Goal: Task Accomplishment & Management: Manage account settings

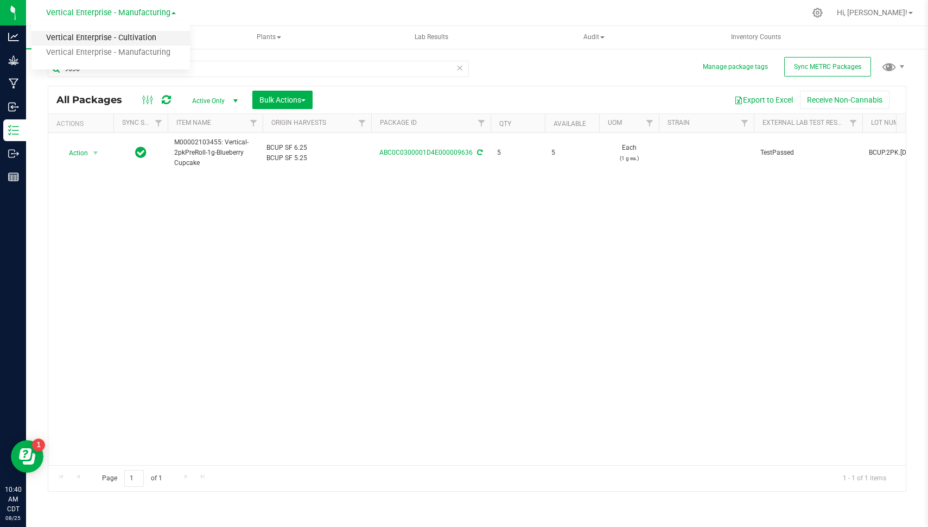
click at [142, 33] on link "Vertical Enterprise - Cultivation" at bounding box center [110, 38] width 158 height 15
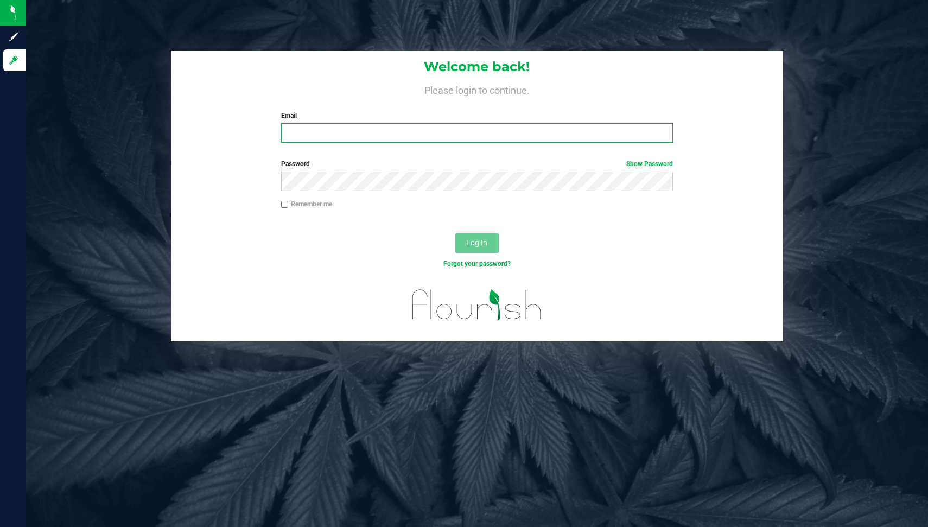
type input "[EMAIL_ADDRESS][DOMAIN_NAME]"
click at [479, 242] on span "Log In" at bounding box center [476, 242] width 21 height 9
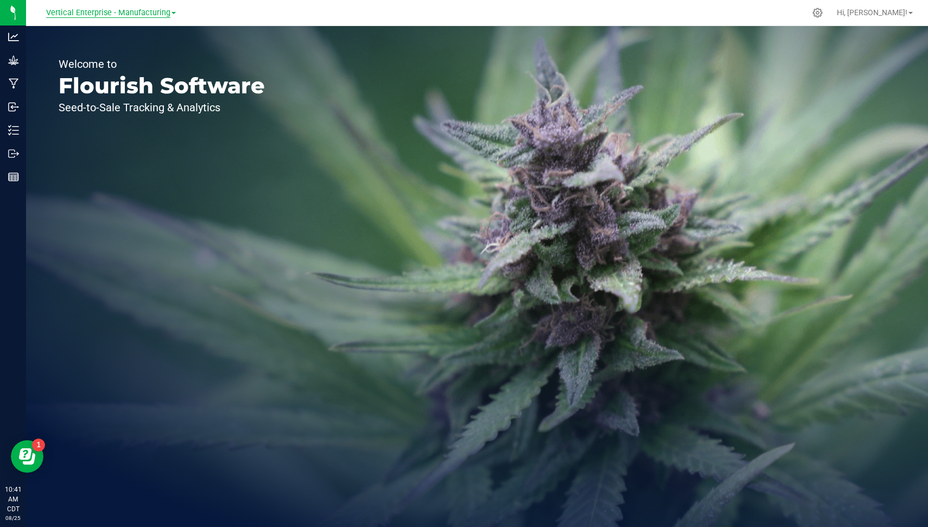
click at [86, 12] on span "Vertical Enterprise - Manufacturing" at bounding box center [108, 13] width 124 height 10
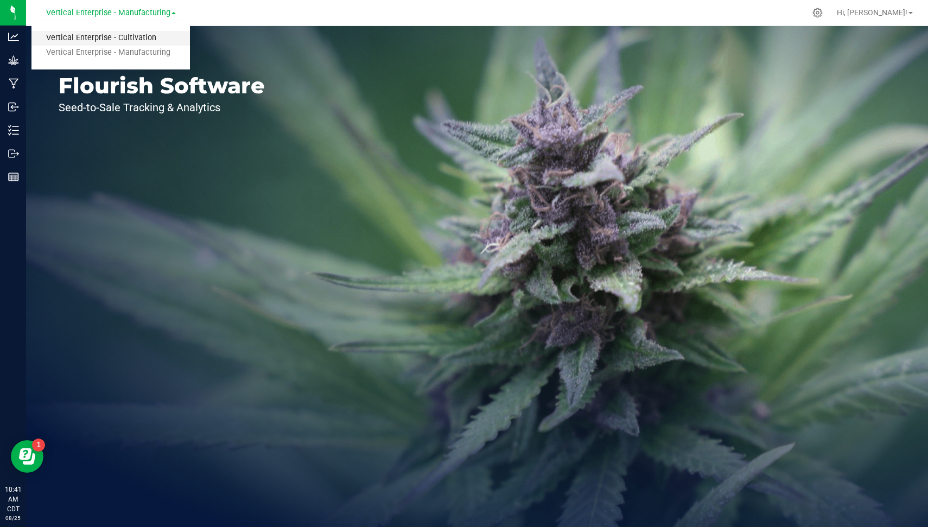
click at [99, 41] on link "Vertical Enterprise - Cultivation" at bounding box center [110, 38] width 158 height 15
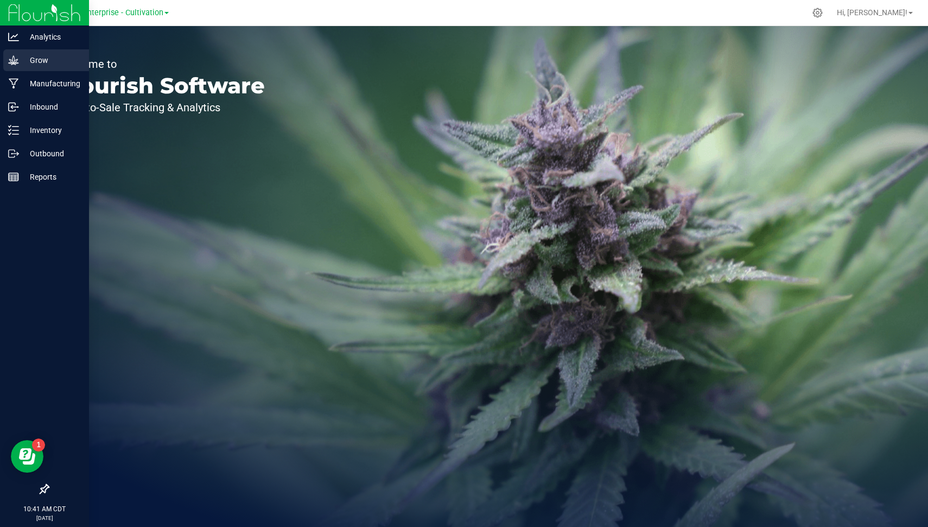
click at [10, 61] on icon at bounding box center [13, 59] width 10 height 9
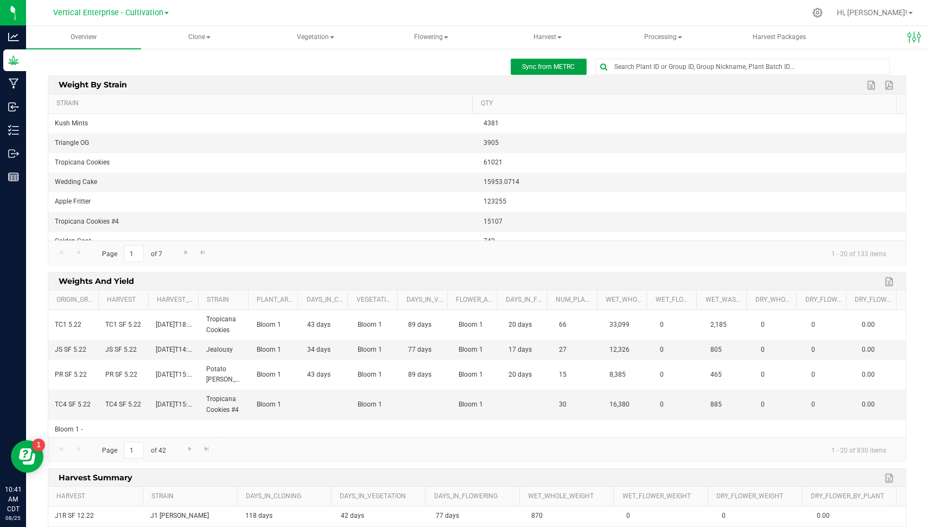
click at [573, 67] on button "Sync from METRC" at bounding box center [548, 67] width 76 height 16
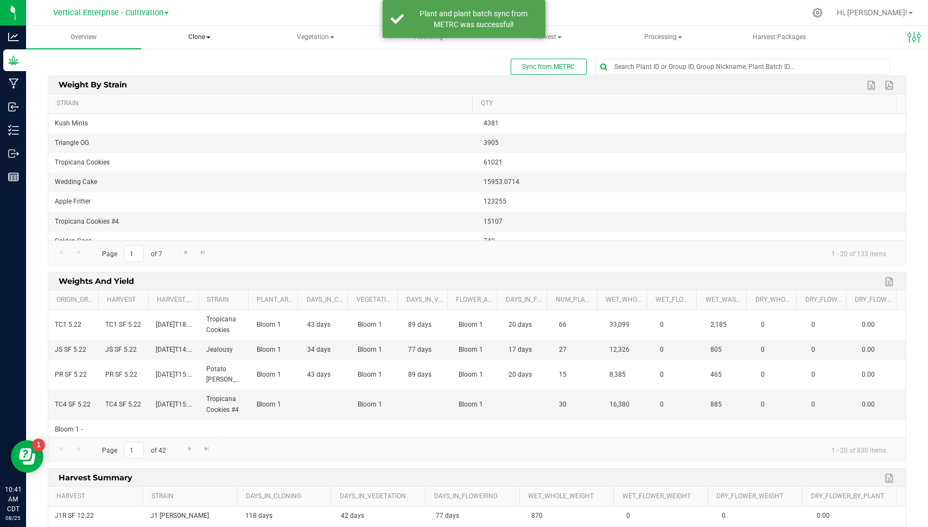
click at [204, 35] on span "Clone" at bounding box center [200, 38] width 114 height 22
click at [219, 80] on span "Cloning groups" at bounding box center [198, 77] width 82 height 9
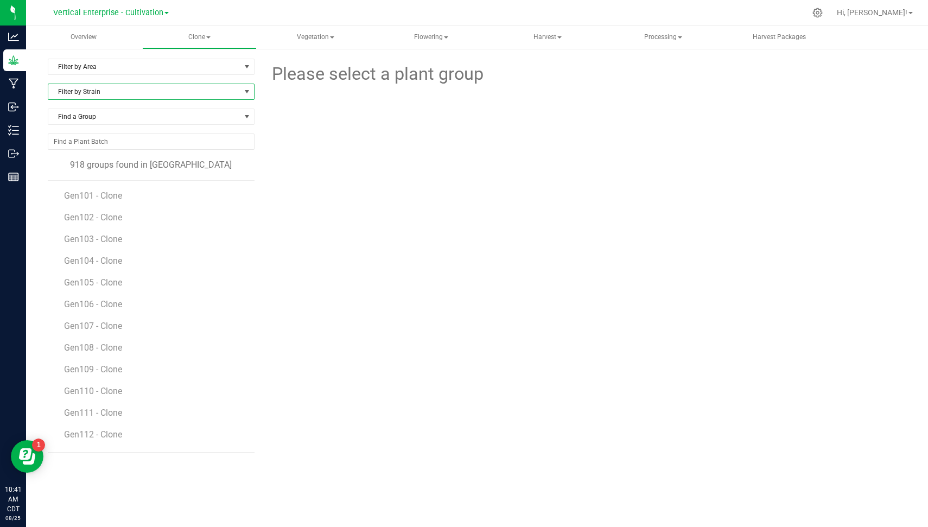
click at [124, 88] on span "Filter by Strain" at bounding box center [144, 91] width 192 height 15
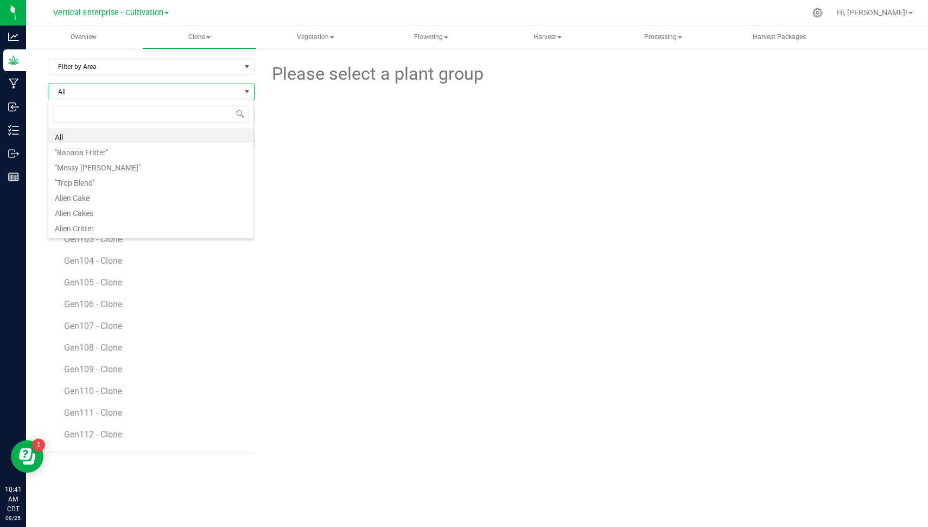
scroll to position [16, 206]
type input "gush"
click at [84, 137] on li "Gush Mints" at bounding box center [150, 135] width 205 height 15
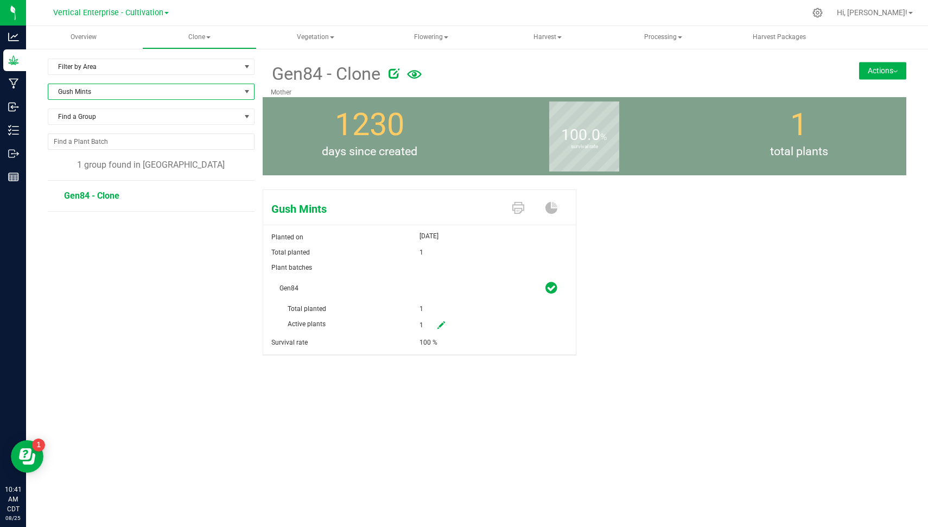
click at [884, 65] on button "Actions" at bounding box center [882, 70] width 47 height 17
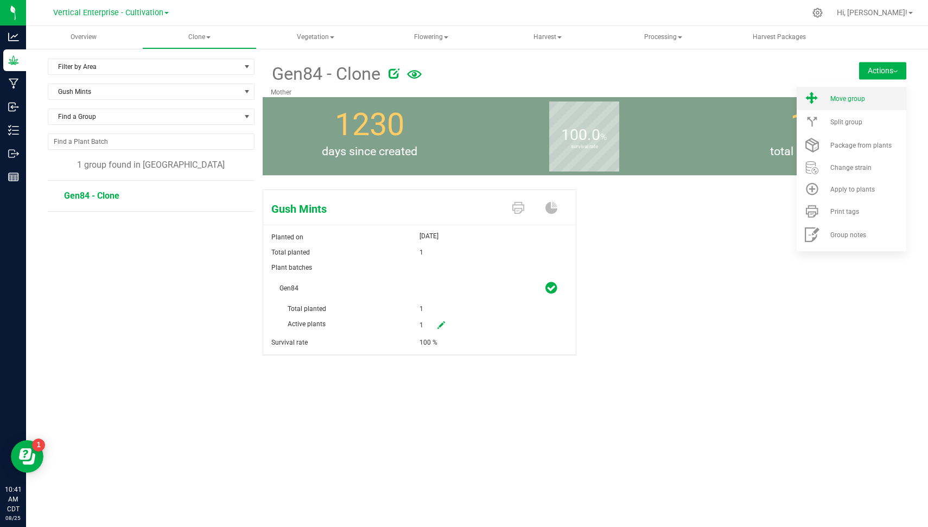
click at [857, 100] on span "Move group" at bounding box center [847, 99] width 35 height 8
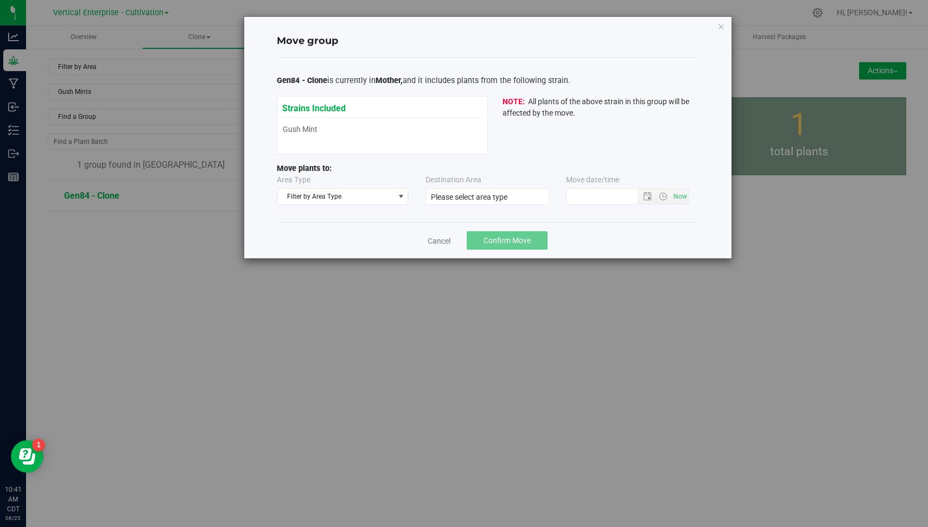
type input "8/25/2025 10:40 AM"
click at [441, 244] on link "Cancel" at bounding box center [438, 240] width 23 height 11
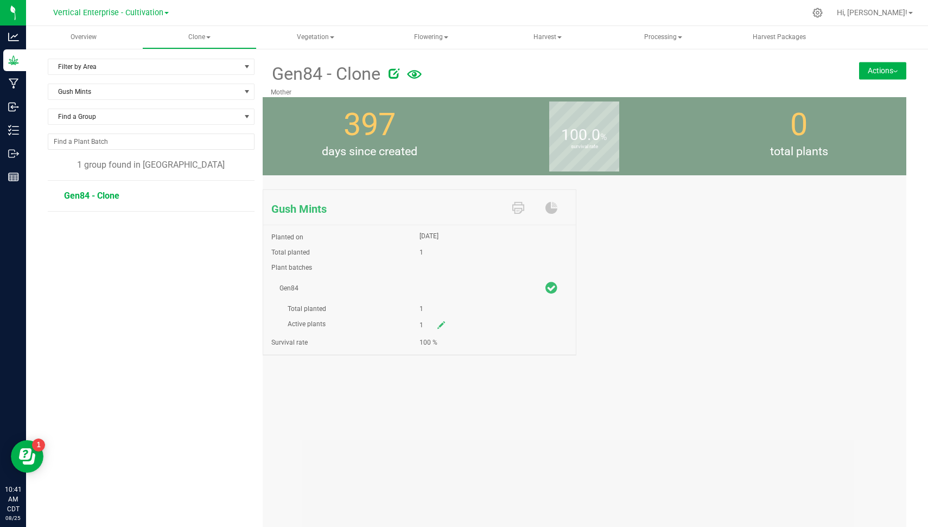
click at [392, 74] on icon at bounding box center [393, 73] width 11 height 11
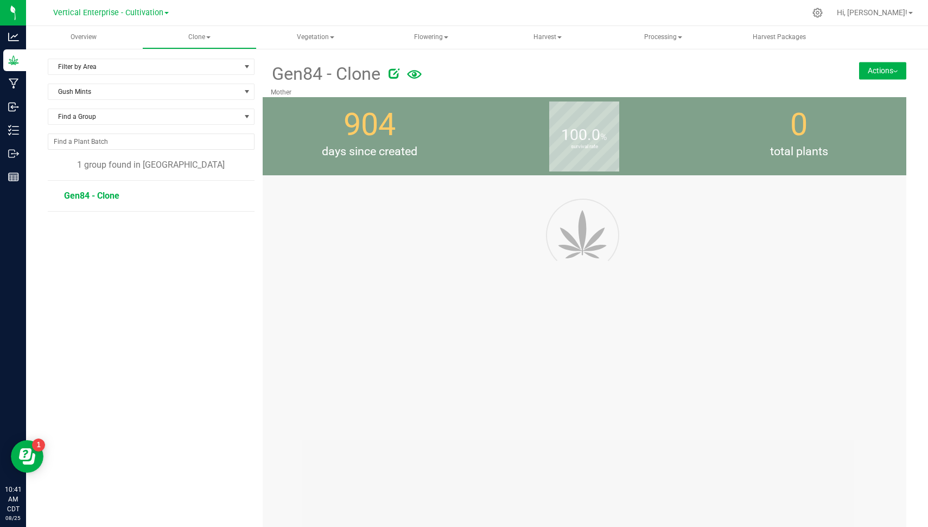
click at [362, 74] on span "Gen84 - Clone" at bounding box center [326, 74] width 110 height 27
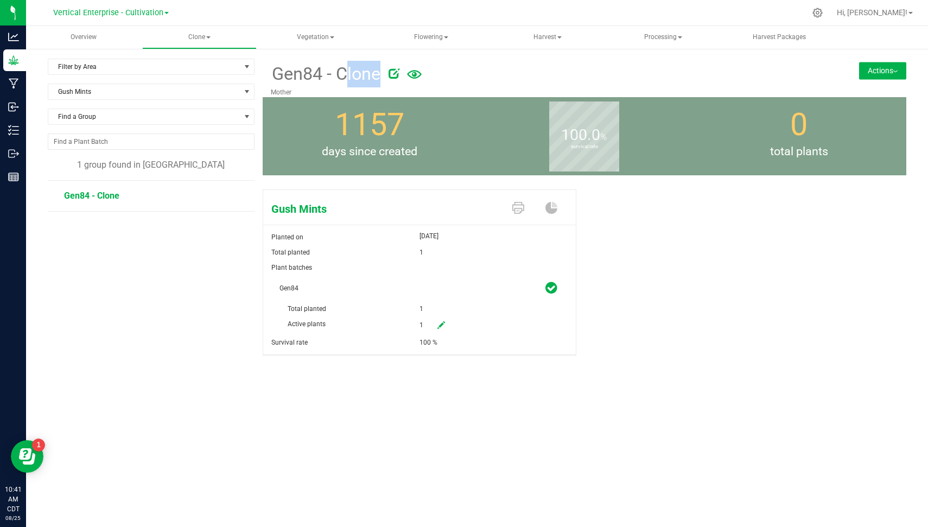
click at [362, 74] on span "Gen84 - Clone" at bounding box center [326, 74] width 110 height 27
click at [392, 73] on icon at bounding box center [393, 73] width 11 height 11
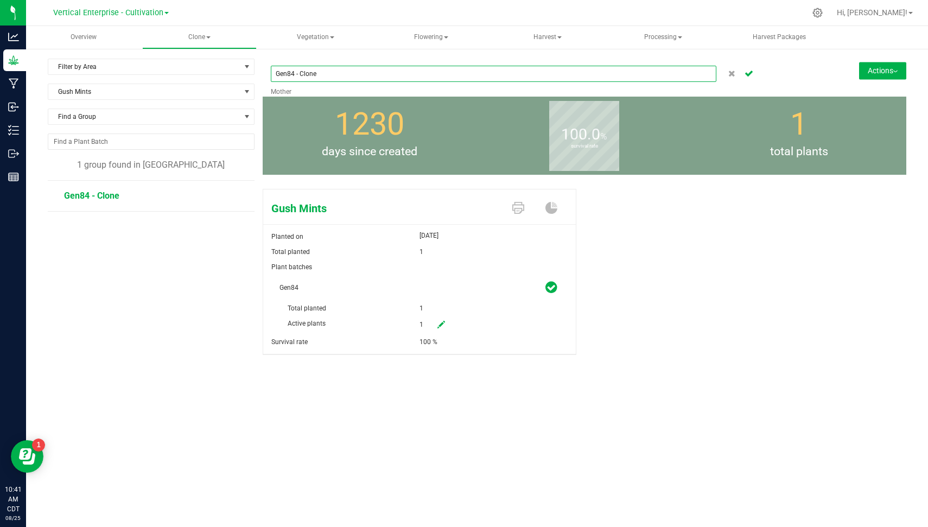
click at [392, 73] on input "Gen84 - Clone" at bounding box center [494, 74] width 446 height 16
type input "GM 8.25"
click at [751, 73] on icon "Cancel button" at bounding box center [748, 72] width 9 height 7
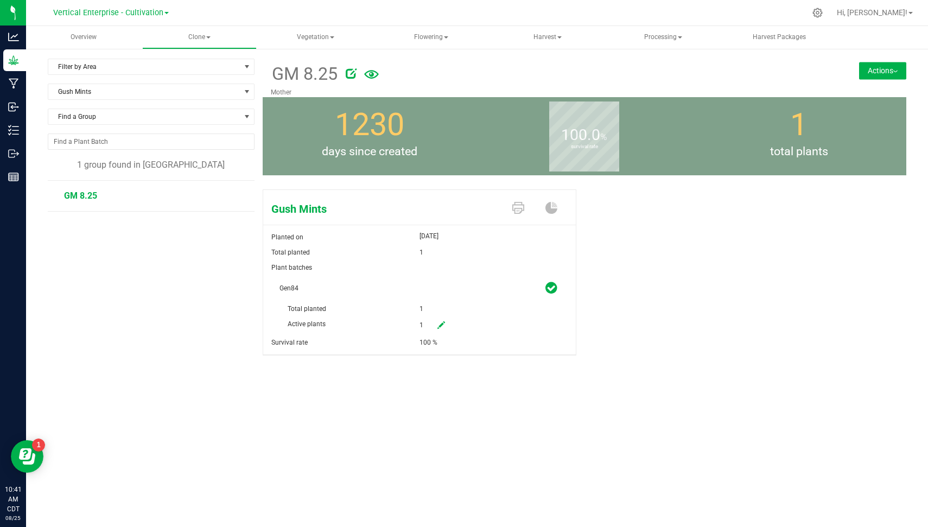
click at [876, 69] on button "Actions" at bounding box center [882, 70] width 47 height 17
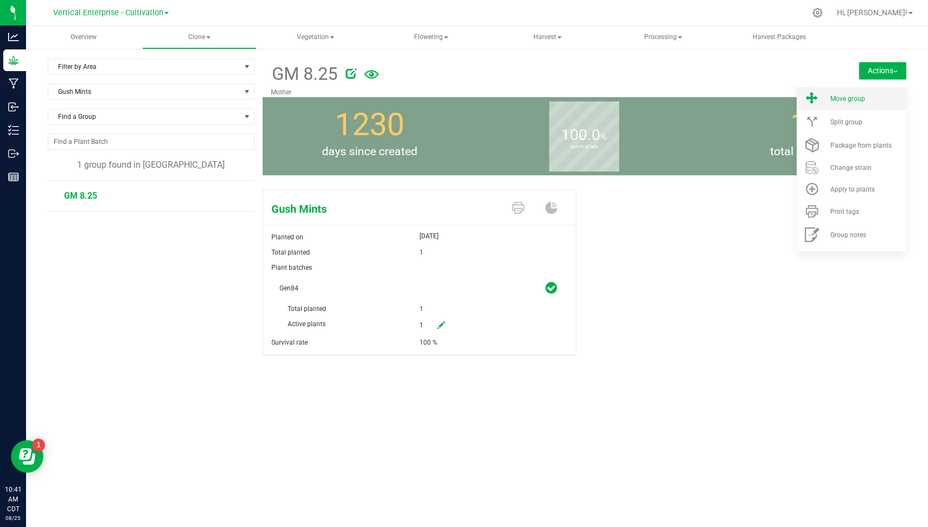
click at [844, 101] on span "Move group" at bounding box center [847, 99] width 35 height 8
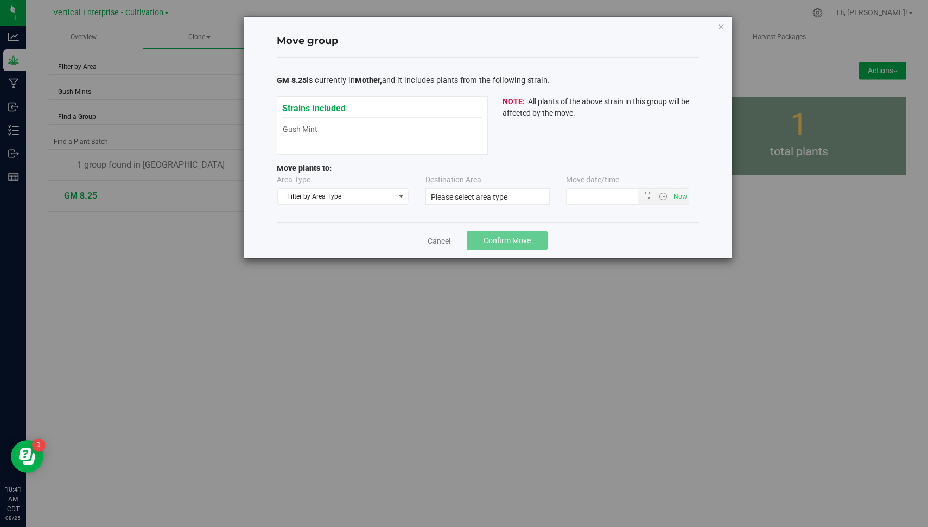
type input "8/25/2025 10:40 AM"
click at [382, 192] on span "Filter by Area Type" at bounding box center [336, 196] width 117 height 15
click at [353, 239] on li "Vegetative" at bounding box center [342, 246] width 130 height 16
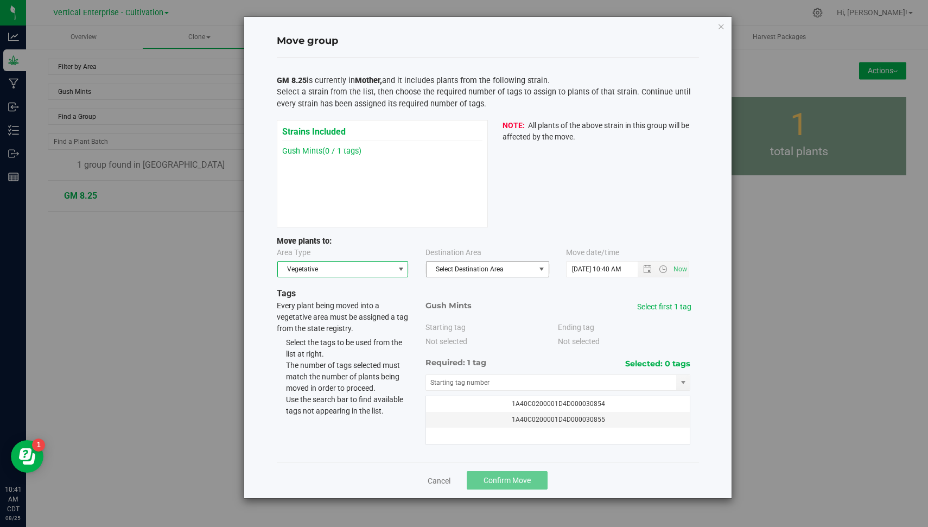
click at [475, 270] on span "Select Destination Area" at bounding box center [480, 268] width 108 height 15
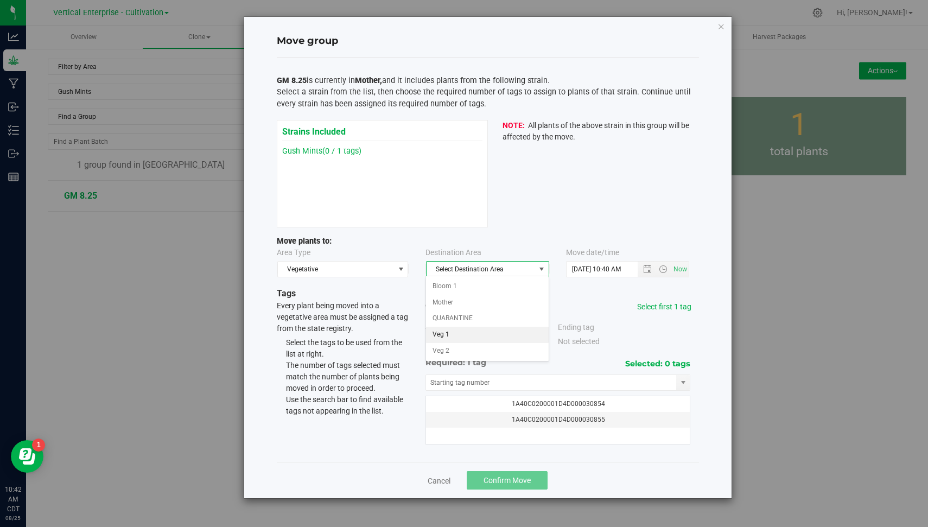
click at [485, 334] on li "Veg 1" at bounding box center [487, 335] width 122 height 16
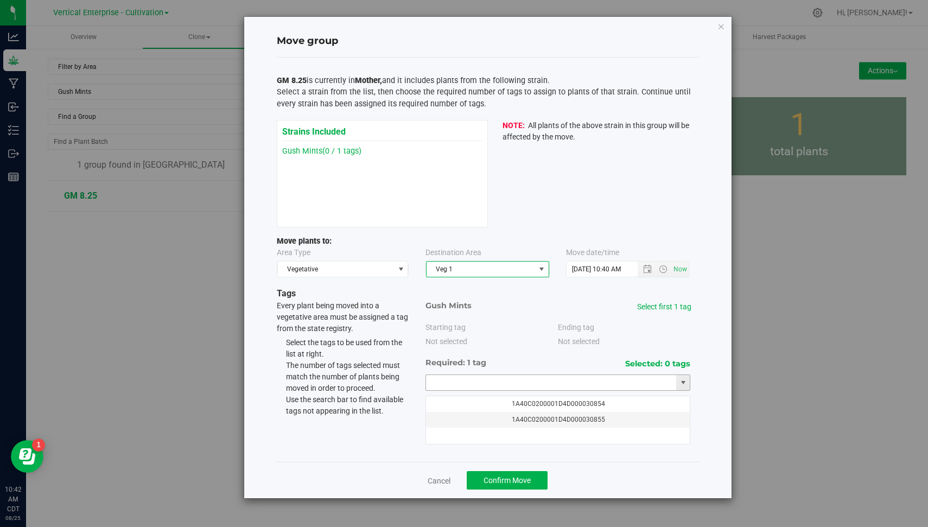
click at [553, 380] on input "text" at bounding box center [551, 382] width 251 height 15
click at [502, 398] on li "1A40C0200001D4D000031063" at bounding box center [558, 399] width 264 height 16
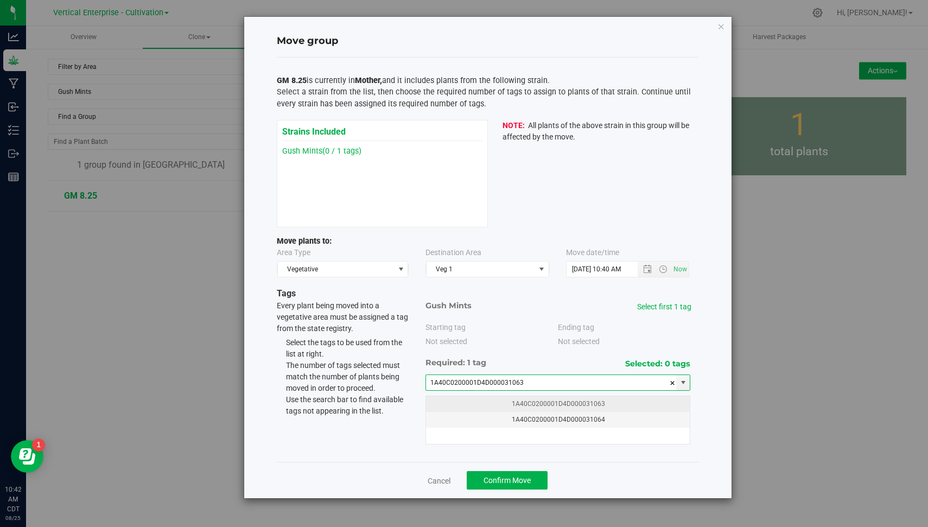
type input "1A40C0200001D4D000031063"
click at [570, 402] on td "1A40C0200001D4D000031063" at bounding box center [558, 404] width 264 height 16
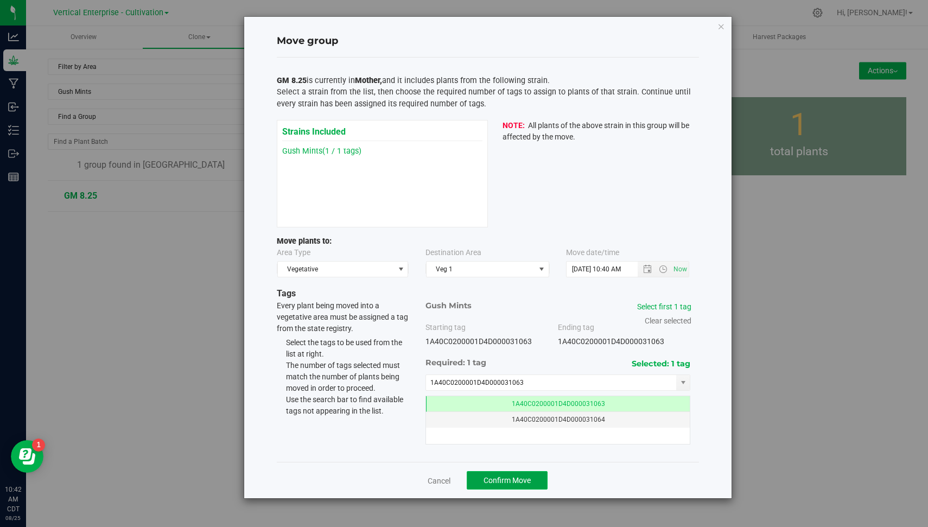
click at [516, 478] on span "Confirm Move" at bounding box center [506, 480] width 47 height 9
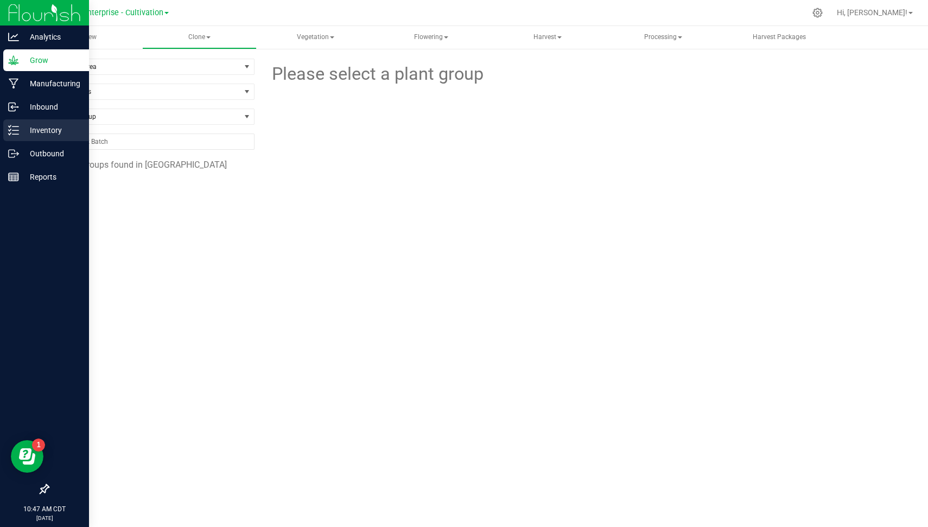
click at [22, 132] on p "Inventory" at bounding box center [51, 130] width 65 height 13
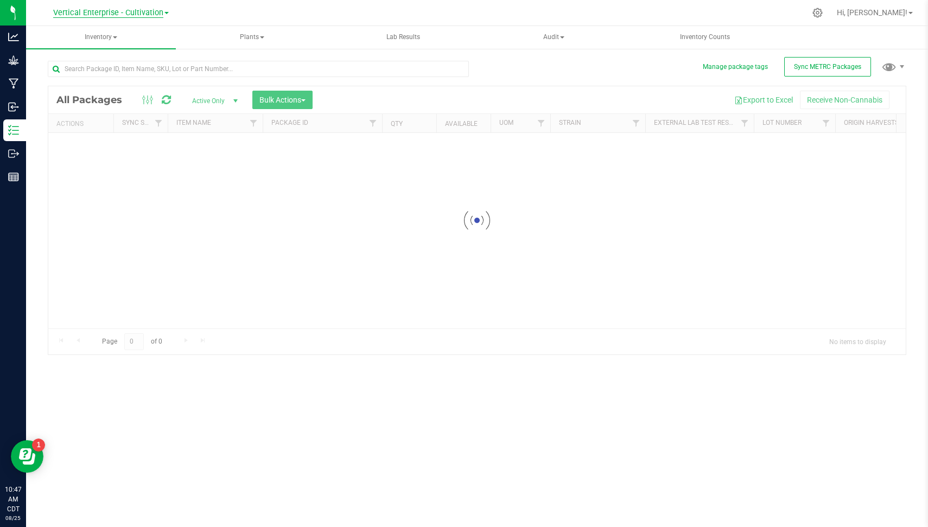
click at [138, 17] on span "Vertical Enterprise - Cultivation" at bounding box center [108, 13] width 110 height 10
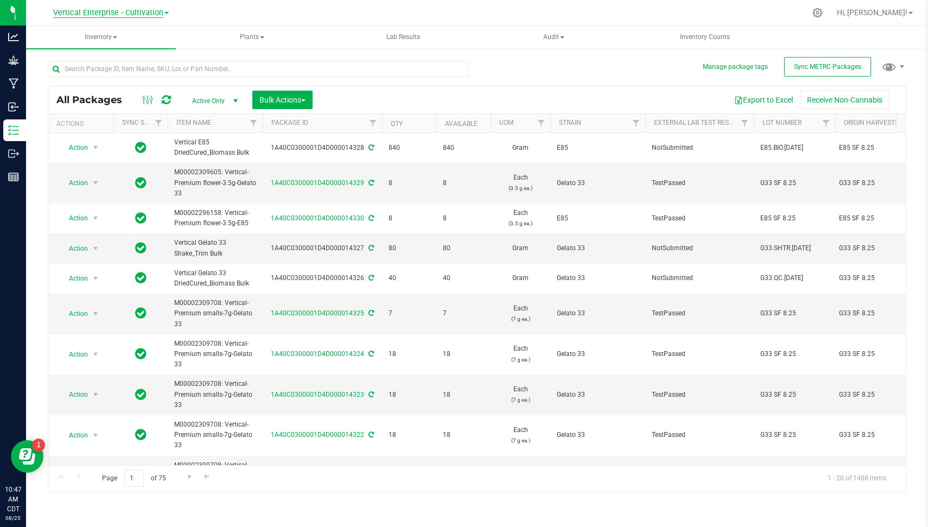
click at [148, 10] on span "Vertical Enterprise - Cultivation" at bounding box center [108, 13] width 110 height 10
click at [136, 56] on link "Vertical Enterprise - Manufacturing" at bounding box center [110, 53] width 158 height 15
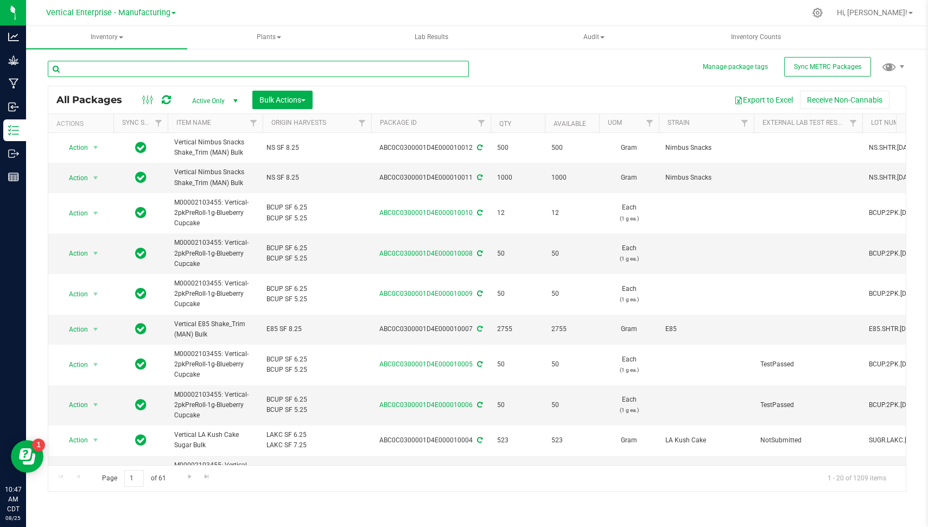
click at [127, 76] on input "text" at bounding box center [258, 69] width 421 height 16
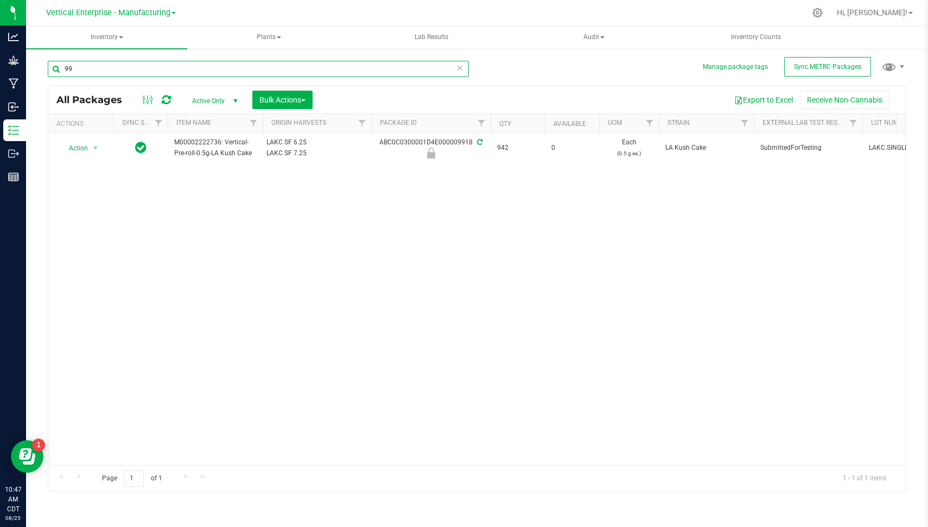
type input "9"
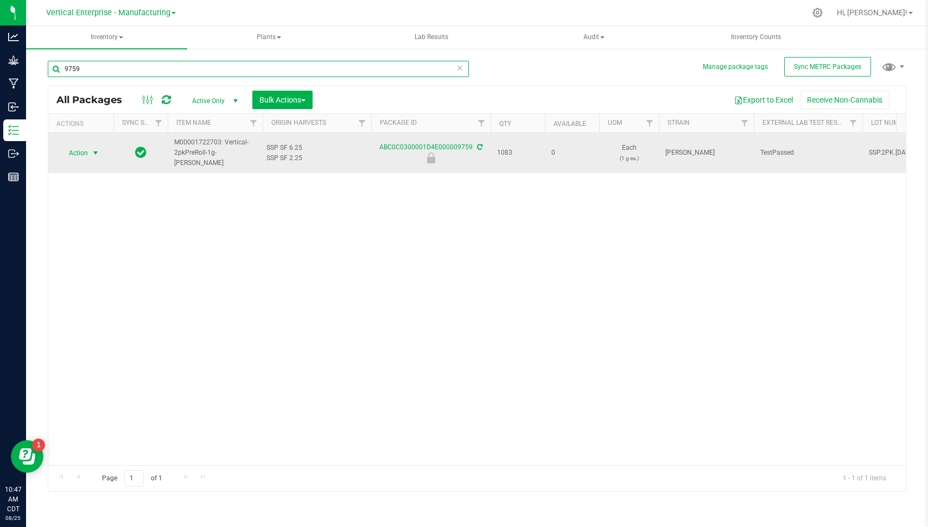
type input "9759"
click at [92, 146] on span "select" at bounding box center [96, 152] width 14 height 15
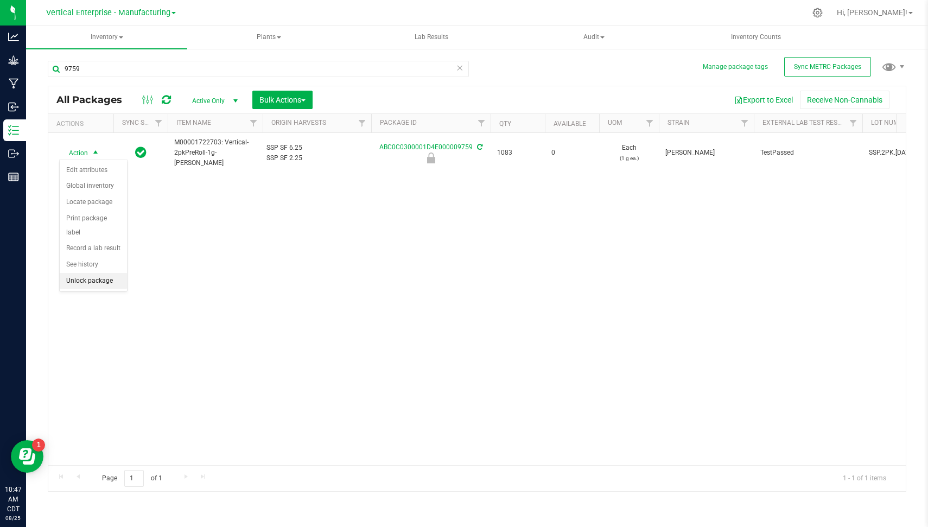
click at [107, 277] on li "Unlock package" at bounding box center [93, 281] width 67 height 16
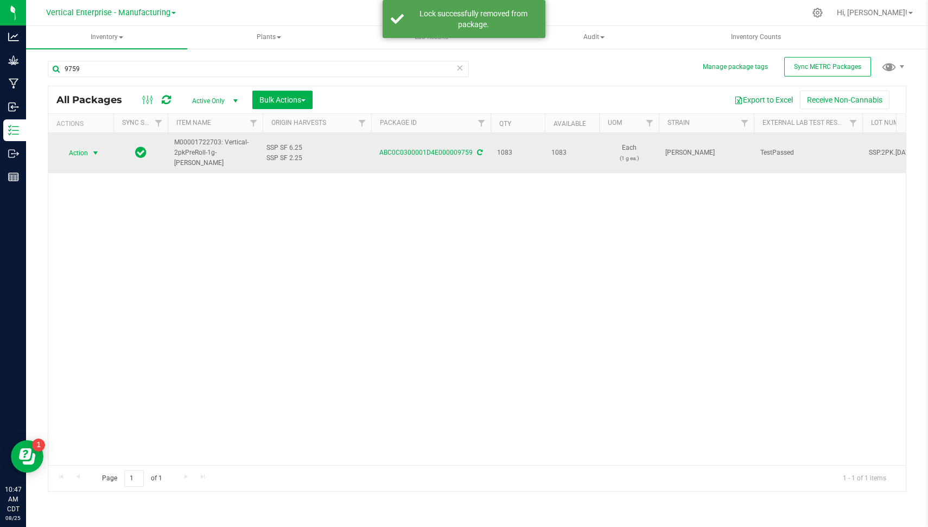
click at [87, 149] on span "Action" at bounding box center [73, 152] width 29 height 15
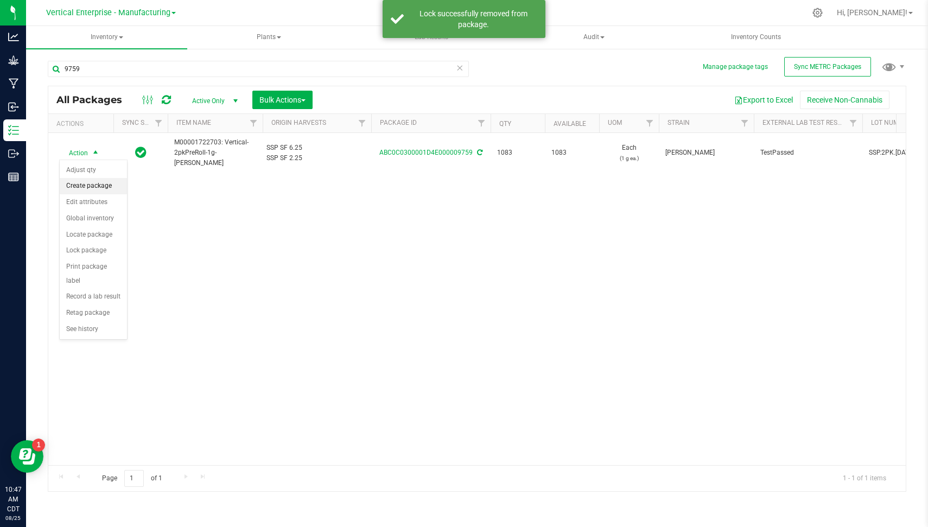
click at [95, 180] on li "Create package" at bounding box center [93, 186] width 67 height 16
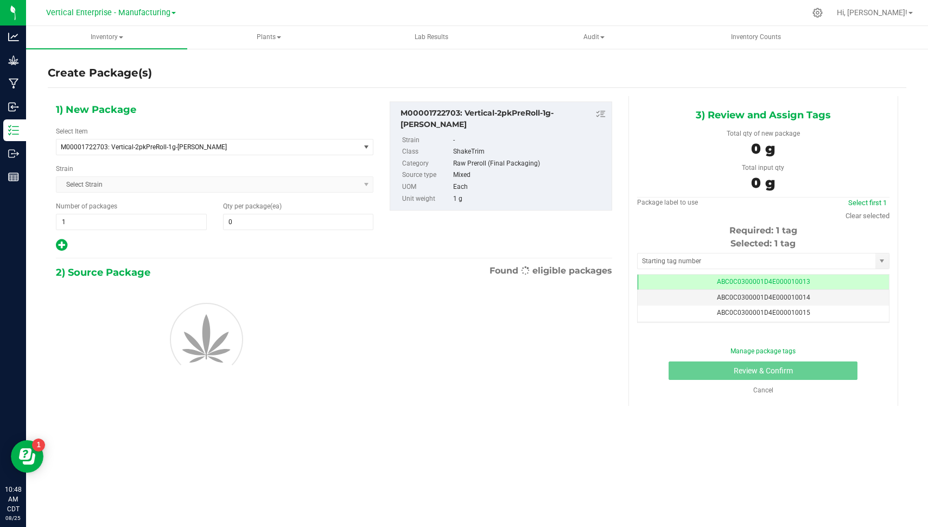
type input "0"
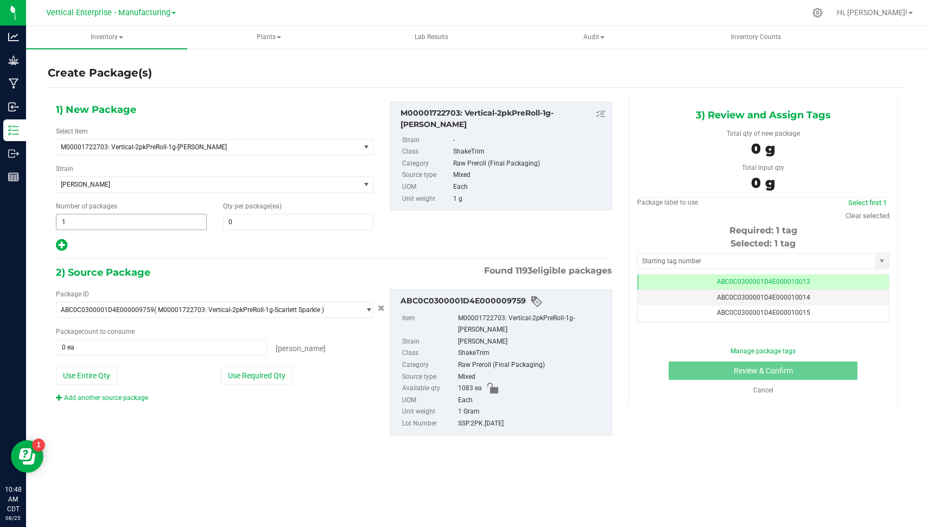
click at [137, 227] on span "1 1" at bounding box center [131, 222] width 151 height 16
type input "2"
click at [252, 222] on span at bounding box center [298, 222] width 151 height 16
type input "50"
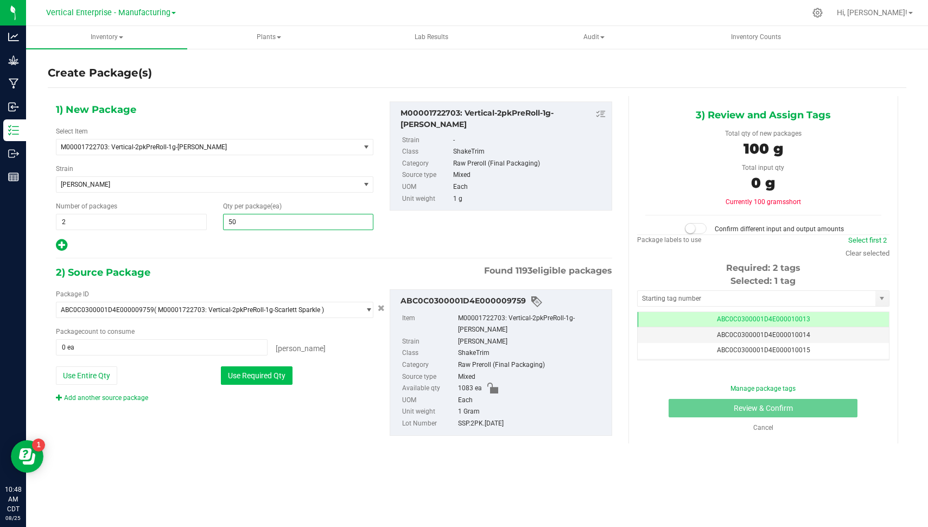
type input "50"
click at [222, 369] on button "Use Required Qty" at bounding box center [257, 375] width 72 height 18
type input "100 ea"
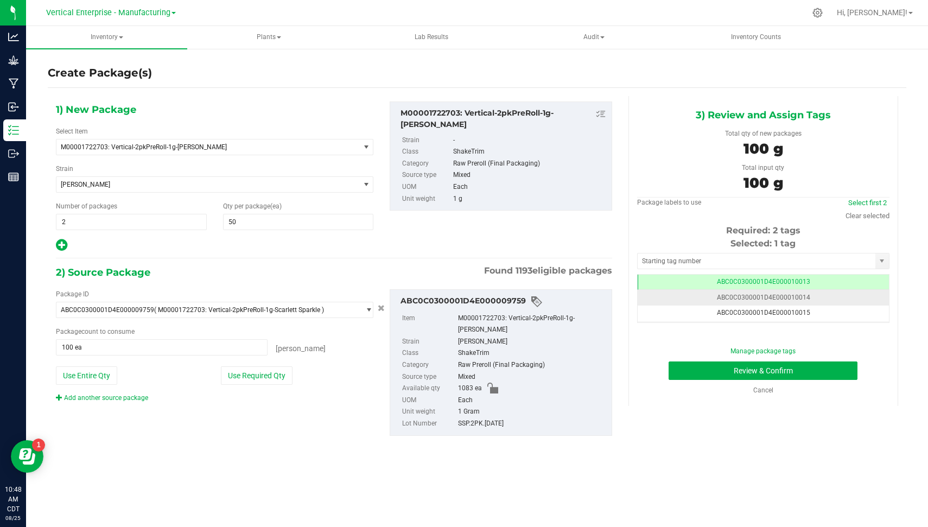
click at [795, 293] on span "ABC0C0300001D4E000010014" at bounding box center [763, 297] width 93 height 8
click at [724, 367] on button "Review & Confirm" at bounding box center [762, 370] width 189 height 18
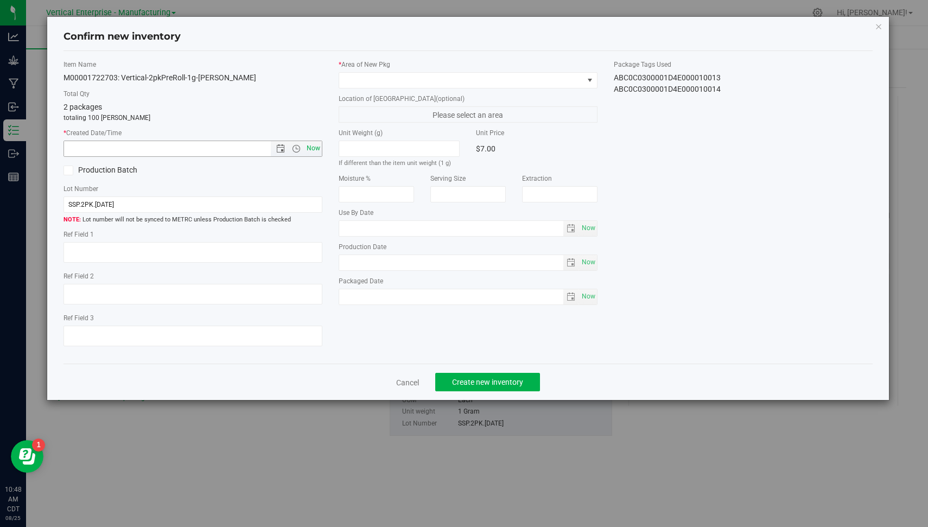
click at [314, 150] on span "Now" at bounding box center [313, 148] width 18 height 16
type input "8/25/2025 10:48 AM"
click at [435, 87] on div "* Area of New Pkg Location of New Pkg (optional) Please select an area Unit Wei…" at bounding box center [467, 185] width 275 height 251
click at [432, 85] on span at bounding box center [461, 80] width 244 height 15
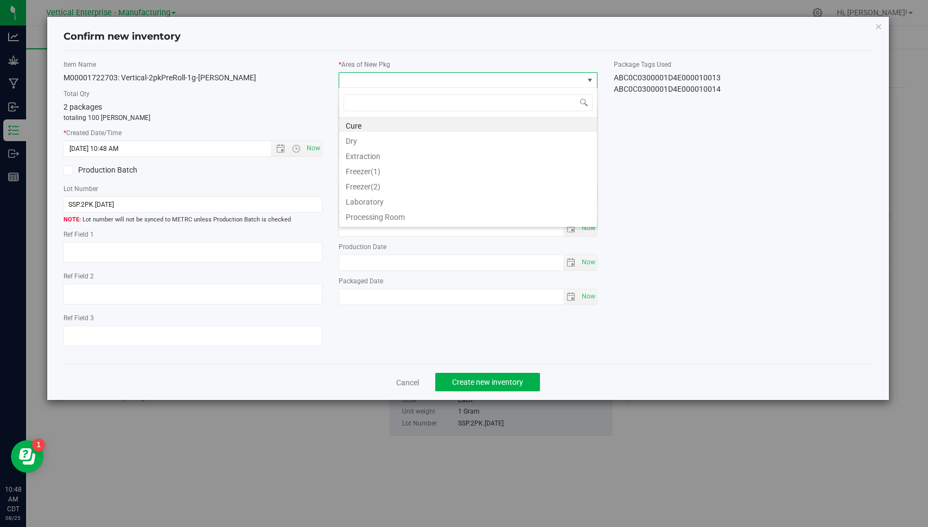
scroll to position [88, 0]
click at [556, 214] on li "Vault" at bounding box center [468, 217] width 258 height 15
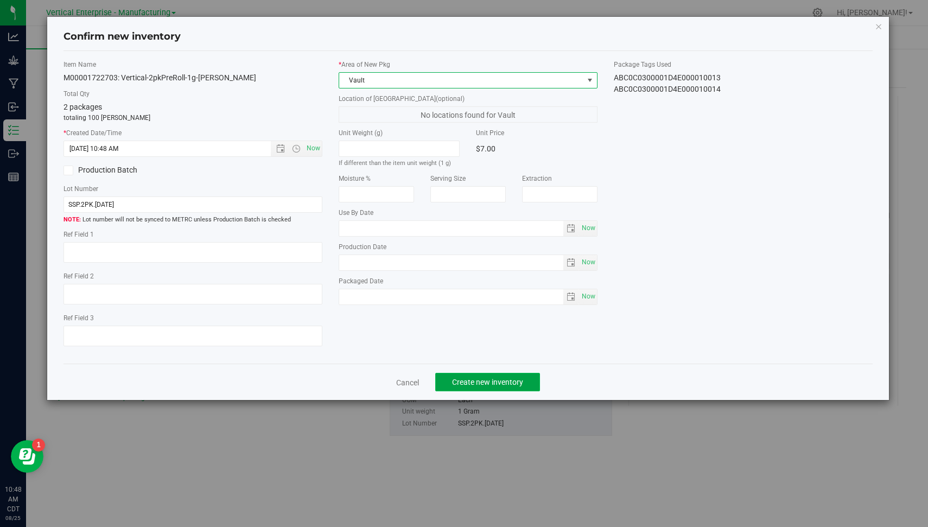
click at [476, 374] on button "Create new inventory" at bounding box center [487, 382] width 105 height 18
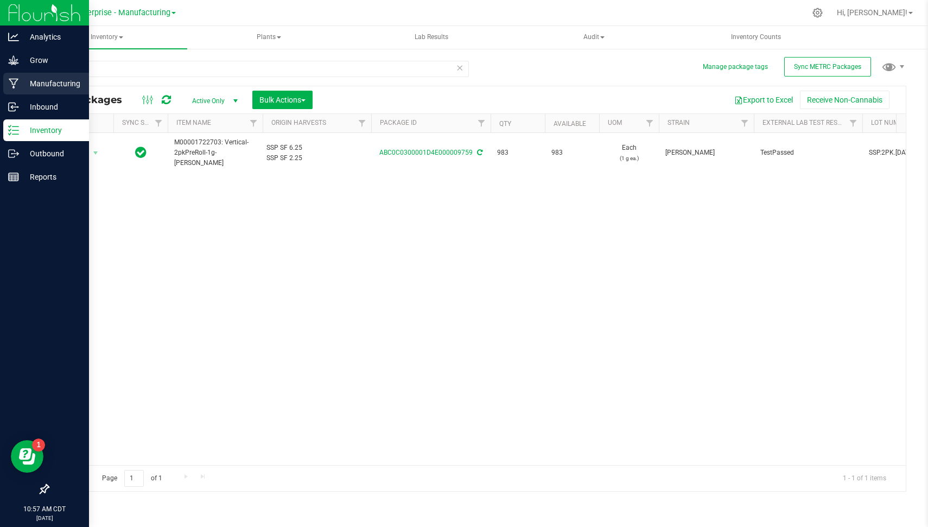
click at [22, 84] on p "Manufacturing" at bounding box center [51, 83] width 65 height 13
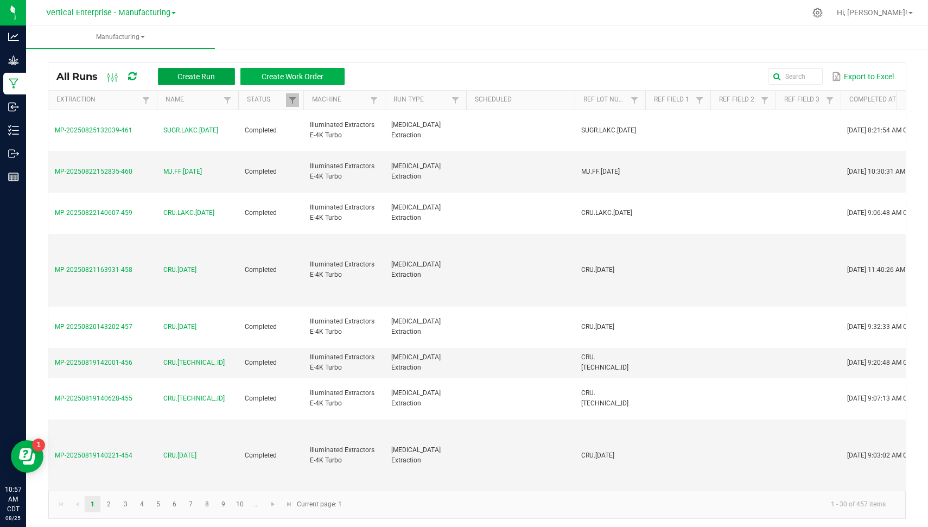
click at [194, 79] on span "Create Run" at bounding box center [195, 76] width 37 height 9
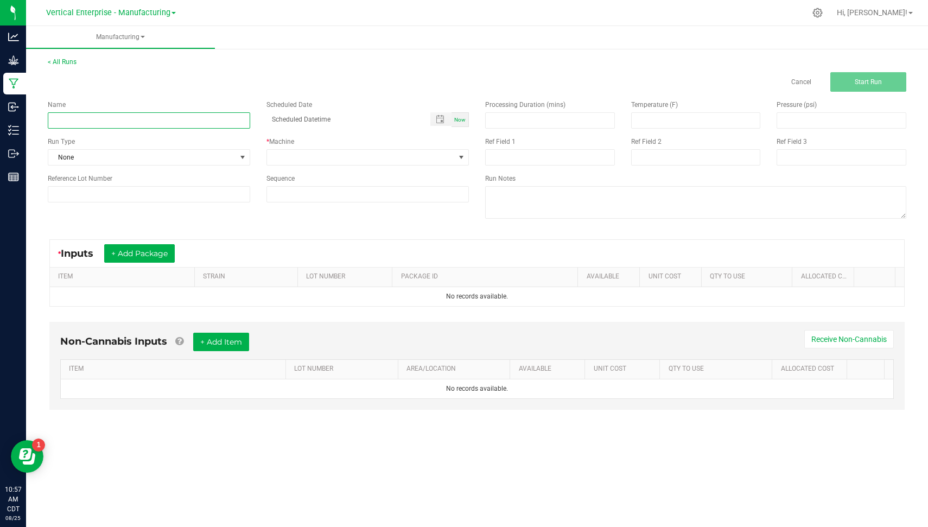
click at [157, 119] on input at bounding box center [149, 120] width 202 height 16
click at [157, 119] on input "Cfuge.8.25.25" at bounding box center [149, 120] width 202 height 16
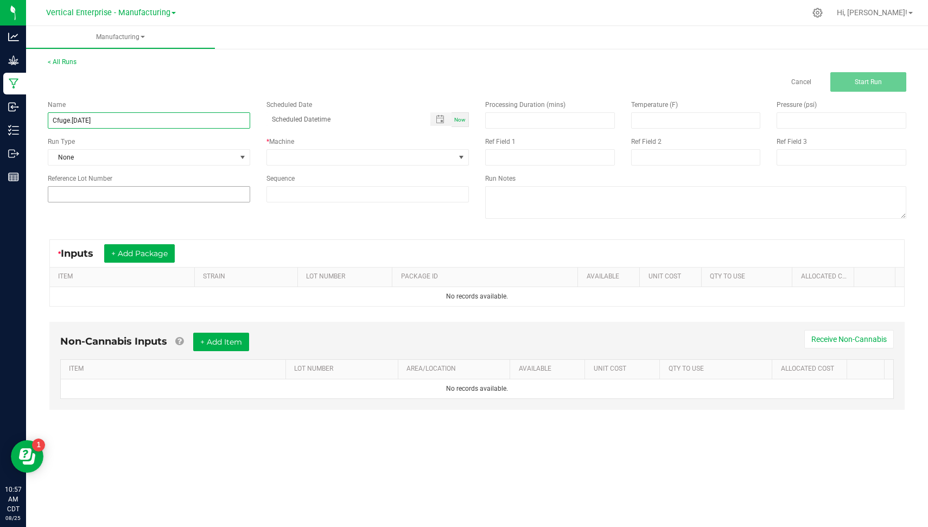
type input "Cfuge.8.25.25"
click at [97, 194] on input at bounding box center [149, 194] width 202 height 16
paste input "Cfuge.8.25.25"
type input "Cfuge.8.25.25"
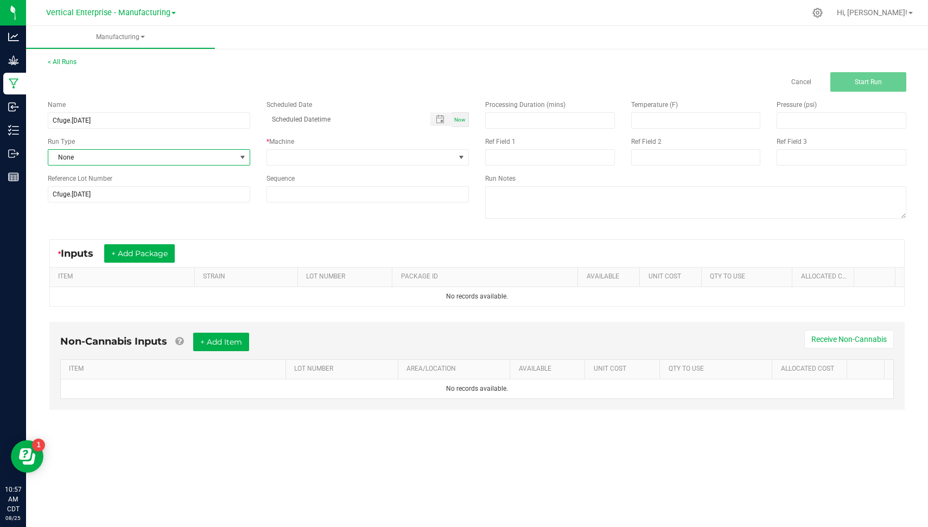
click at [84, 154] on span "None" at bounding box center [142, 157] width 188 height 15
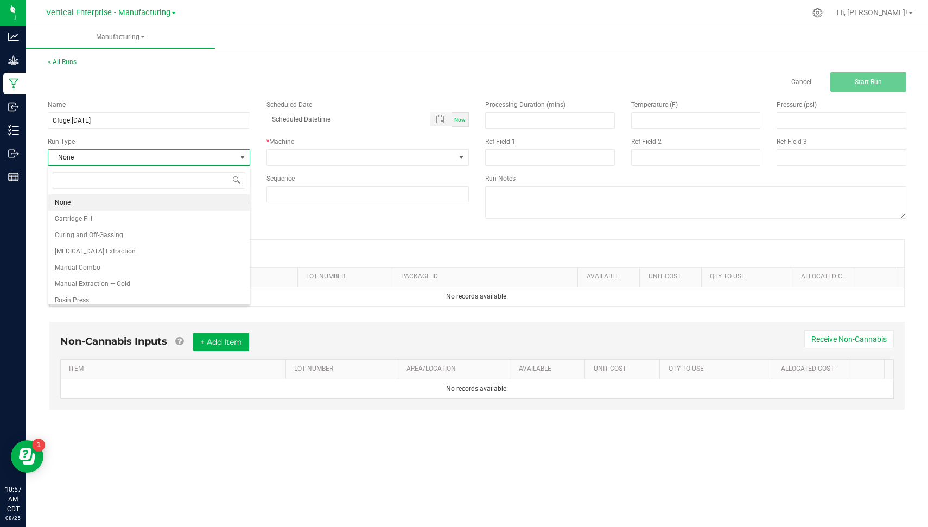
scroll to position [16, 202]
drag, startPoint x: 137, startPoint y: 255, endPoint x: 246, endPoint y: 218, distance: 115.5
click at [246, 218] on div "None Cartridge Fill Curing and Off-Gassing Hydrocarbon Extraction Manual Combo …" at bounding box center [148, 248] width 201 height 108
click at [209, 291] on li "Separation Tech" at bounding box center [148, 294] width 201 height 16
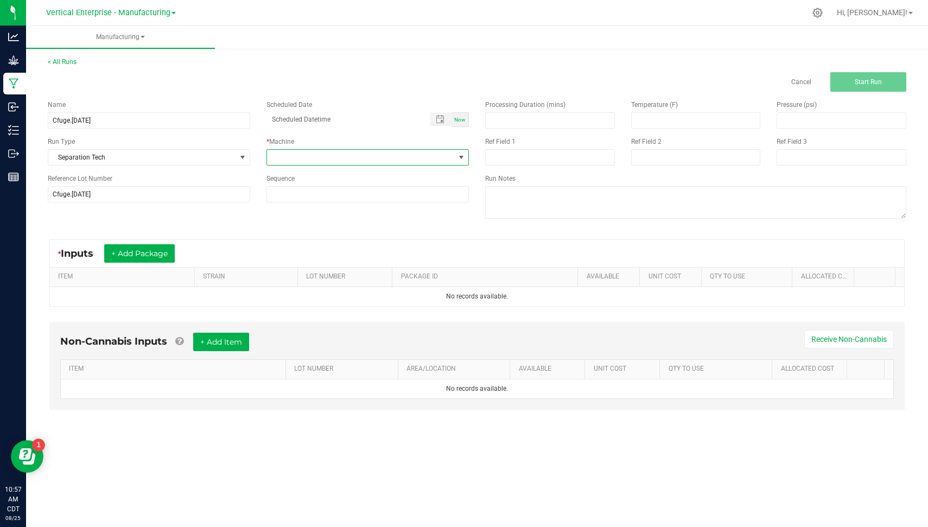
click at [367, 164] on span at bounding box center [361, 157] width 188 height 15
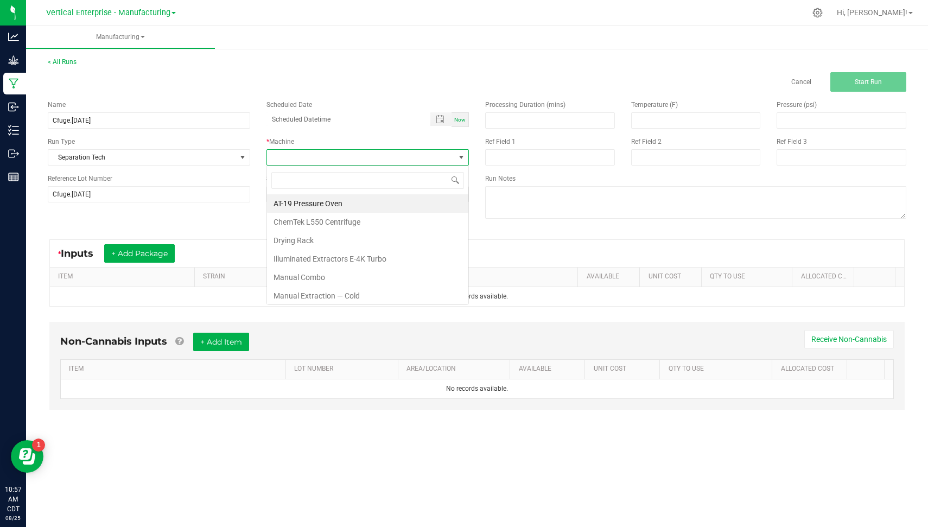
scroll to position [16, 202]
click at [443, 219] on li "ChemTek L550 Centrifuge" at bounding box center [367, 222] width 201 height 18
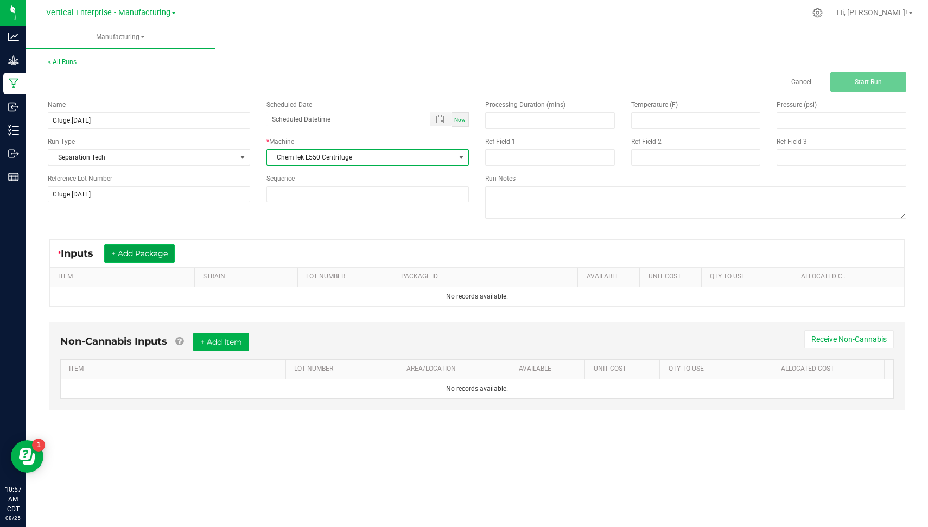
click at [145, 248] on button "+ Add Package" at bounding box center [139, 253] width 71 height 18
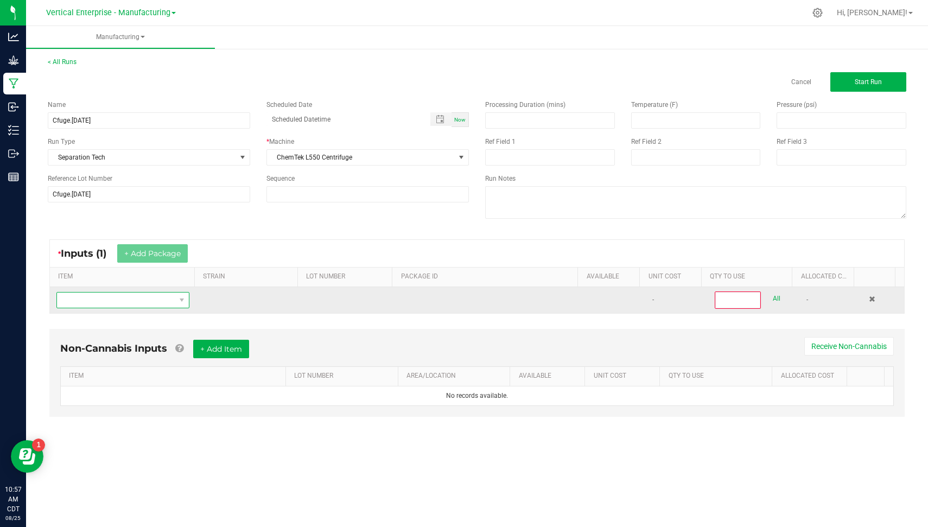
click at [156, 306] on span "NO DATA FOUND" at bounding box center [122, 300] width 133 height 16
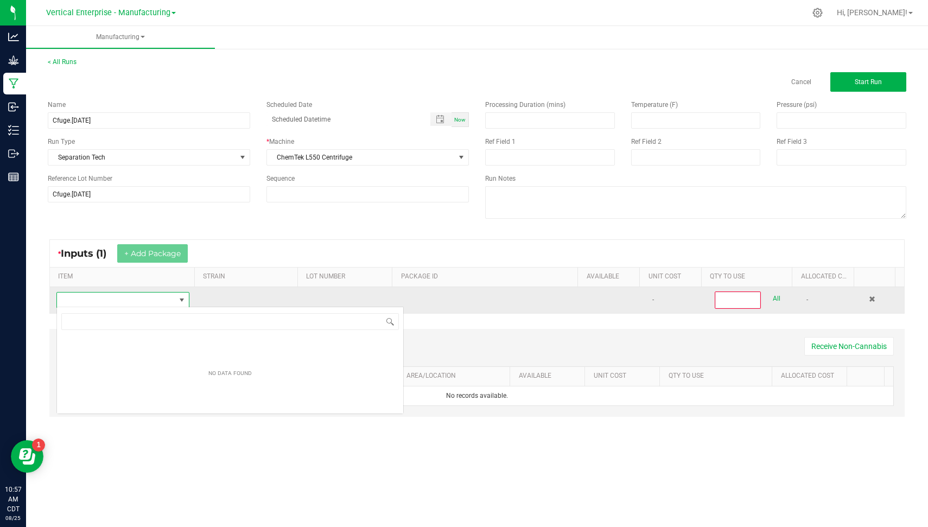
scroll to position [16, 131]
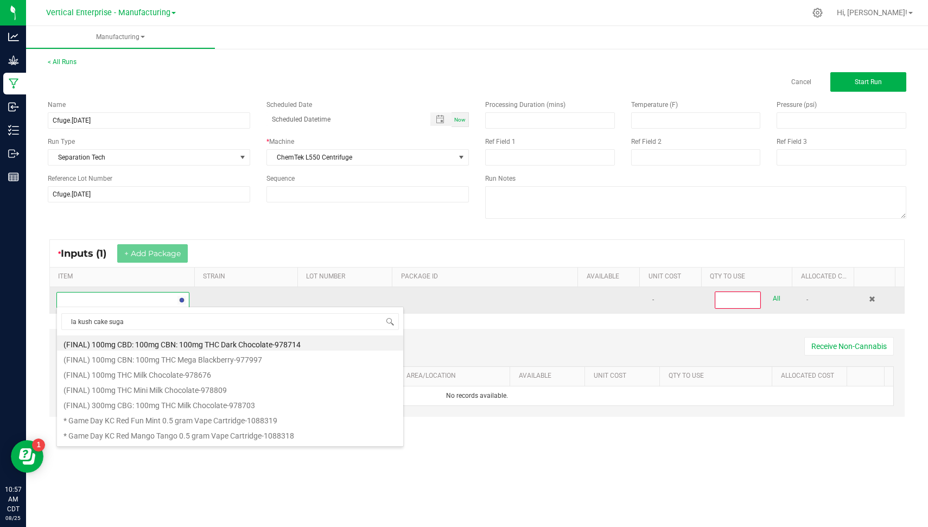
type input "la kush cake sugar"
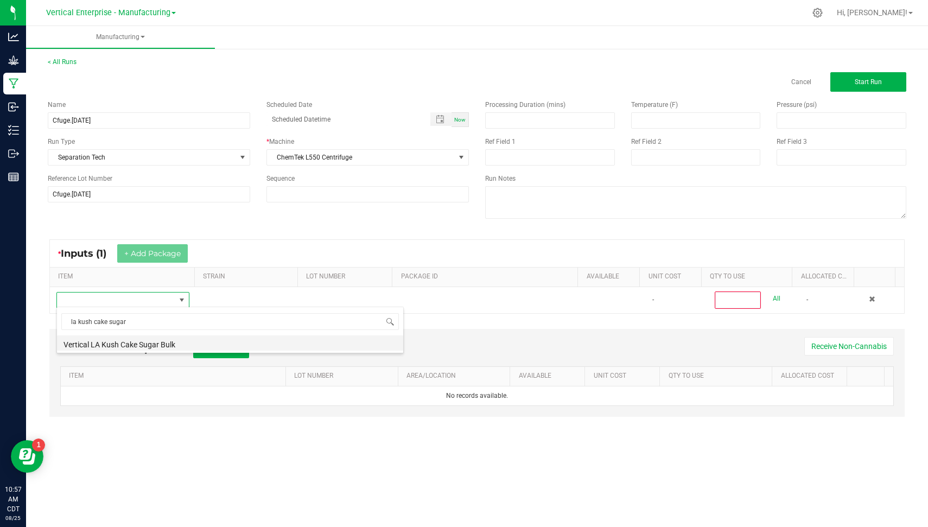
click at [150, 342] on li "Vertical LA Kush Cake Sugar Bulk" at bounding box center [230, 342] width 346 height 15
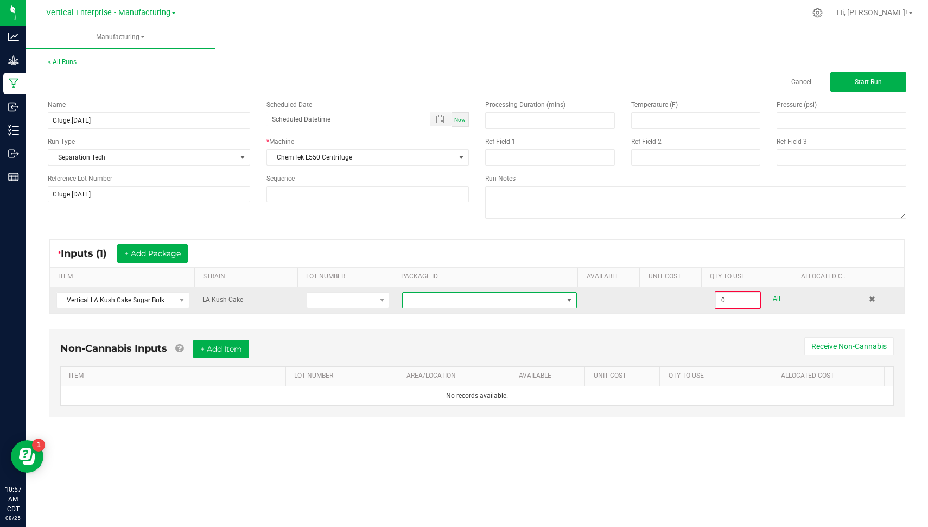
click at [565, 296] on span at bounding box center [569, 300] width 9 height 9
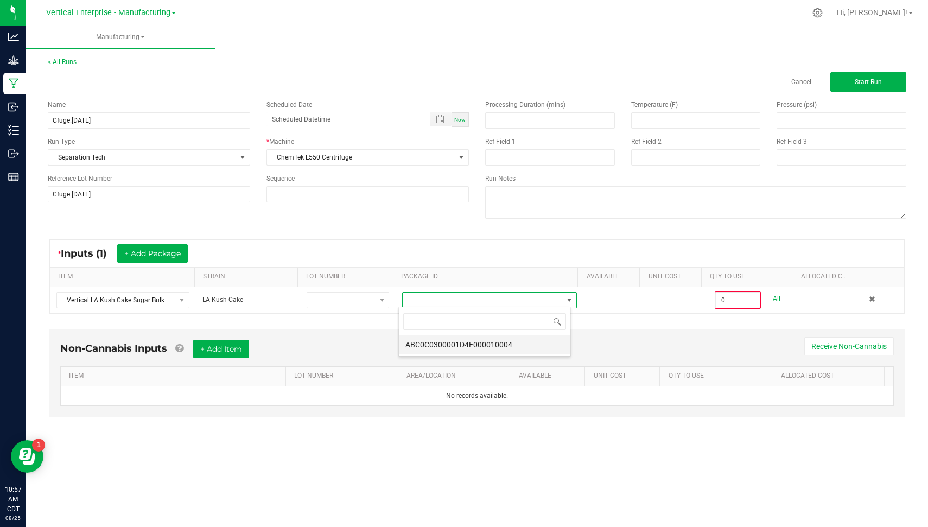
click at [513, 345] on li "ABC0C0300001D4E000010004" at bounding box center [484, 344] width 171 height 18
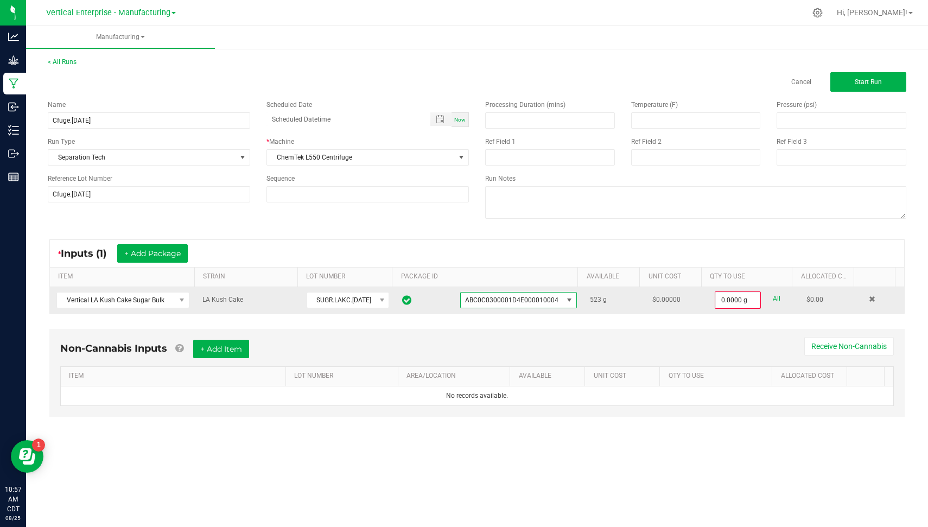
click at [772, 296] on link "All" at bounding box center [776, 298] width 8 height 15
type input "523.0000 g"
click at [873, 75] on button "Start Run" at bounding box center [868, 82] width 76 height 20
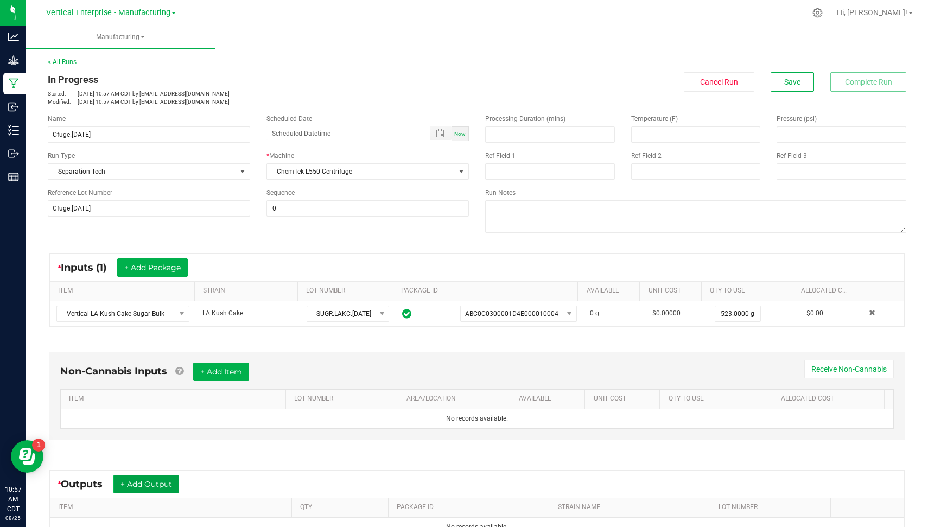
click at [152, 482] on button "+ Add Output" at bounding box center [146, 484] width 66 height 18
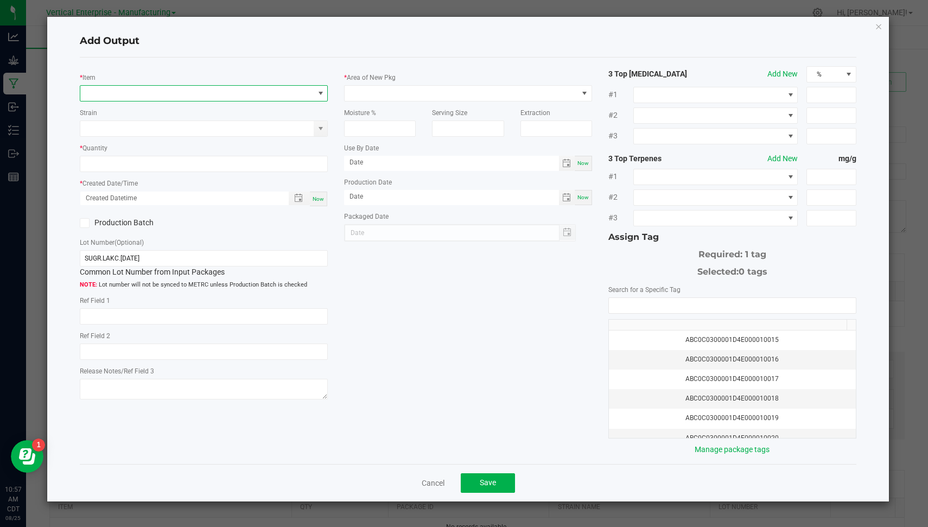
click at [240, 92] on span "NO DATA FOUND" at bounding box center [196, 93] width 233 height 15
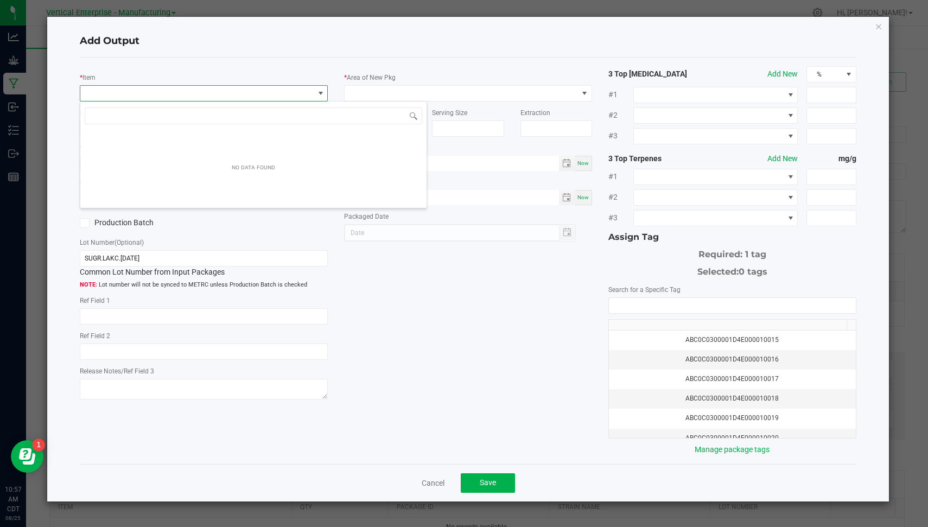
scroll to position [16, 248]
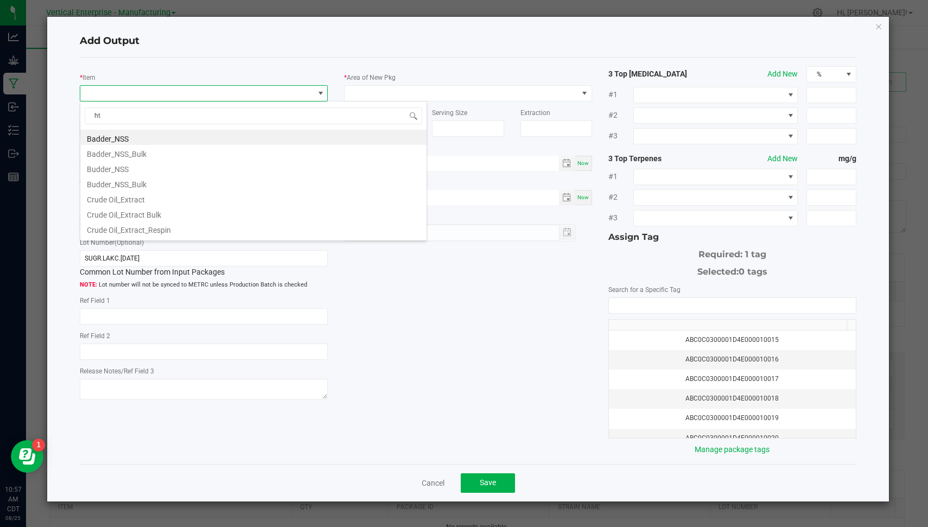
type input "hte"
click at [210, 138] on li "HTE_NSS Bulk" at bounding box center [253, 137] width 346 height 15
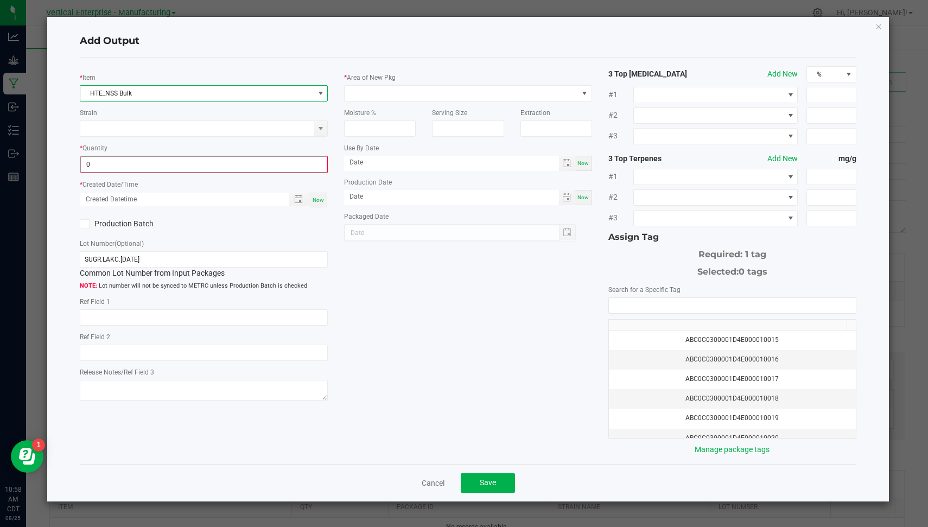
click at [175, 161] on input "0" at bounding box center [204, 164] width 246 height 15
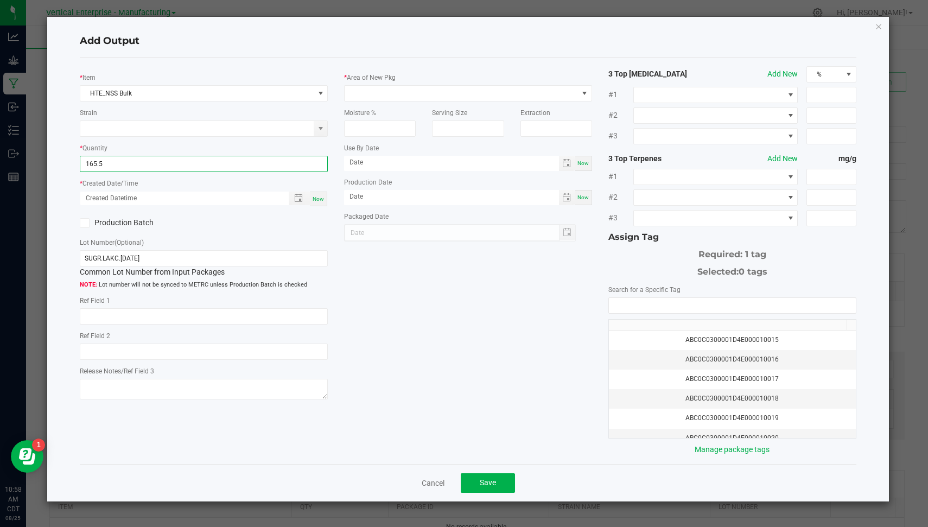
type input "165.5000 g"
click at [322, 202] on div "Now" at bounding box center [318, 198] width 17 height 15
type input "08/25/2025 10:58 AM"
type input "[DATE]"
click at [136, 221] on label "Production Batch" at bounding box center [138, 222] width 116 height 11
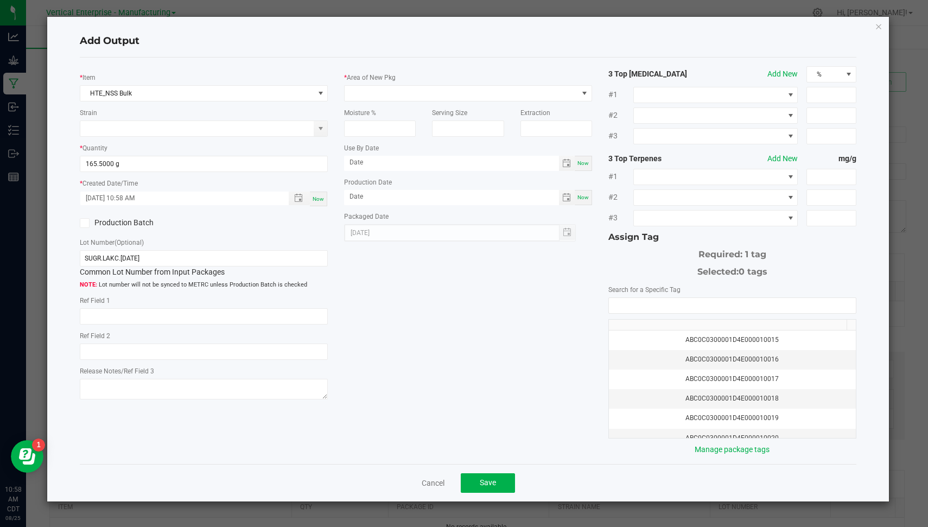
click at [0, 0] on input "Production Batch" at bounding box center [0, 0] width 0 height 0
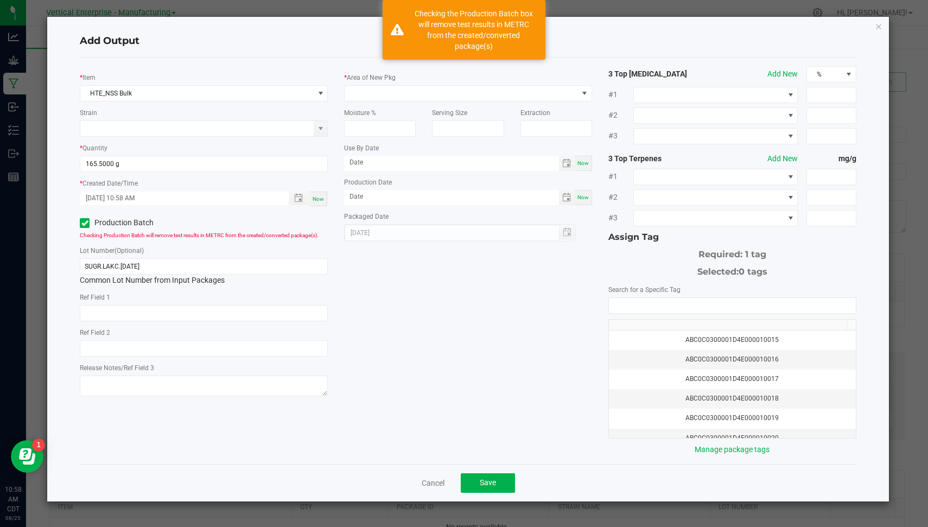
click at [164, 254] on div "Lot Number (Optional) SUGR.LAKC.8.25.25 Common Lot Number from Input Packages" at bounding box center [204, 265] width 248 height 41
click at [161, 264] on input "SUGR.LAKC.8.25.25" at bounding box center [204, 266] width 248 height 16
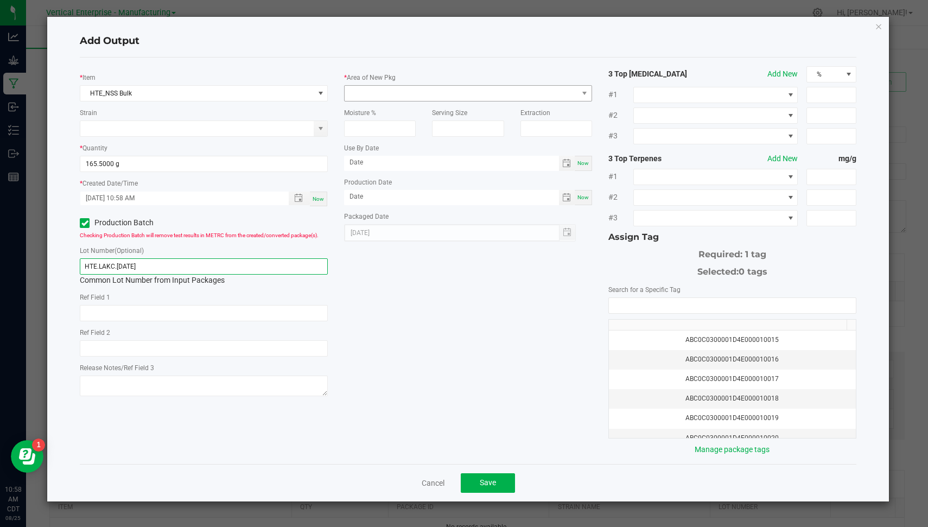
type input "HTE.LAKC.8.25.25"
click at [436, 86] on span at bounding box center [460, 93] width 233 height 15
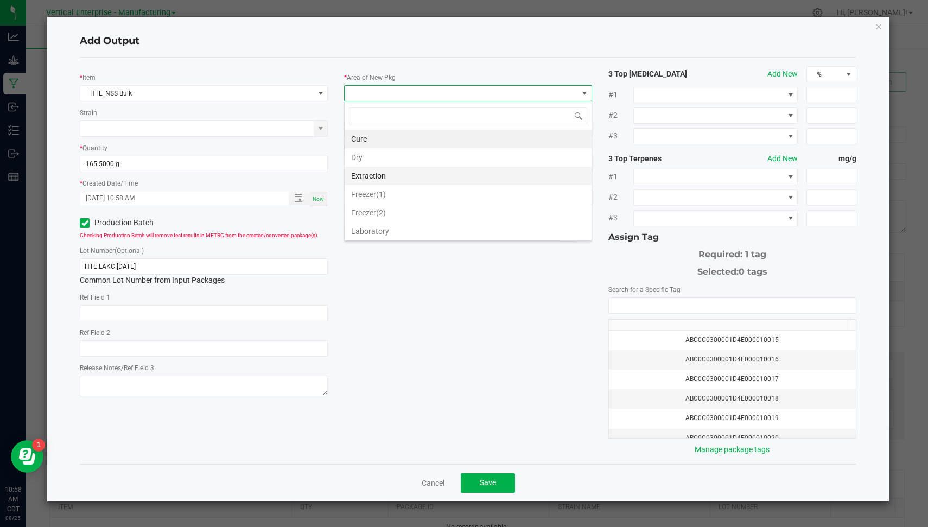
click at [431, 171] on li "Extraction" at bounding box center [467, 176] width 247 height 18
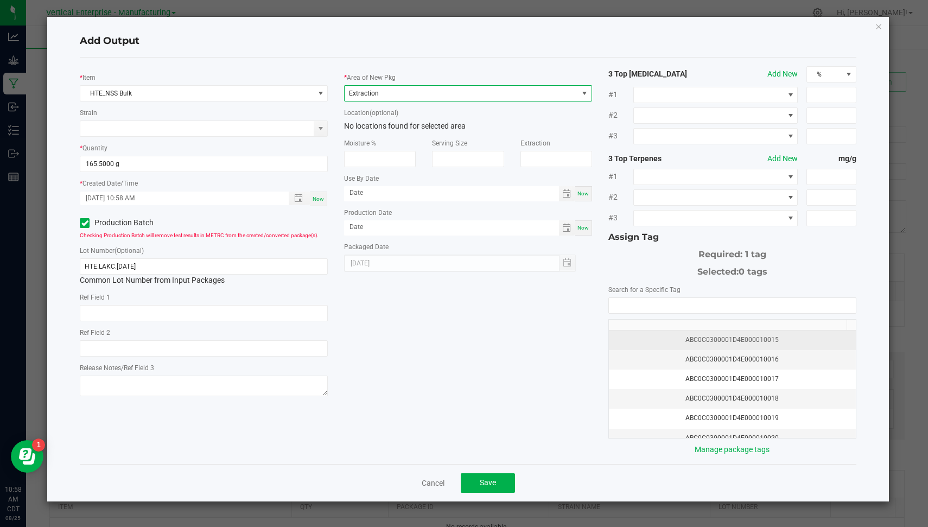
click at [704, 330] on td "ABC0C0300001D4E000010015" at bounding box center [732, 340] width 247 height 20
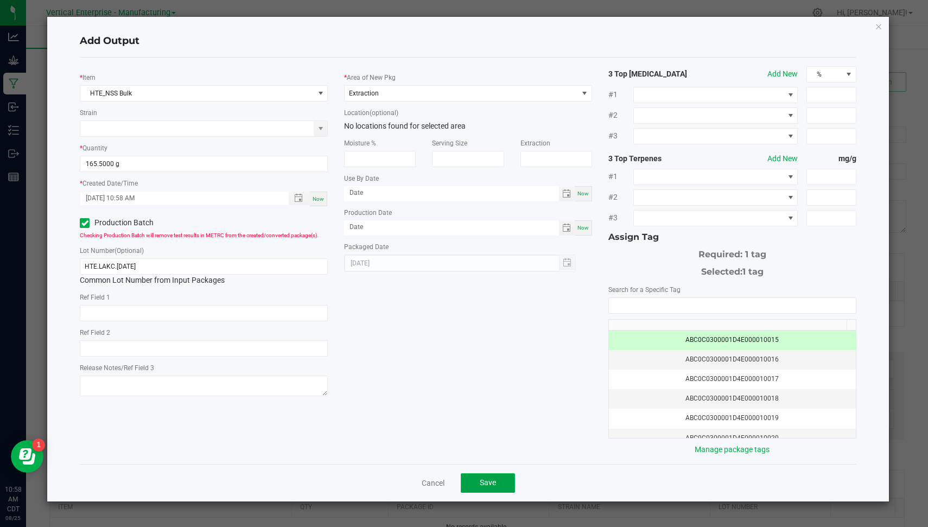
click at [493, 488] on button "Save" at bounding box center [488, 483] width 54 height 20
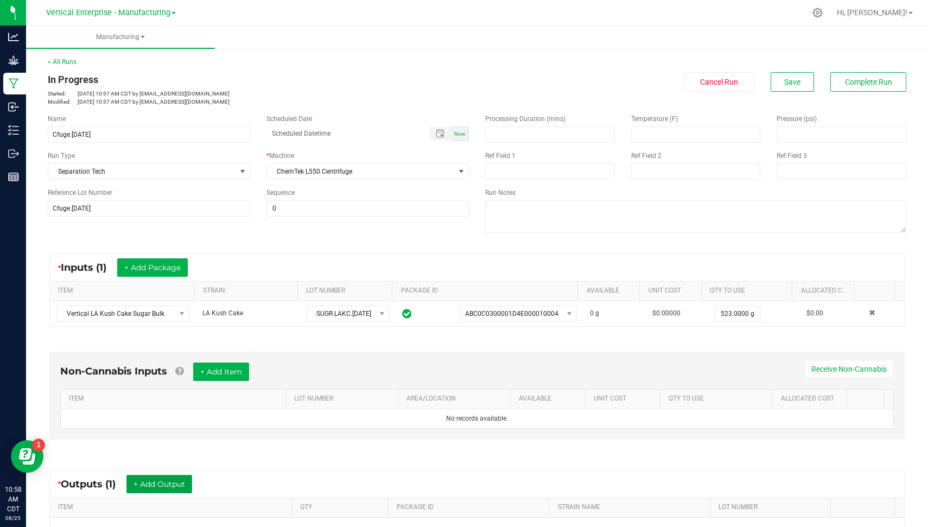
click at [182, 478] on button "+ Add Output" at bounding box center [159, 484] width 66 height 18
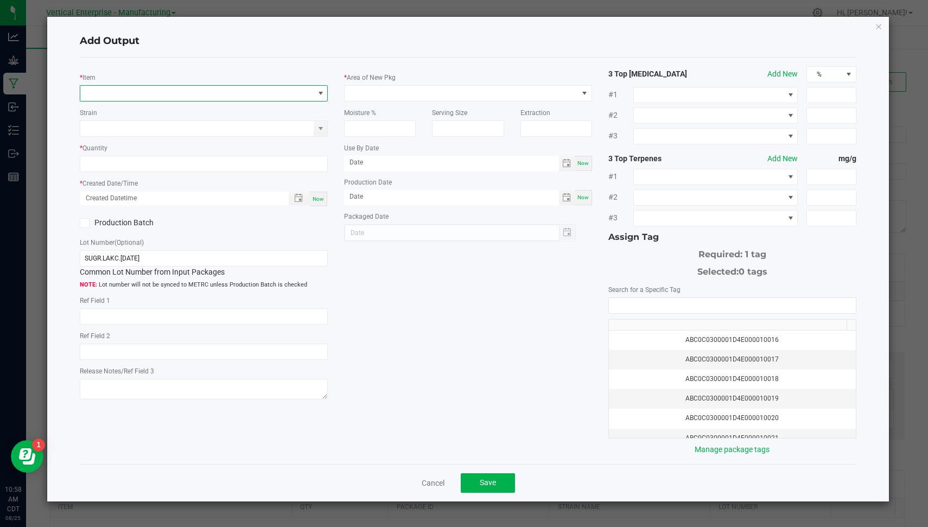
click at [295, 92] on span "NO DATA FOUND" at bounding box center [196, 93] width 233 height 15
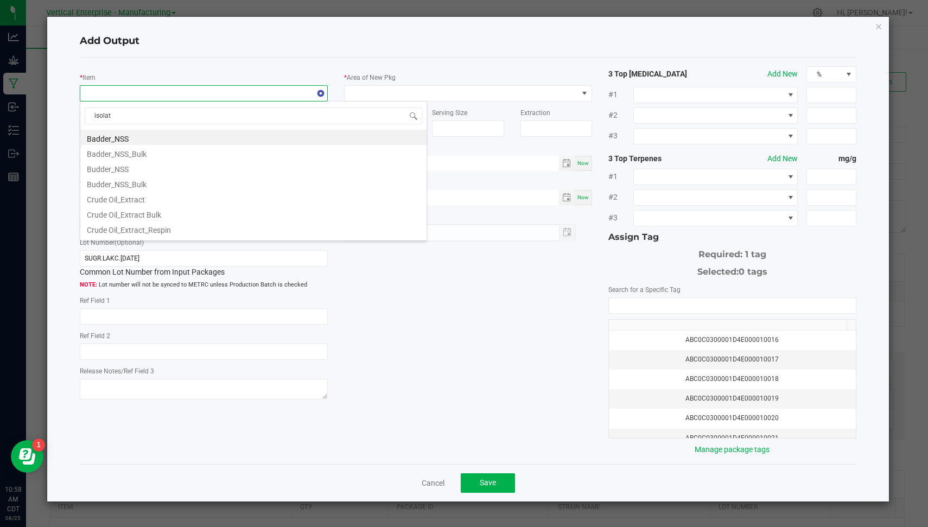
type input "isolate"
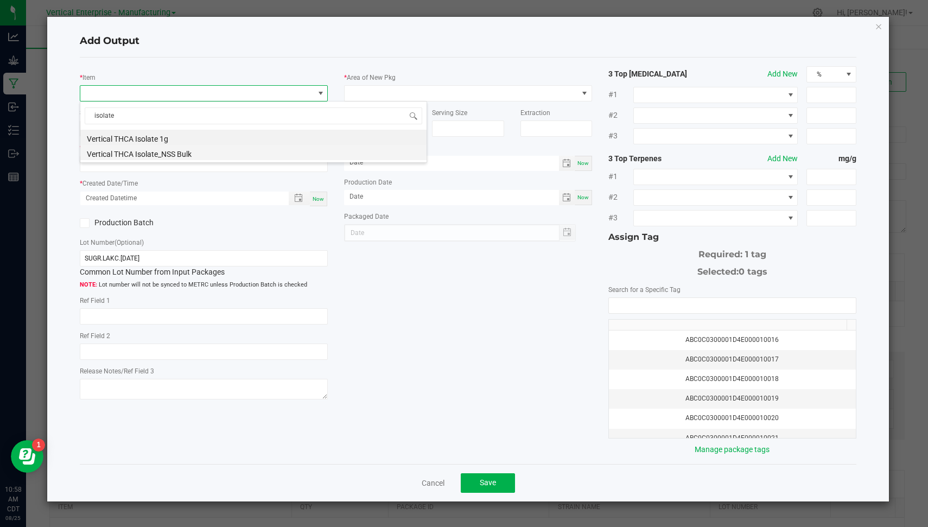
click at [228, 154] on li "Vertical THCA Isolate_NSS Bulk" at bounding box center [253, 152] width 346 height 15
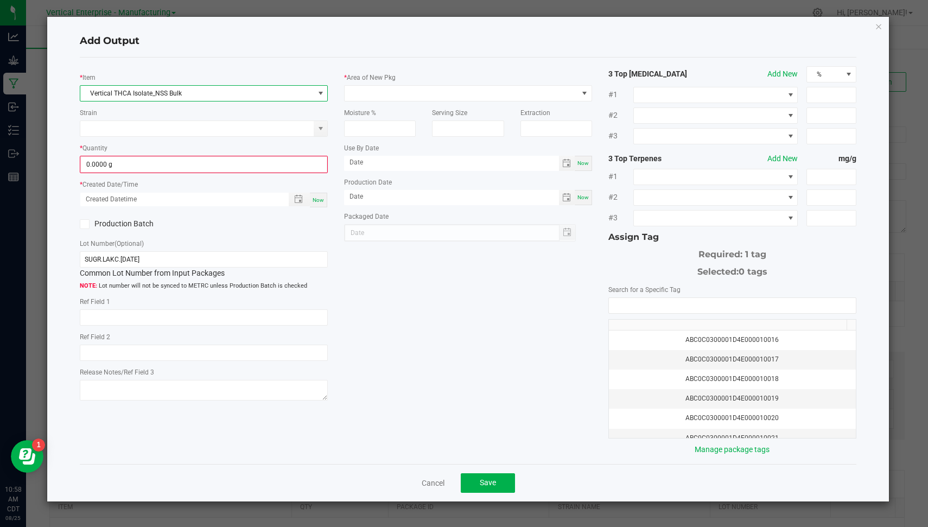
click at [184, 173] on div "* Item Vertical THCA Isolate_NSS Bulk Strain * Quantity 0.0000 g * Created Date…" at bounding box center [204, 235] width 264 height 338
click at [178, 169] on input "0" at bounding box center [204, 164] width 246 height 15
type input "161.6100 g"
click at [314, 191] on div "Now" at bounding box center [318, 198] width 17 height 15
type input "08/25/2025 10:58 AM"
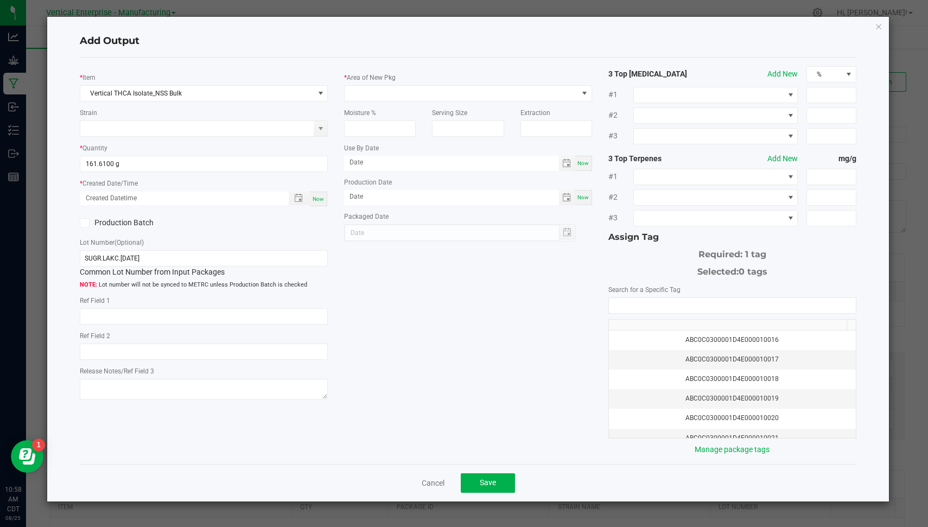
type input "[DATE]"
click at [121, 222] on label "Production Batch" at bounding box center [138, 222] width 116 height 11
click at [0, 0] on input "Production Batch" at bounding box center [0, 0] width 0 height 0
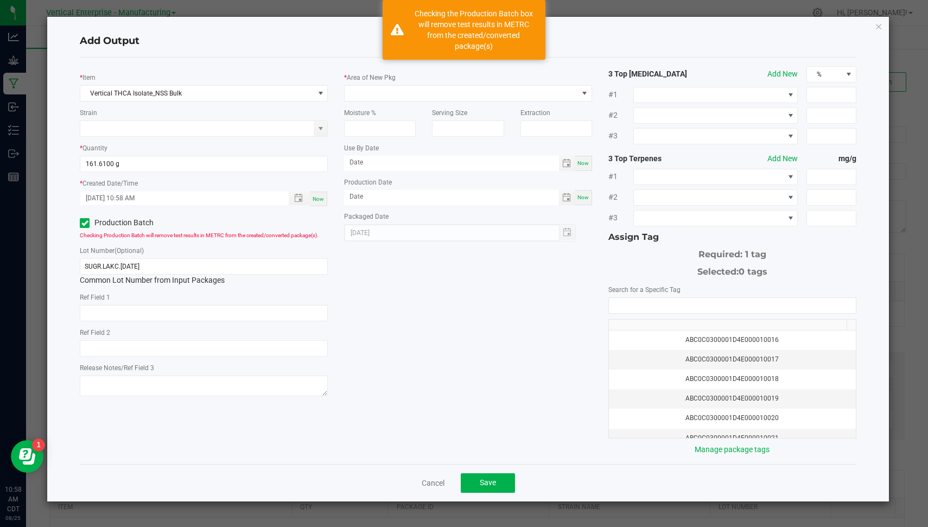
click at [168, 274] on div "SUGR.LAKC.8.25.25 Common Lot Number from Input Packages" at bounding box center [204, 272] width 248 height 28
click at [165, 272] on input "SUGR.LAKC.8.25.25" at bounding box center [204, 266] width 248 height 16
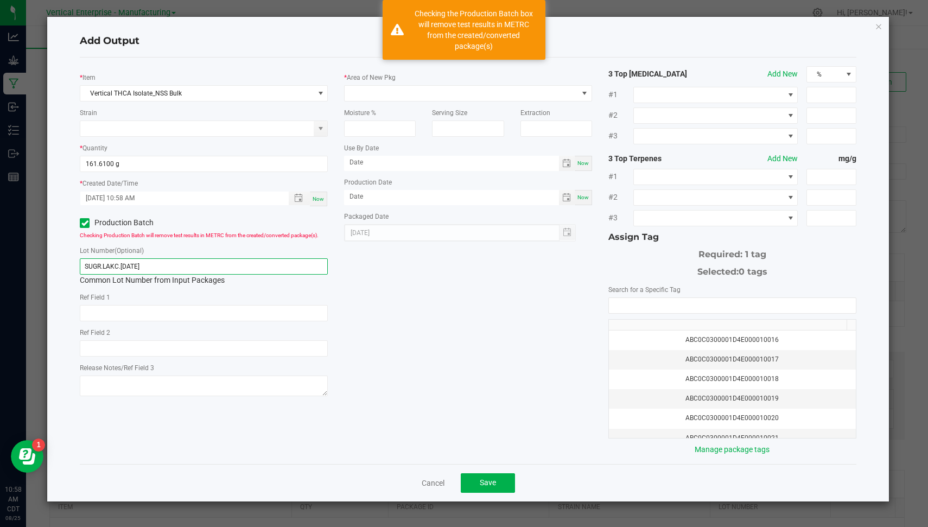
click at [165, 272] on input "SUGR.LAKC.8.25.25" at bounding box center [204, 266] width 248 height 16
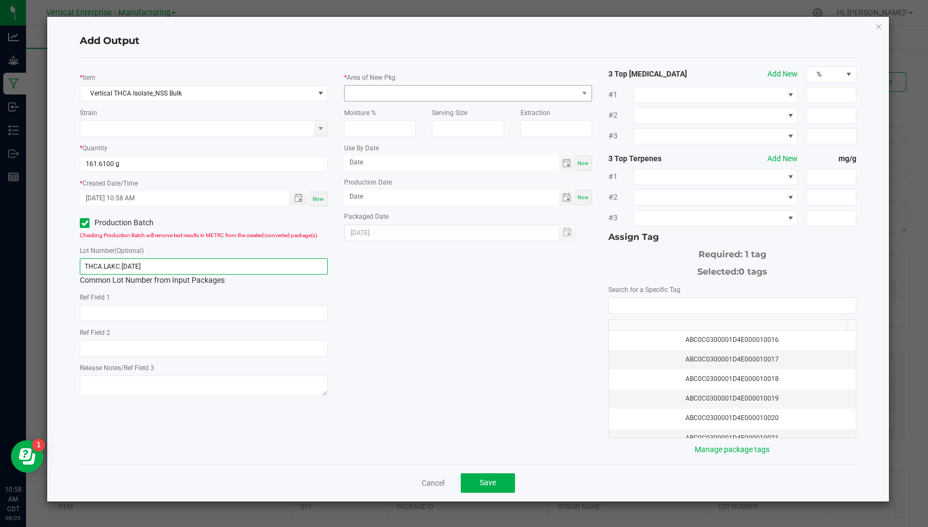
type input "THCA.LAKC.8.25.25"
click at [402, 96] on span at bounding box center [460, 93] width 233 height 15
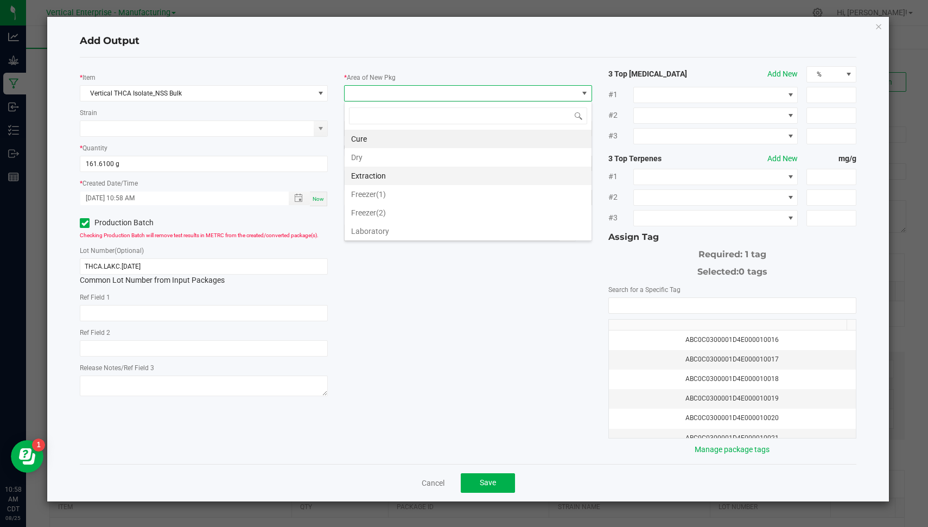
click at [543, 167] on li "Extraction" at bounding box center [467, 176] width 247 height 18
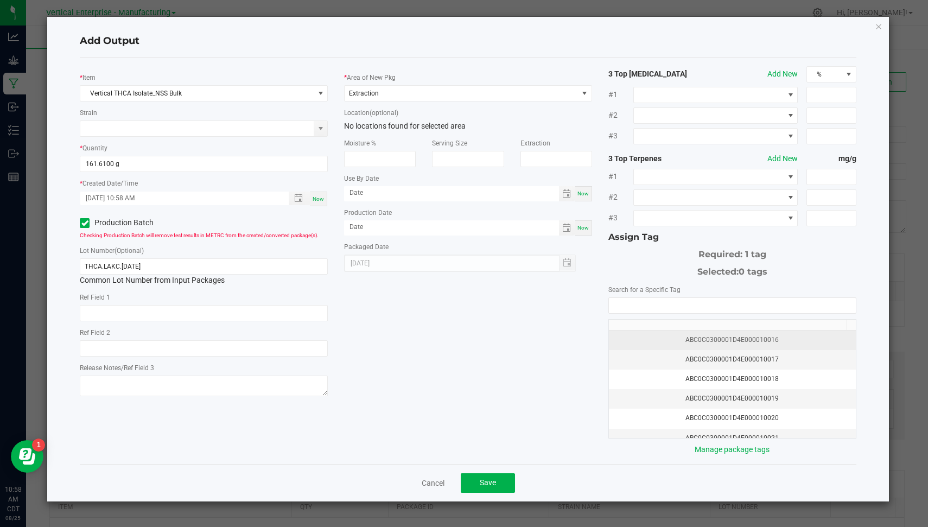
click at [713, 336] on div "ABC0C0300001D4E000010016" at bounding box center [732, 340] width 234 height 10
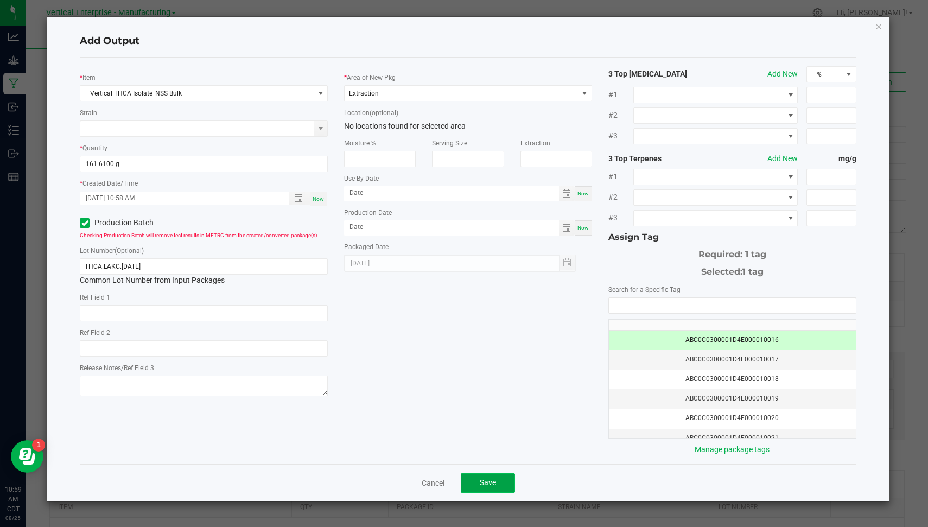
click at [477, 488] on button "Save" at bounding box center [488, 483] width 54 height 20
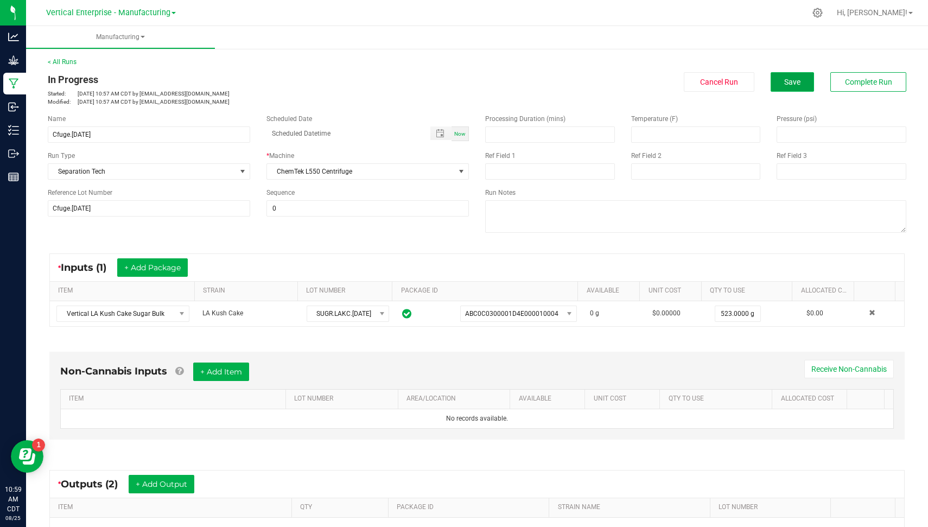
click at [776, 90] on button "Save" at bounding box center [791, 82] width 43 height 20
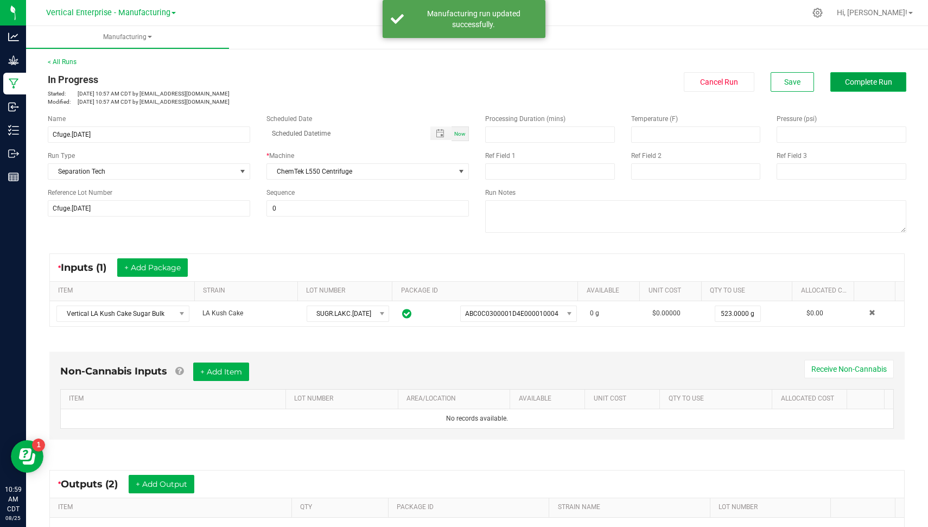
click at [860, 79] on span "Complete Run" at bounding box center [868, 82] width 47 height 9
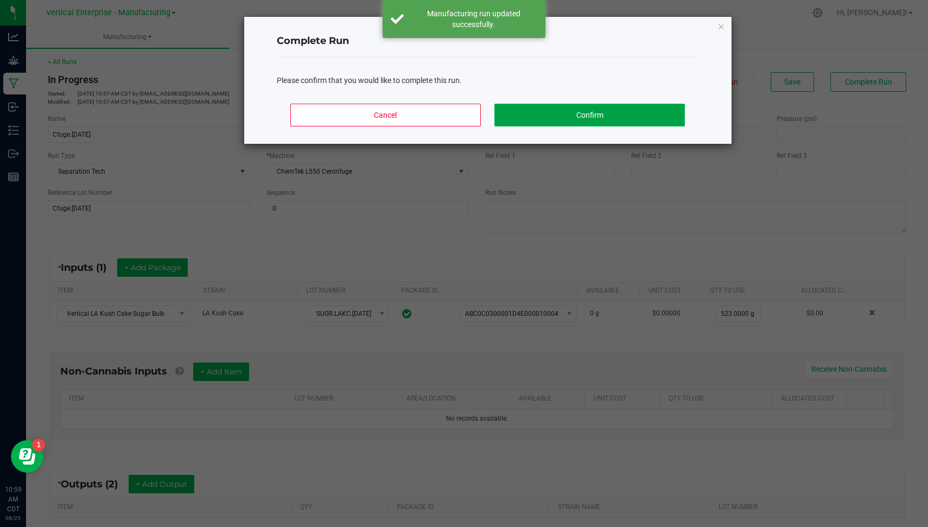
click at [608, 119] on button "Confirm" at bounding box center [589, 115] width 190 height 23
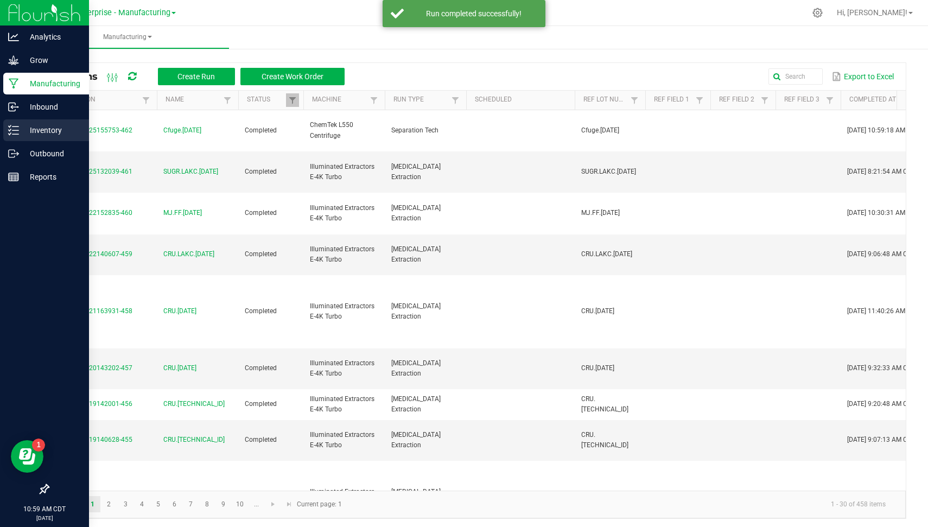
click at [18, 130] on icon at bounding box center [13, 130] width 11 height 11
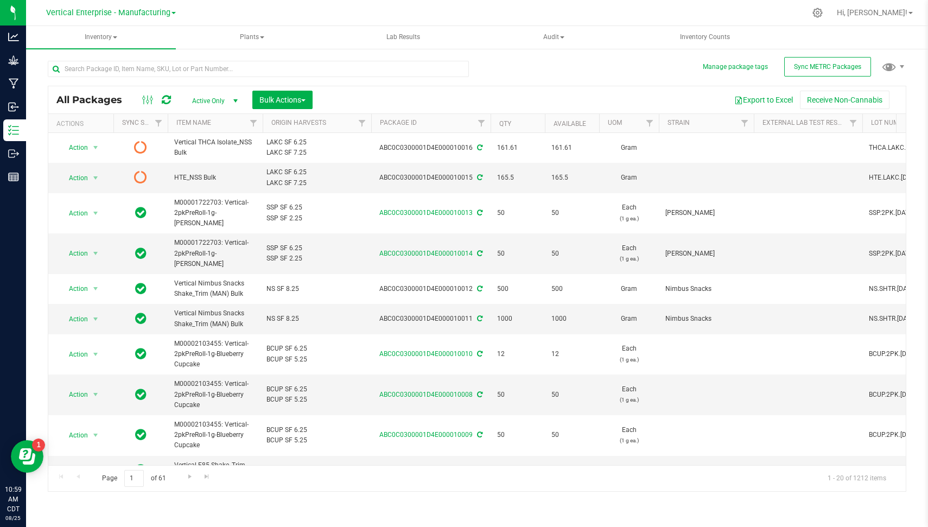
click at [163, 97] on icon at bounding box center [166, 99] width 9 height 11
click at [817, 71] on button "Sync METRC Packages" at bounding box center [827, 67] width 87 height 20
click at [133, 13] on span "Vertical Enterprise - Manufacturing" at bounding box center [108, 13] width 124 height 10
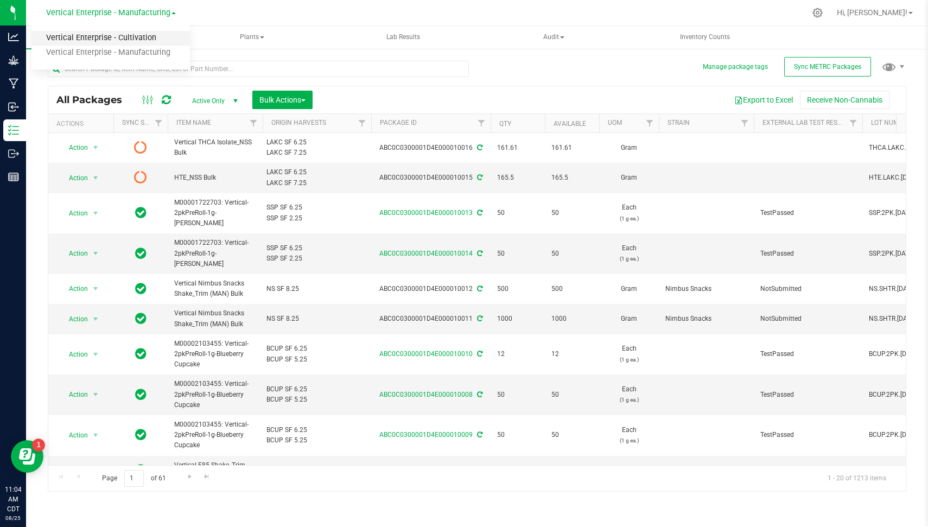
click at [138, 34] on link "Vertical Enterprise - Cultivation" at bounding box center [110, 38] width 158 height 15
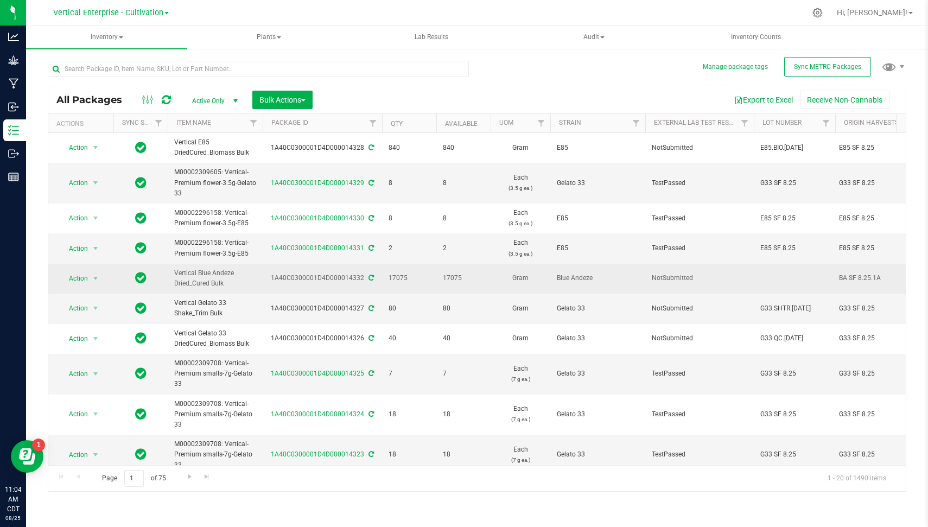
click at [297, 278] on div "1A40C0300001D4D000014332" at bounding box center [322, 278] width 123 height 10
copy div "1A40C0300001D4D000014332"
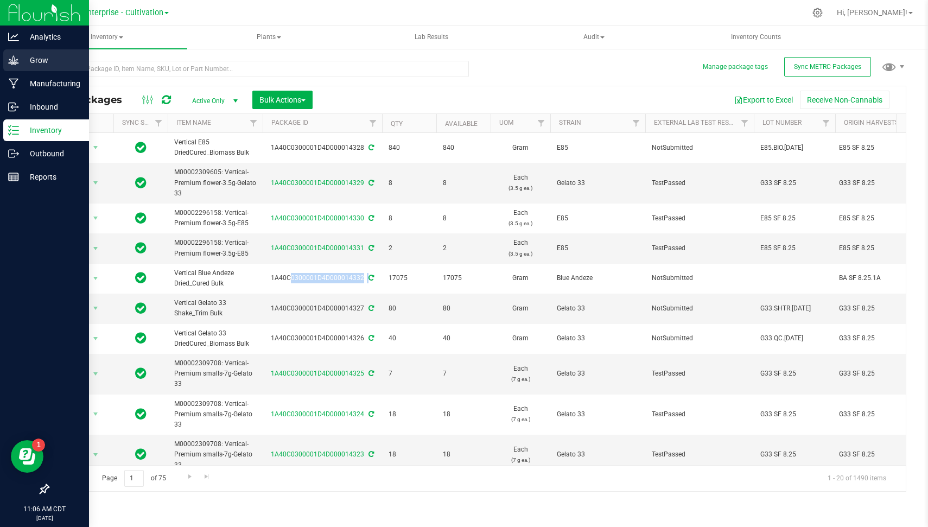
click at [14, 61] on icon at bounding box center [13, 60] width 11 height 11
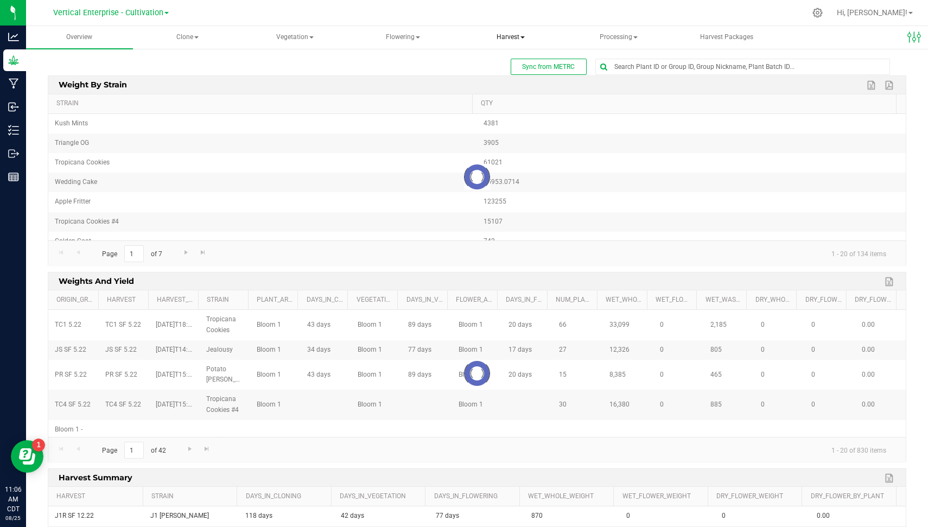
click at [520, 34] on span "Harvest" at bounding box center [511, 38] width 106 height 22
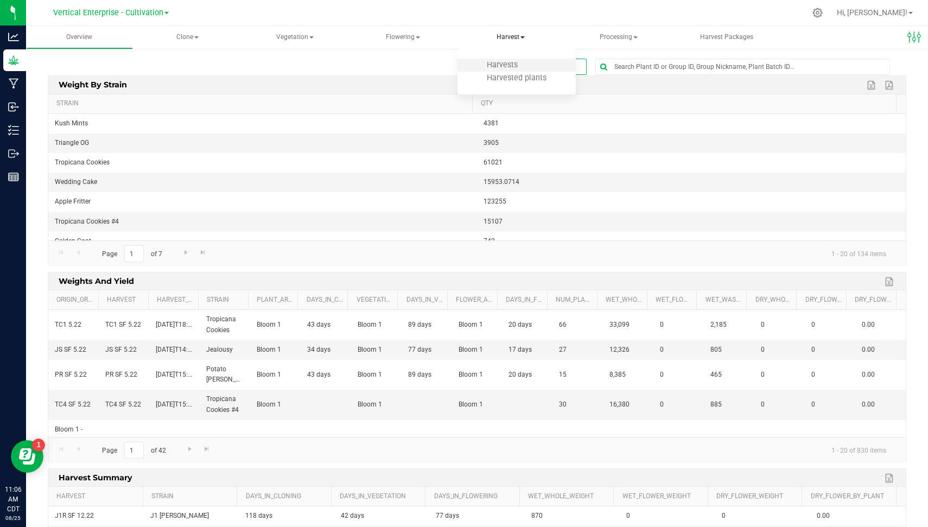
click at [500, 59] on li "Harvests" at bounding box center [516, 65] width 118 height 13
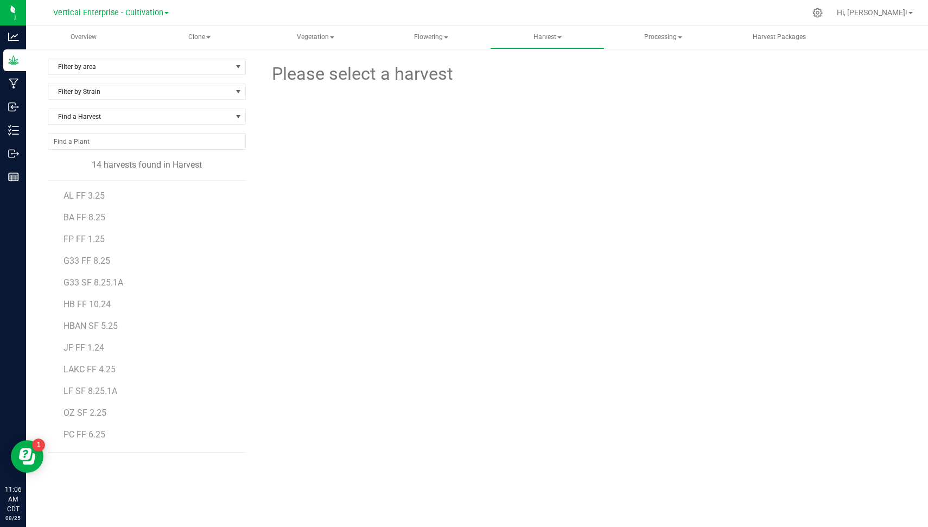
scroll to position [41, 0]
click at [95, 368] on span "OZ SF 2.25" at bounding box center [84, 372] width 43 height 10
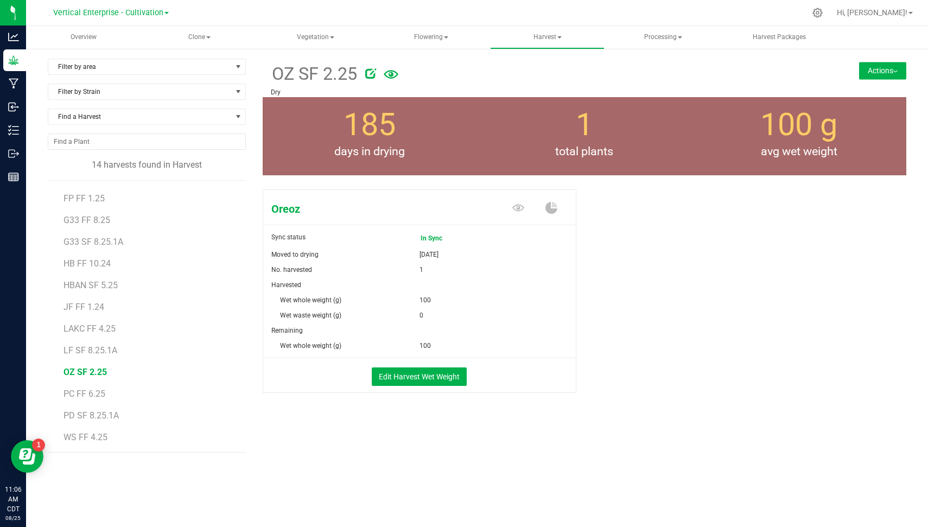
click at [878, 75] on button "Actions" at bounding box center [882, 70] width 47 height 17
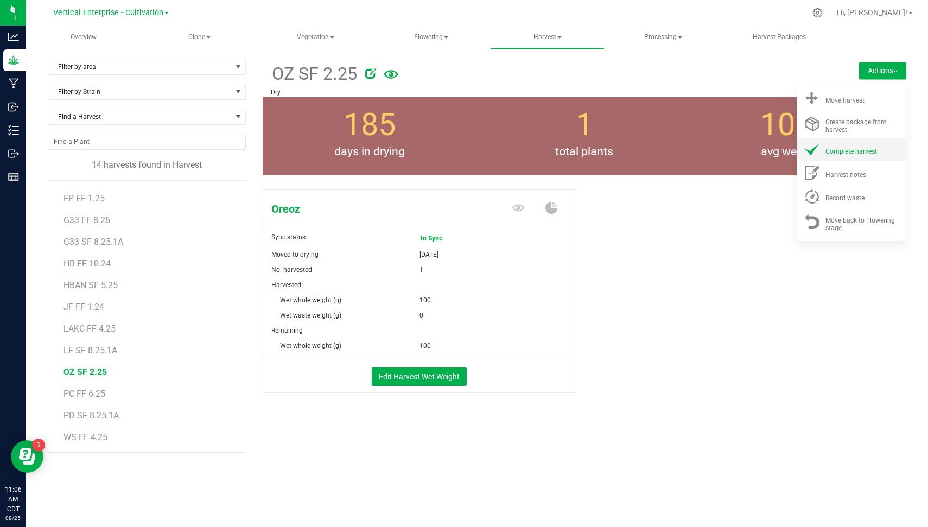
click at [846, 148] on span "Complete harvest" at bounding box center [851, 152] width 52 height 8
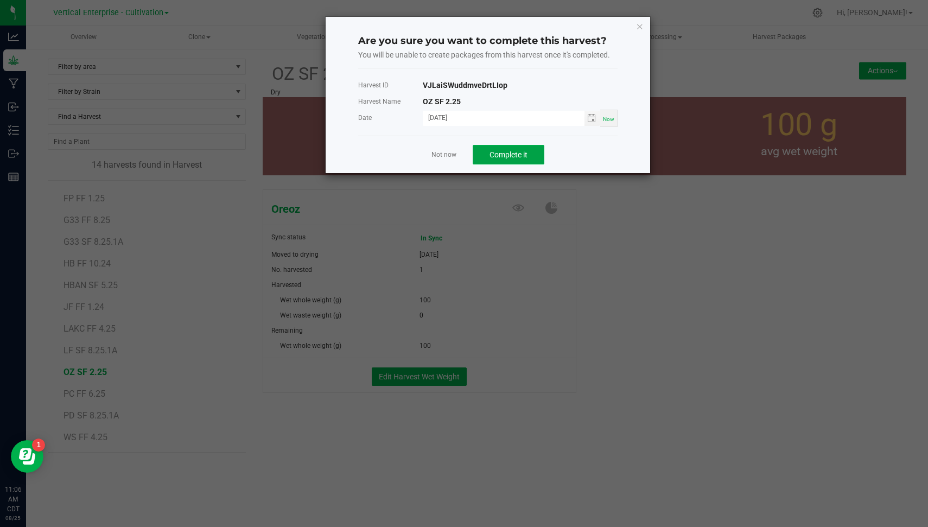
click at [520, 155] on span "Complete it" at bounding box center [508, 154] width 38 height 9
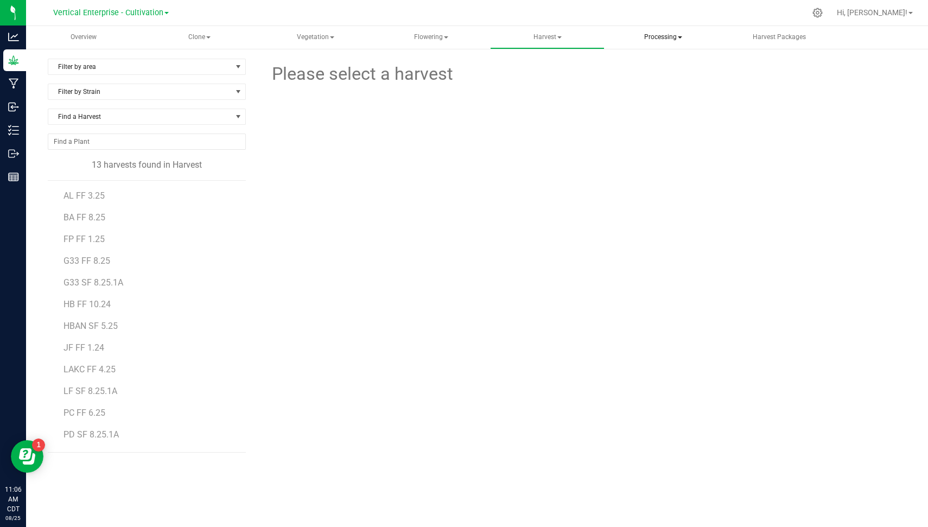
click at [662, 37] on span "Processing" at bounding box center [663, 38] width 114 height 22
click at [667, 75] on span "Processing harvests" at bounding box center [670, 77] width 100 height 9
click at [99, 216] on span "BCUP SF 6.25" at bounding box center [90, 217] width 54 height 10
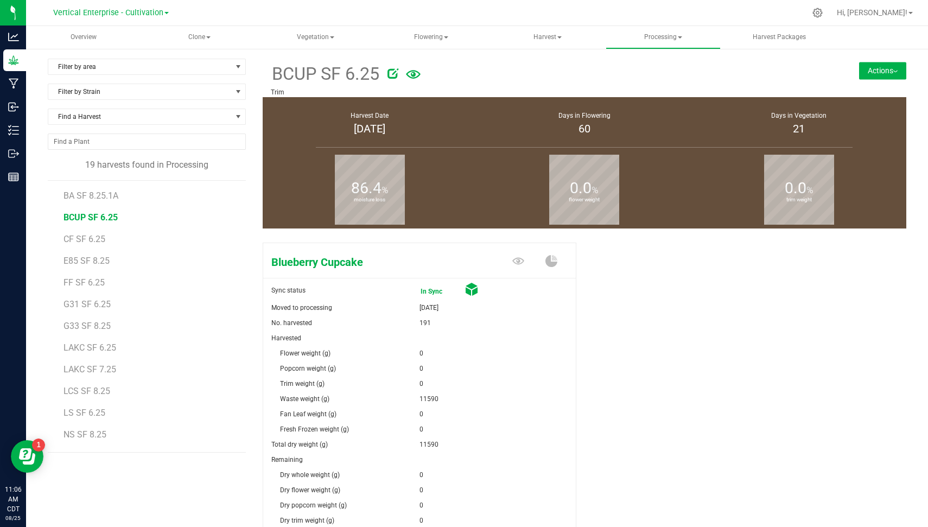
click at [868, 68] on button "Actions" at bounding box center [882, 70] width 47 height 17
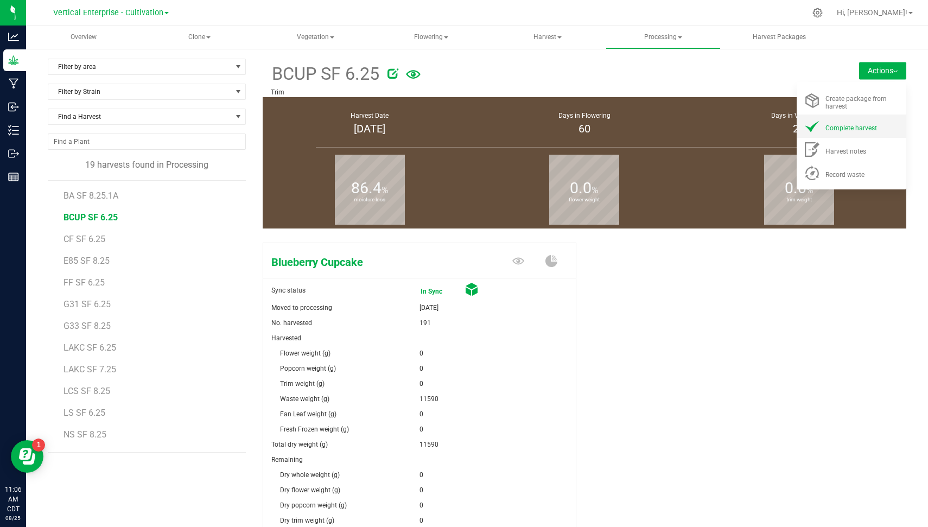
click at [835, 133] on li "Complete harvest" at bounding box center [851, 125] width 110 height 23
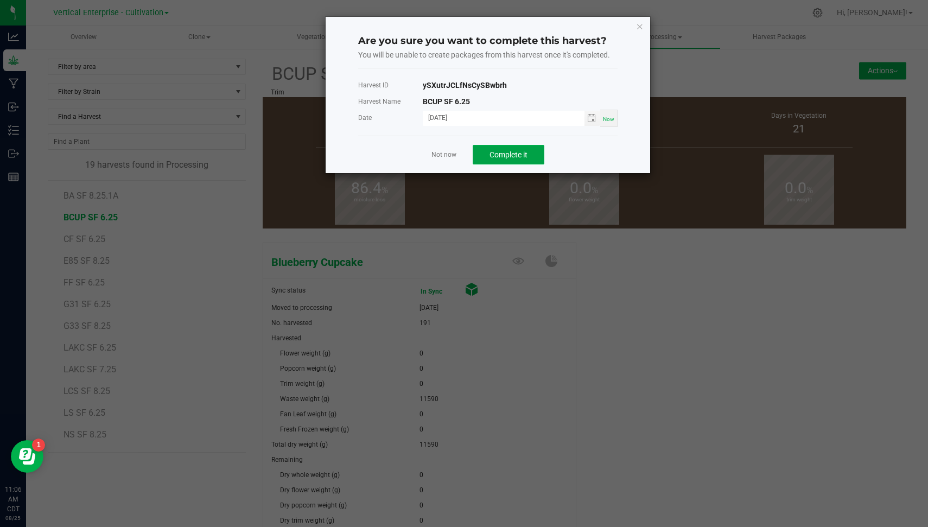
click at [497, 156] on span "Complete it" at bounding box center [508, 154] width 38 height 9
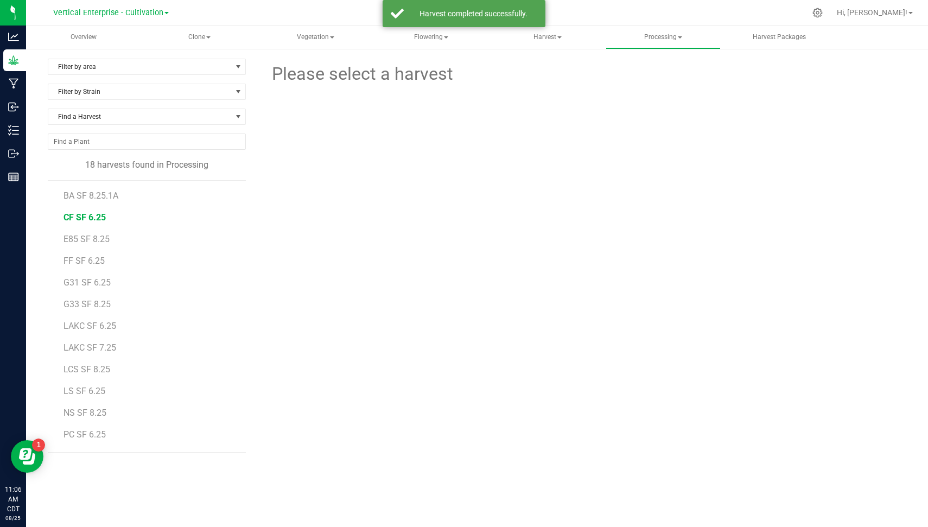
click at [94, 218] on span "CF SF 6.25" at bounding box center [84, 217] width 42 height 10
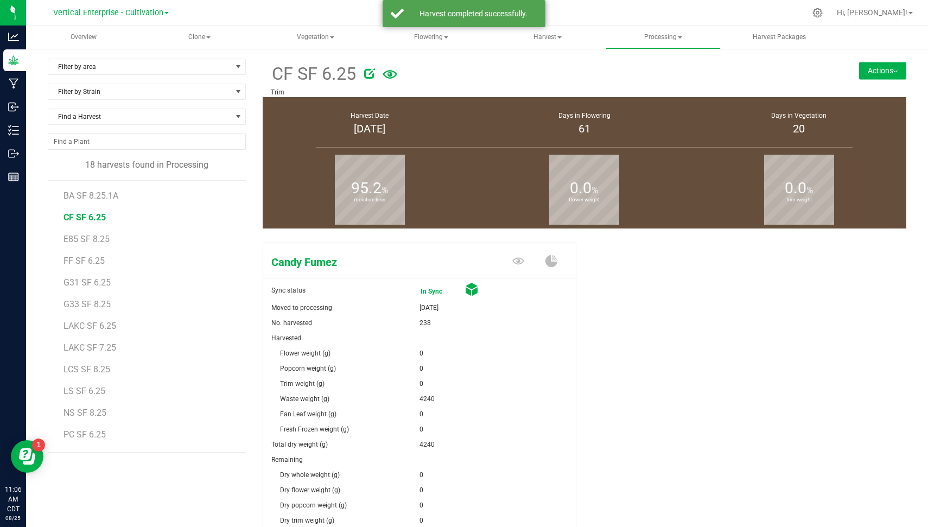
click at [871, 68] on button "Actions" at bounding box center [882, 70] width 47 height 17
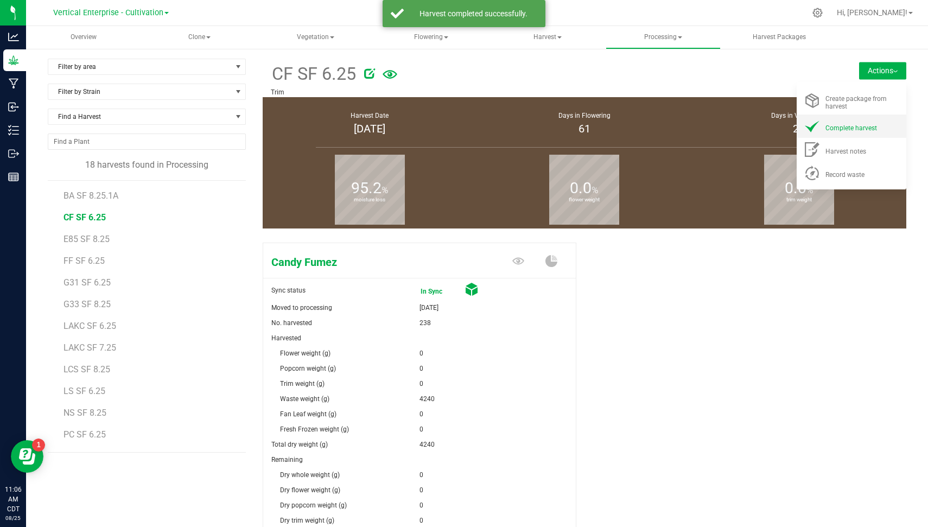
click at [839, 126] on span "Complete harvest" at bounding box center [851, 128] width 52 height 8
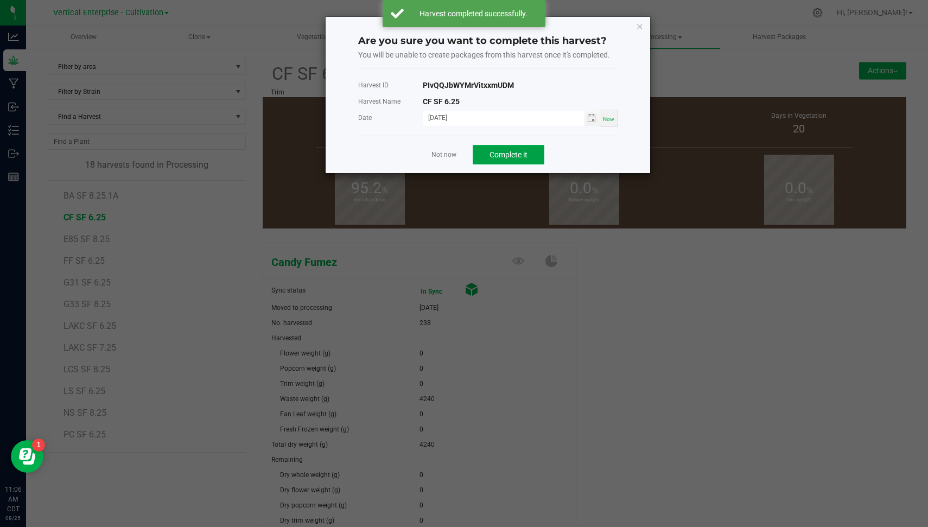
click at [508, 150] on span "Complete it" at bounding box center [508, 154] width 38 height 9
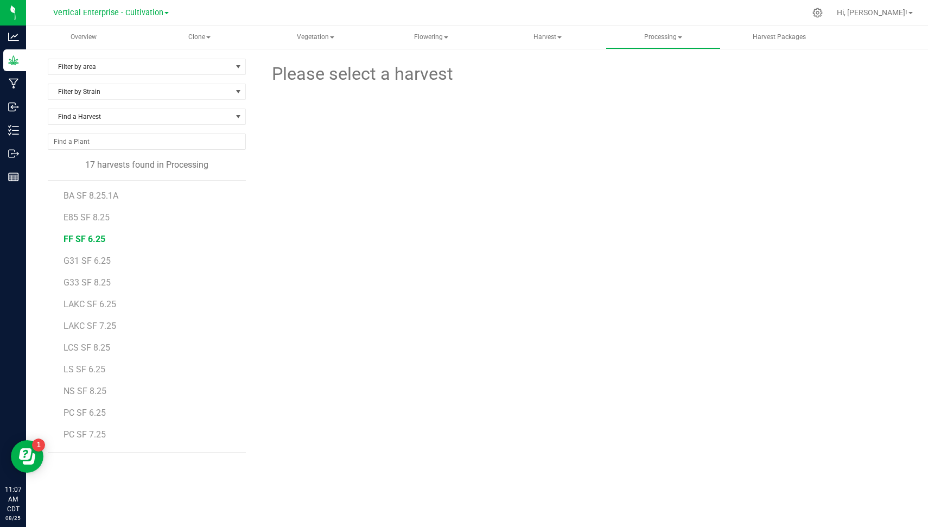
click at [92, 237] on span "FF SF 6.25" at bounding box center [84, 239] width 42 height 10
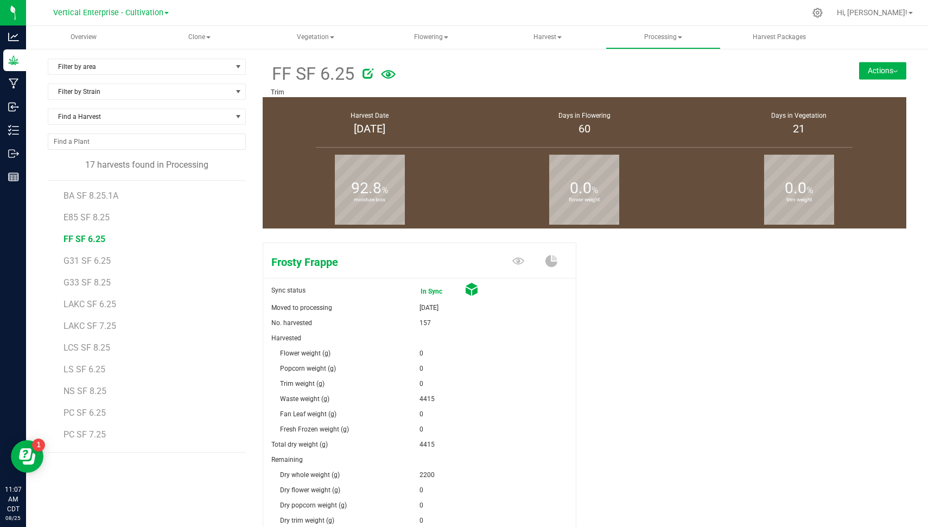
click at [890, 67] on button "Actions" at bounding box center [882, 70] width 47 height 17
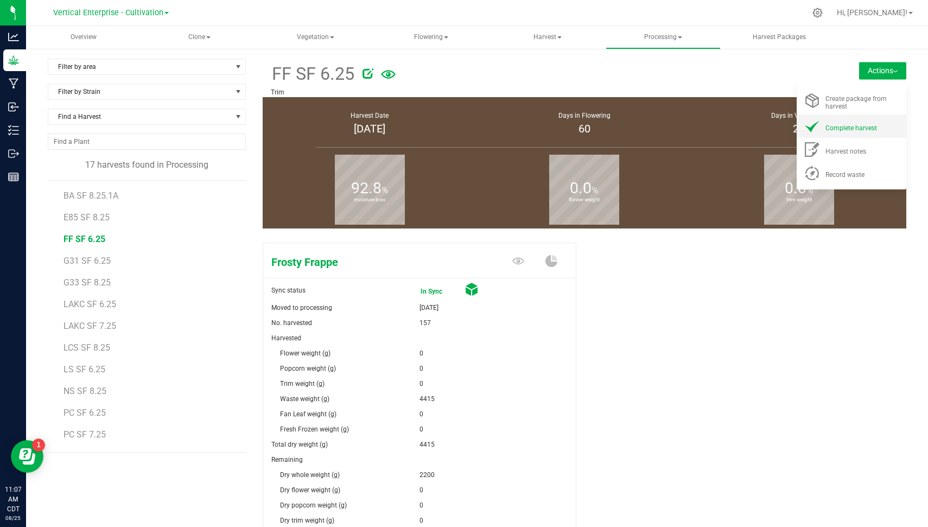
click at [853, 130] on span "Complete harvest" at bounding box center [851, 128] width 52 height 8
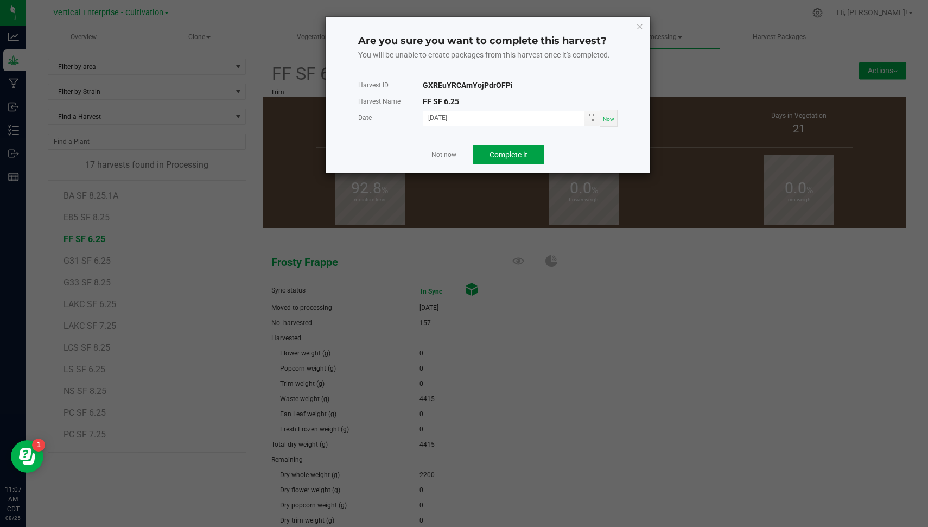
click at [501, 154] on span "Complete it" at bounding box center [508, 154] width 38 height 9
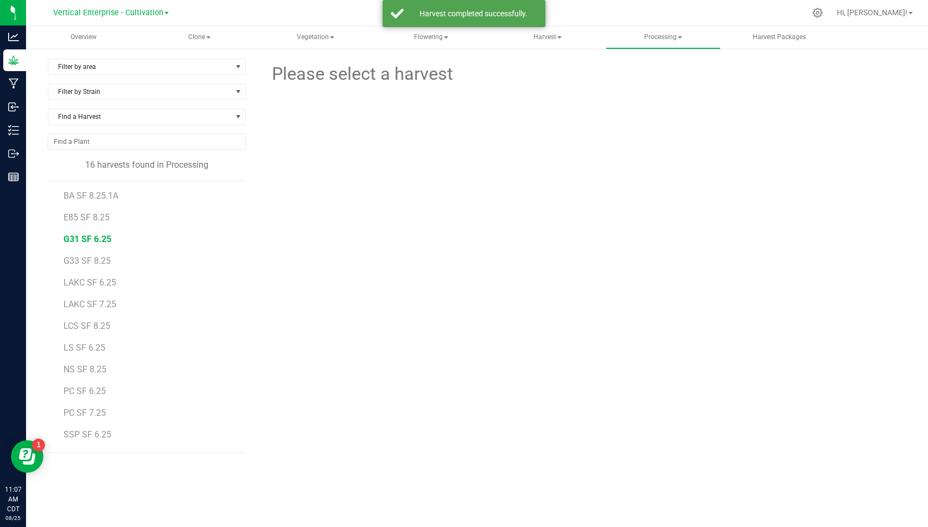
click at [98, 237] on span "G31 SF 6.25" at bounding box center [87, 239] width 48 height 10
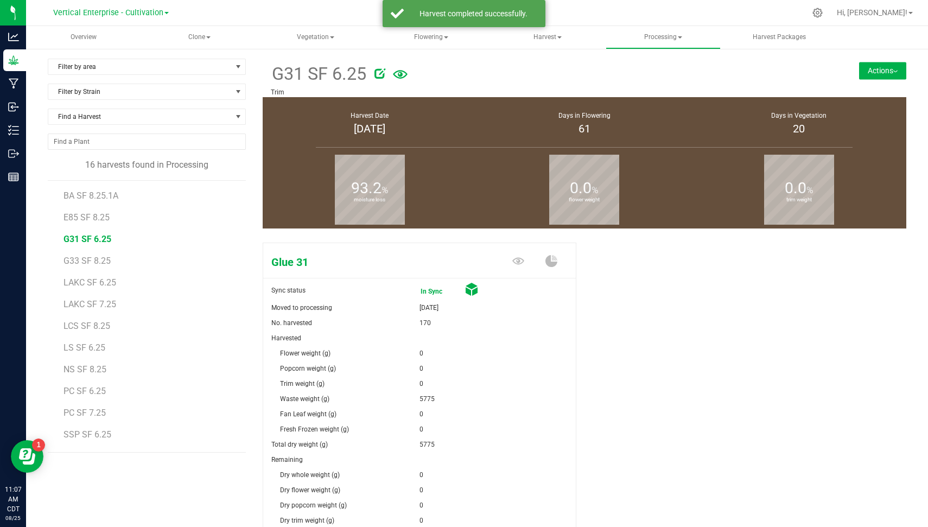
click at [866, 71] on button "Actions" at bounding box center [882, 70] width 47 height 17
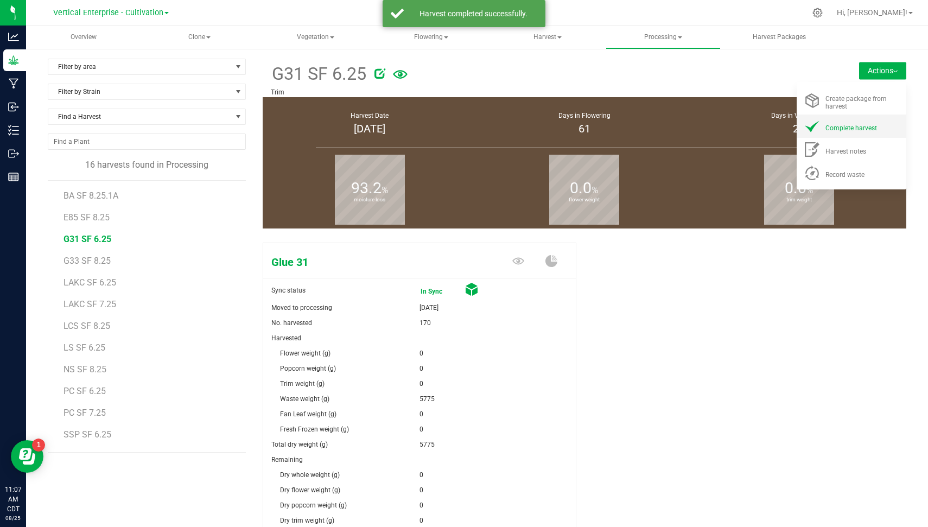
click at [845, 130] on span "Complete harvest" at bounding box center [851, 128] width 52 height 8
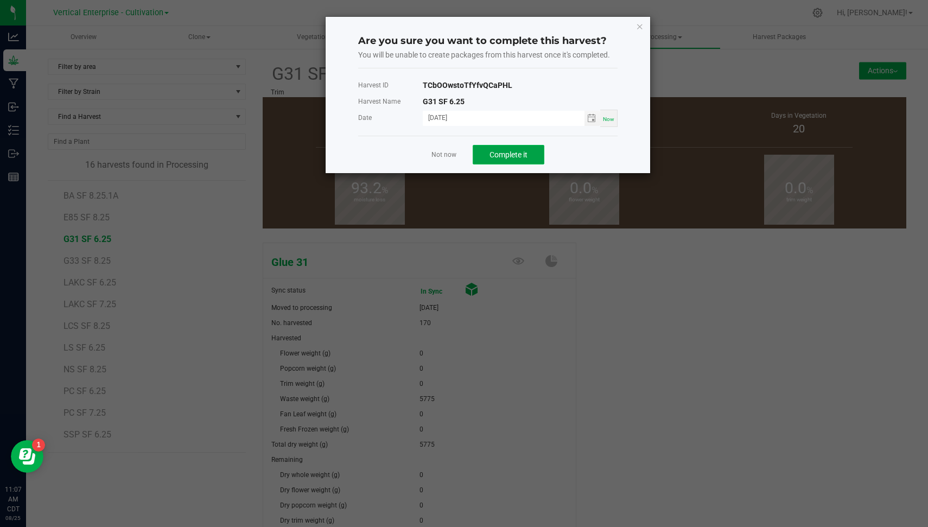
click at [514, 157] on span "Complete it" at bounding box center [508, 154] width 38 height 9
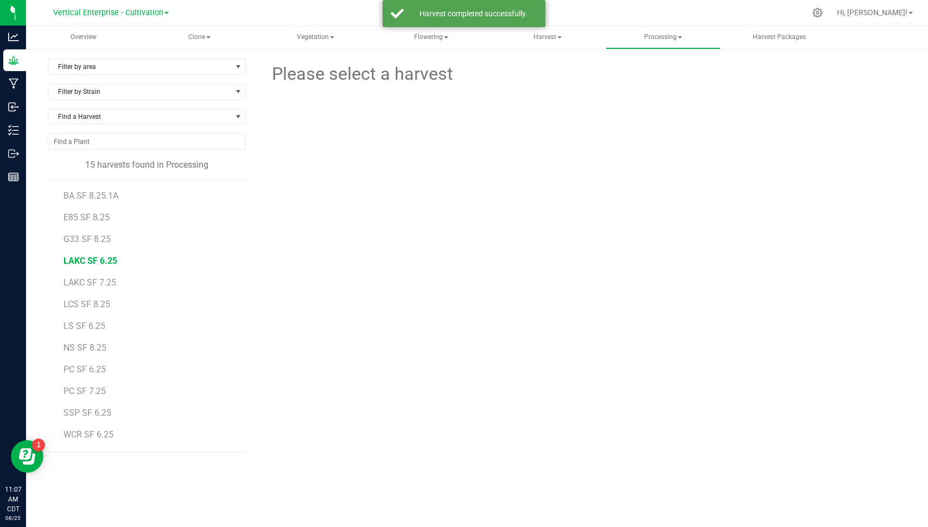
click at [100, 259] on span "LAKC SF 6.25" at bounding box center [90, 260] width 54 height 10
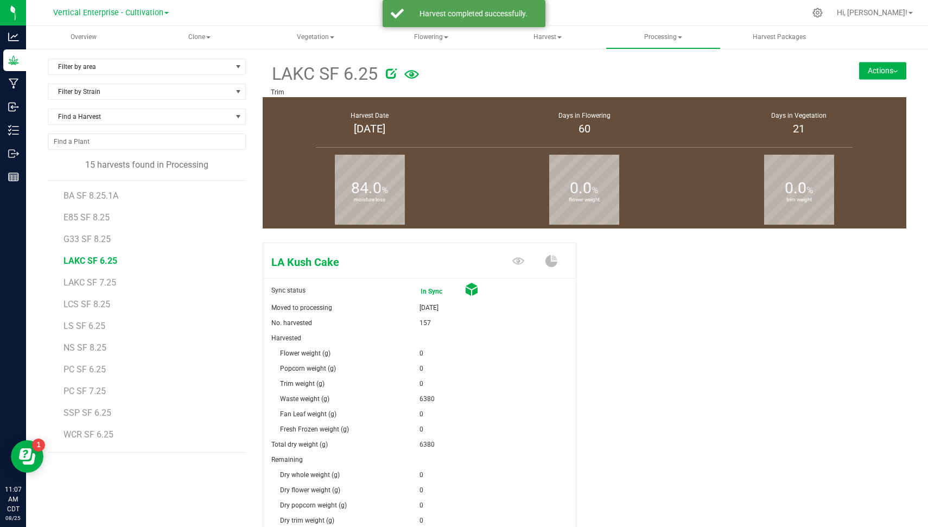
click at [862, 76] on button "Actions" at bounding box center [882, 70] width 47 height 17
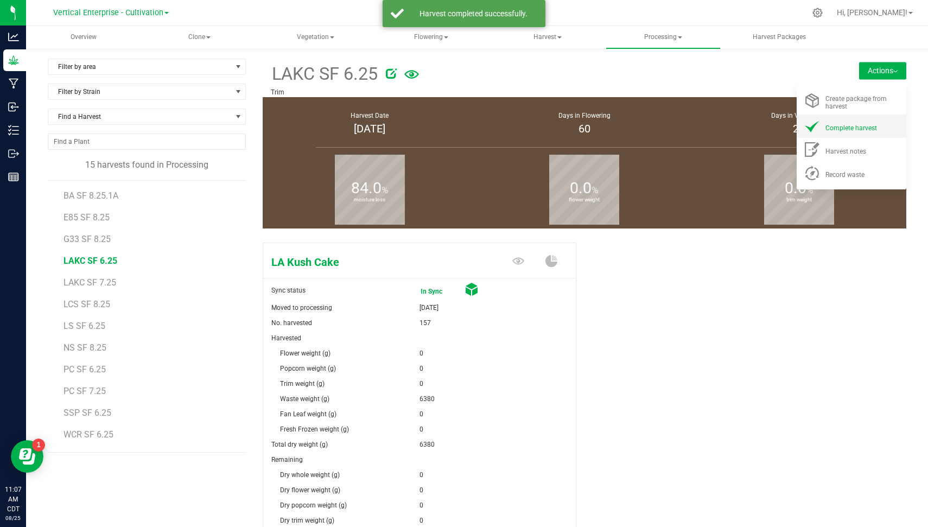
click at [859, 127] on span "Complete harvest" at bounding box center [851, 128] width 52 height 8
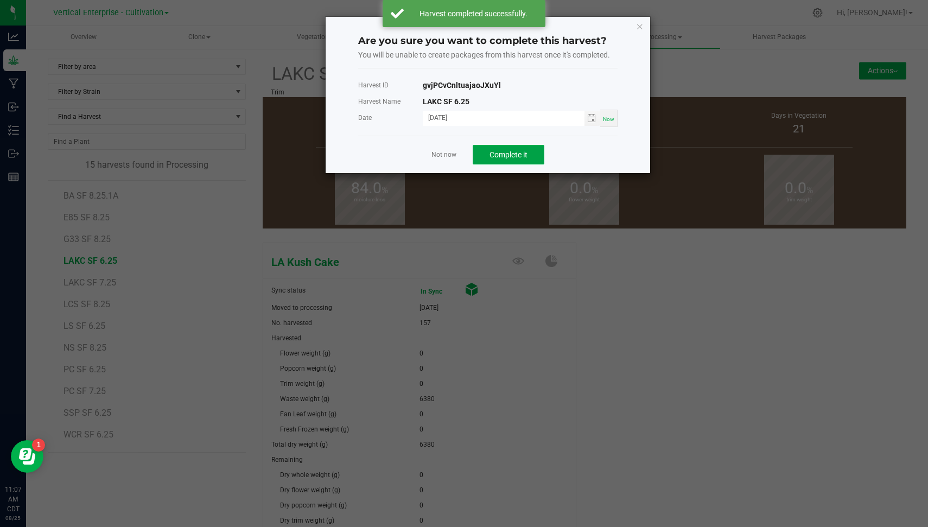
click at [499, 152] on span "Complete it" at bounding box center [508, 154] width 38 height 9
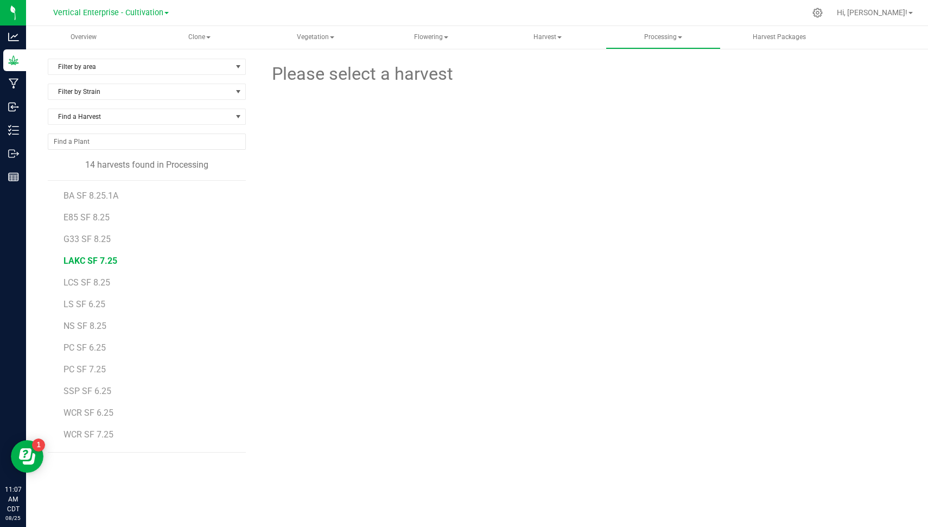
click at [101, 257] on span "LAKC SF 7.25" at bounding box center [90, 260] width 54 height 10
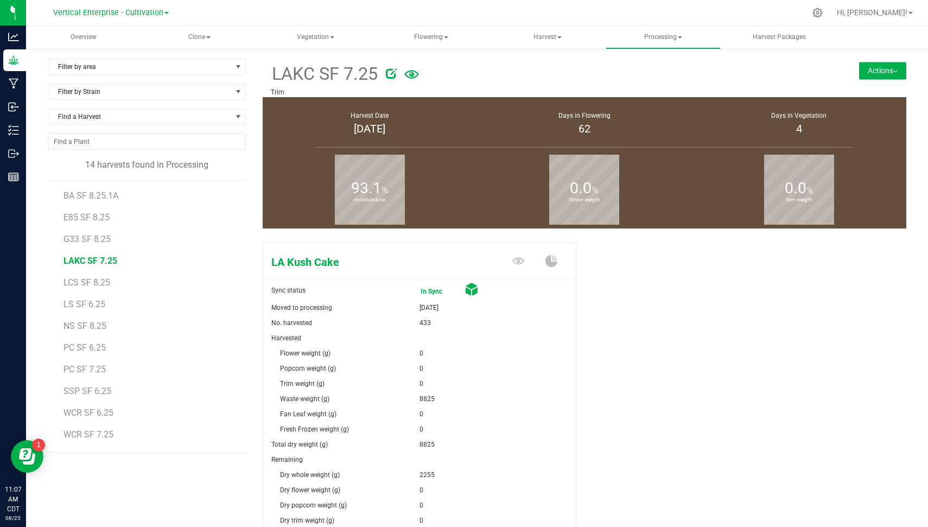
click at [881, 65] on button "Actions" at bounding box center [882, 70] width 47 height 17
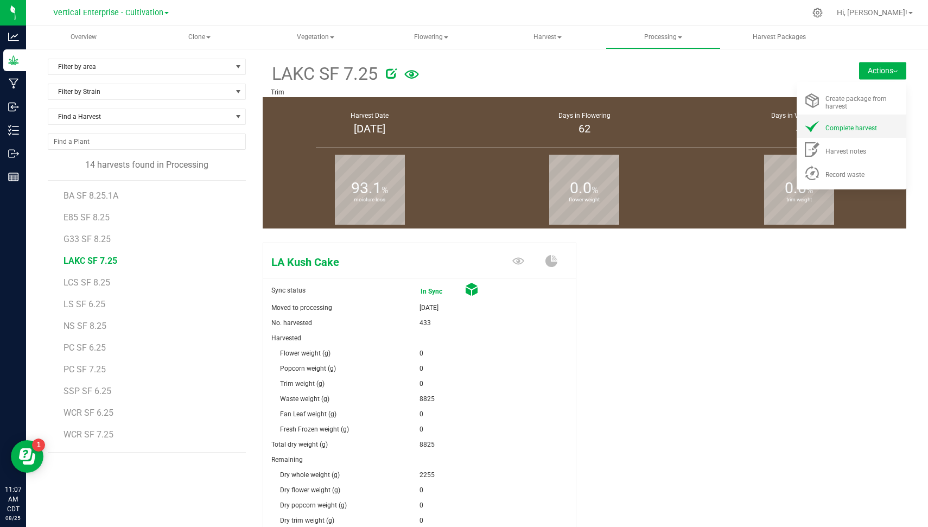
click at [863, 126] on span "Complete harvest" at bounding box center [851, 128] width 52 height 8
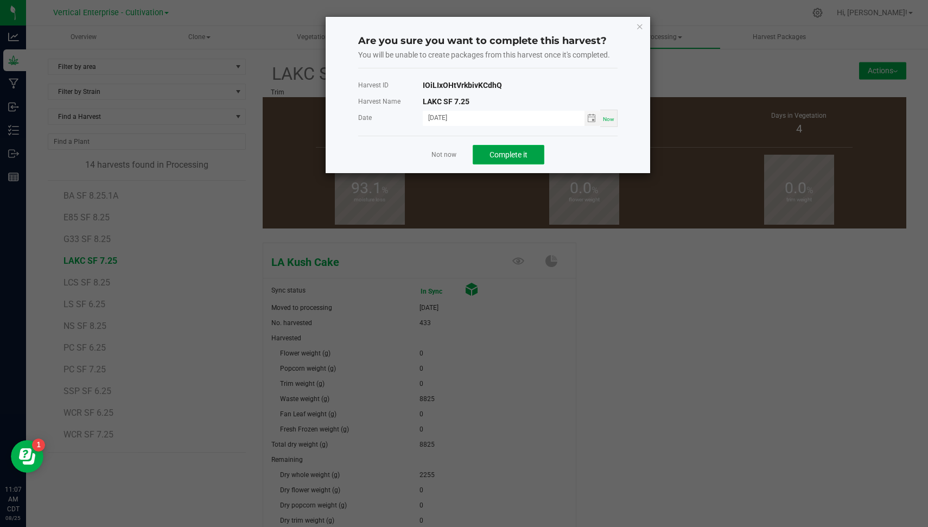
click at [508, 151] on span "Complete it" at bounding box center [508, 154] width 38 height 9
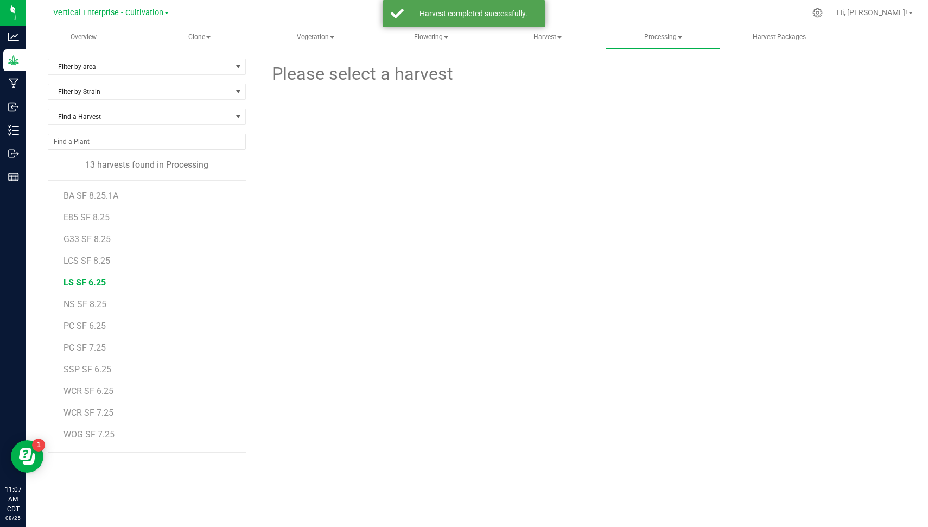
click at [91, 279] on span "LS SF 6.25" at bounding box center [84, 282] width 42 height 10
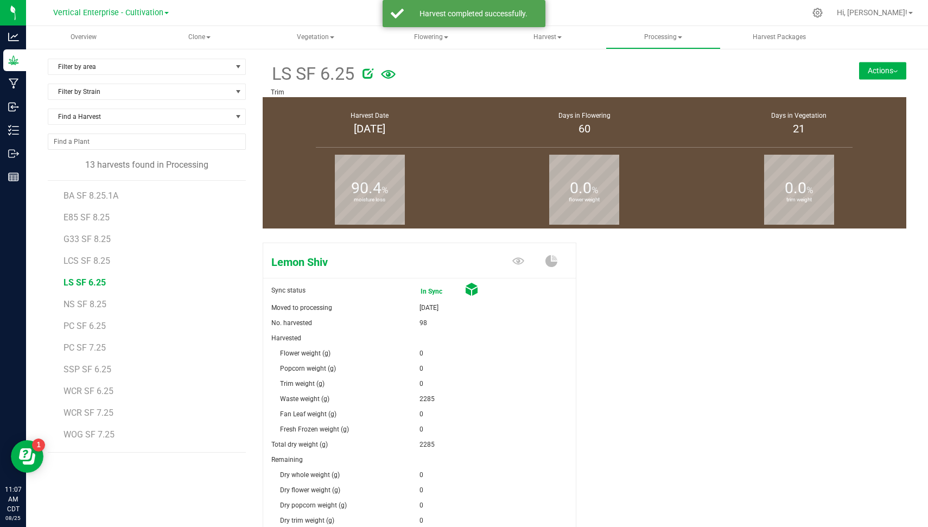
click at [874, 72] on button "Actions" at bounding box center [882, 70] width 47 height 17
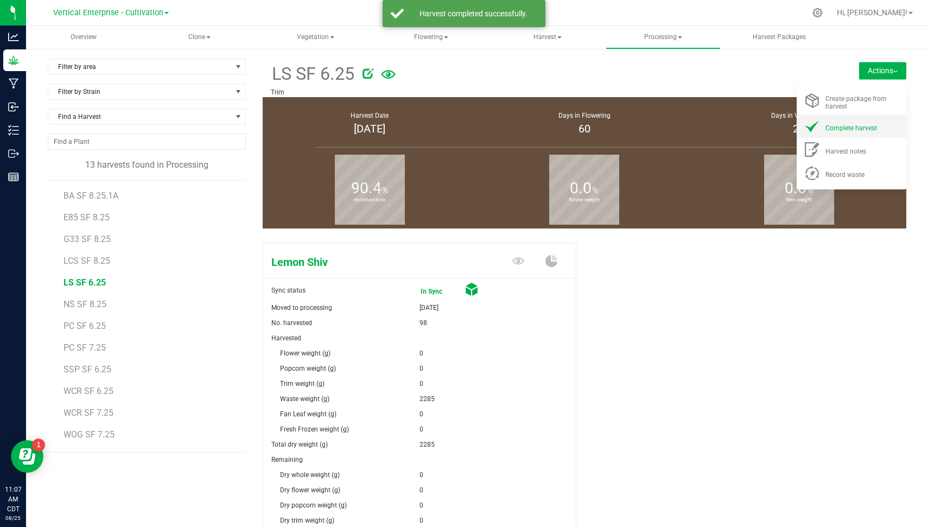
click at [858, 131] on span "Complete harvest" at bounding box center [851, 128] width 52 height 8
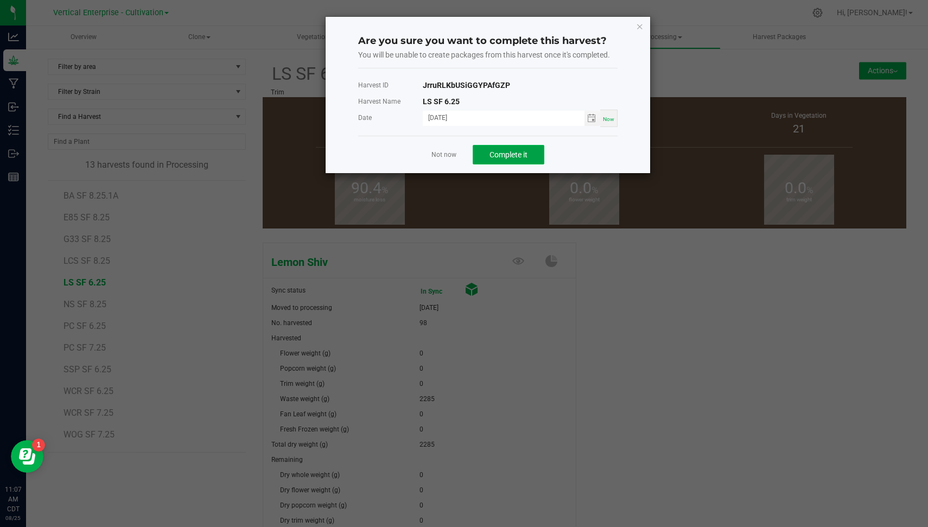
click at [496, 146] on button "Complete it" at bounding box center [508, 155] width 72 height 20
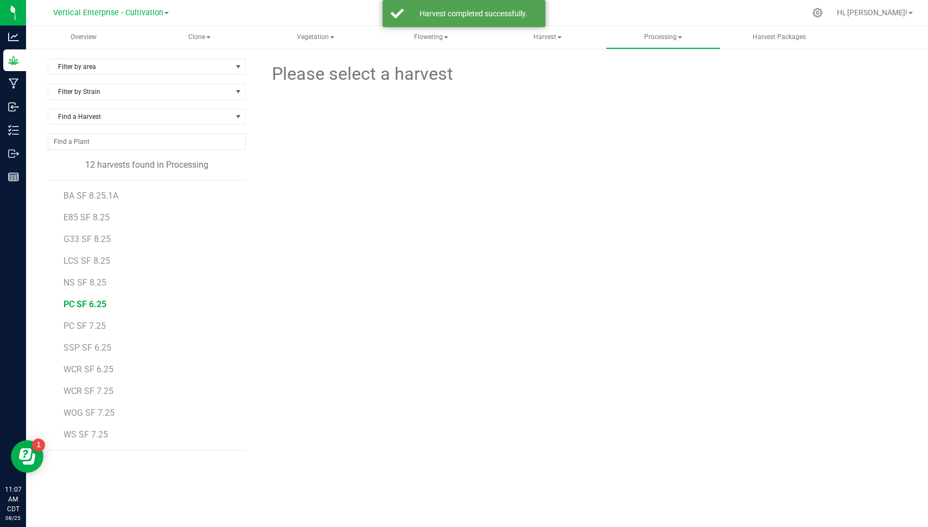
click at [94, 304] on span "PC SF 6.25" at bounding box center [84, 304] width 43 height 10
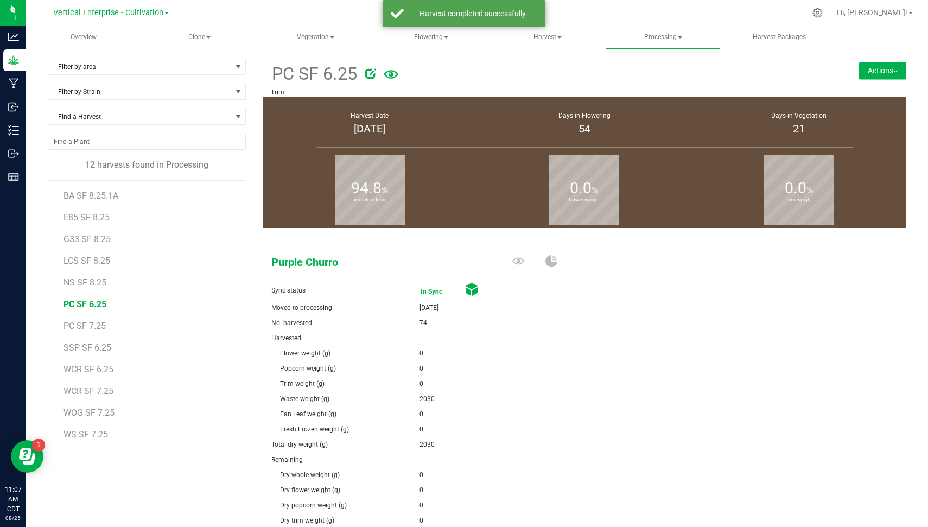
click at [871, 71] on button "Actions" at bounding box center [882, 70] width 47 height 17
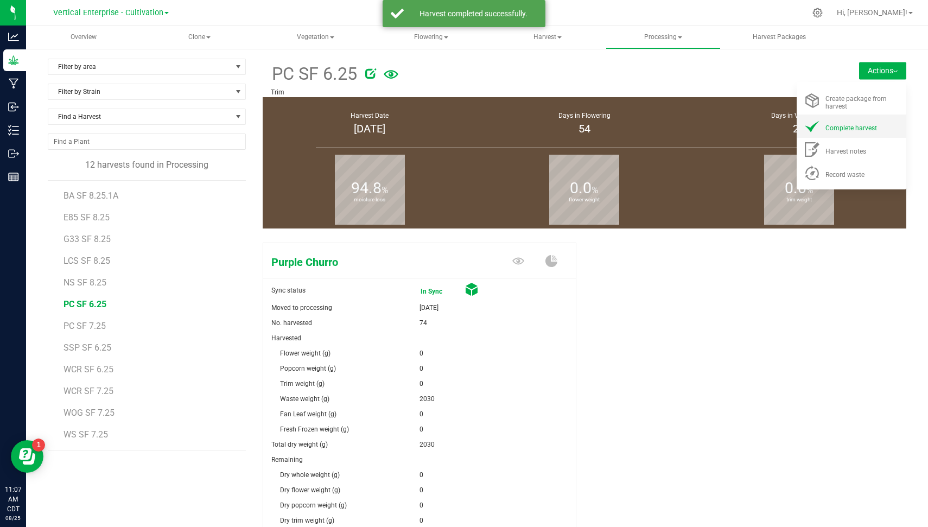
click at [844, 135] on li "Complete harvest" at bounding box center [851, 125] width 110 height 23
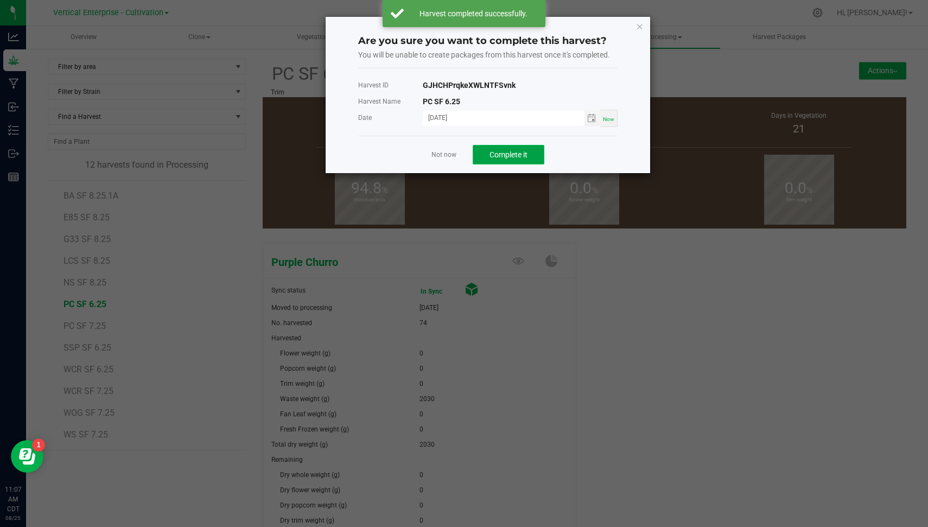
click at [517, 152] on span "Complete it" at bounding box center [508, 154] width 38 height 9
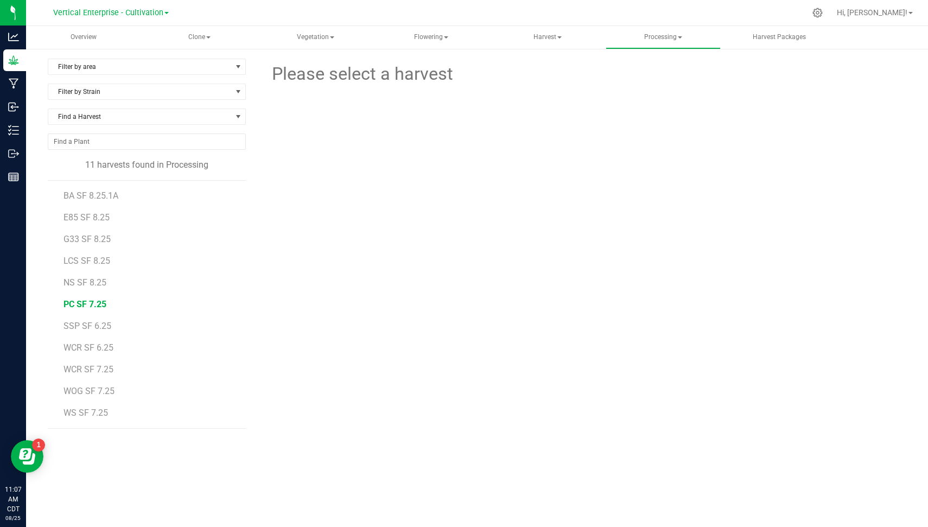
click at [100, 303] on span "PC SF 7.25" at bounding box center [84, 304] width 43 height 10
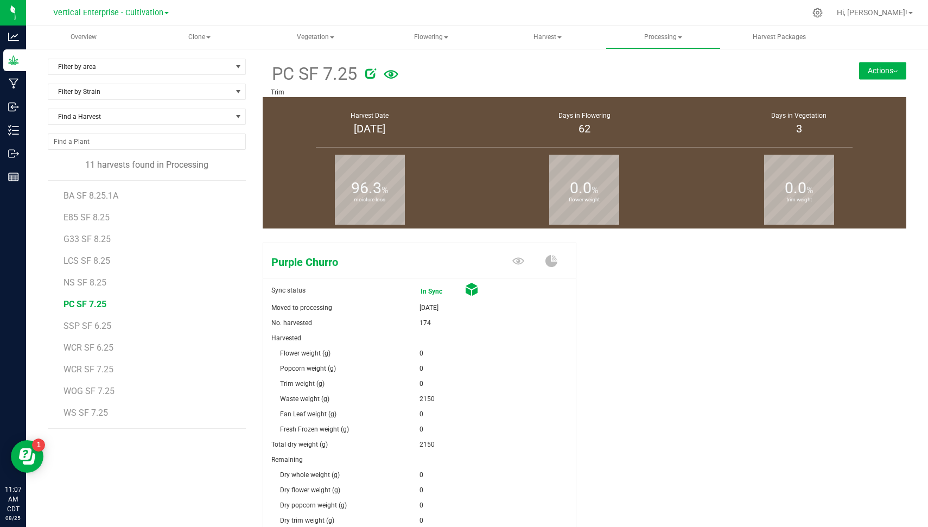
click at [893, 72] on img at bounding box center [895, 72] width 4 height 2
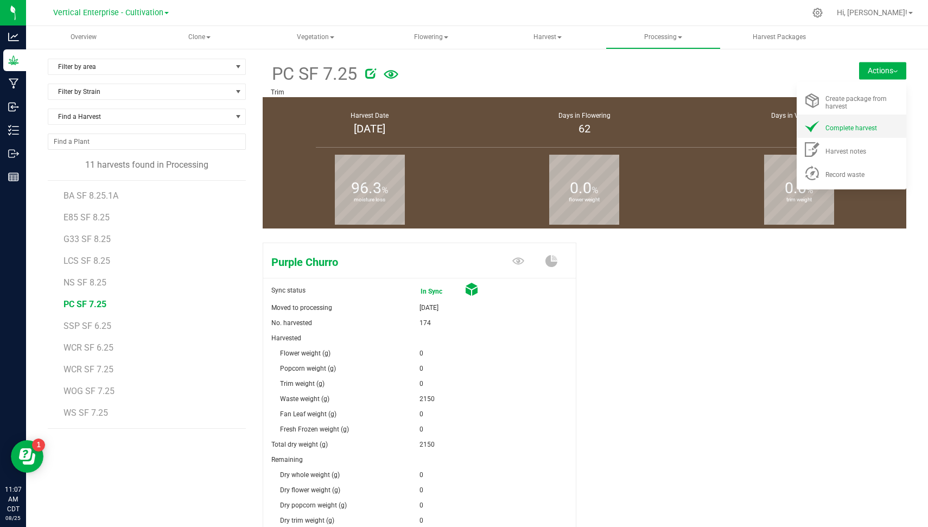
click at [867, 125] on div "Complete harvest" at bounding box center [862, 125] width 74 height 11
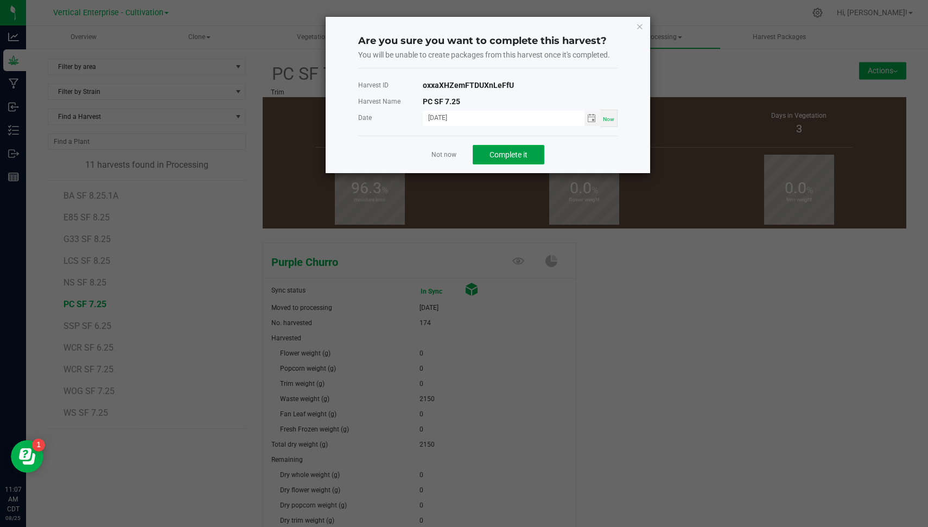
click at [526, 151] on span "Complete it" at bounding box center [508, 154] width 38 height 9
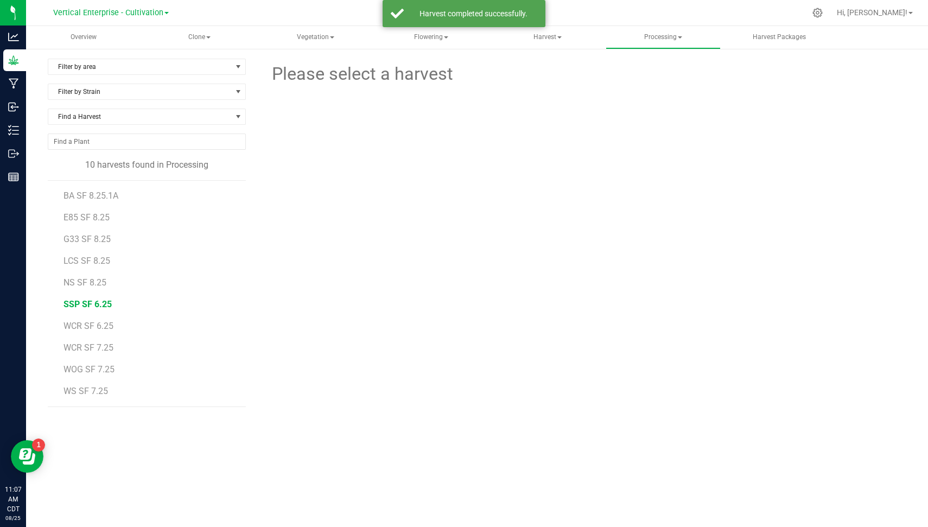
click at [94, 303] on span "SSP SF 6.25" at bounding box center [87, 304] width 48 height 10
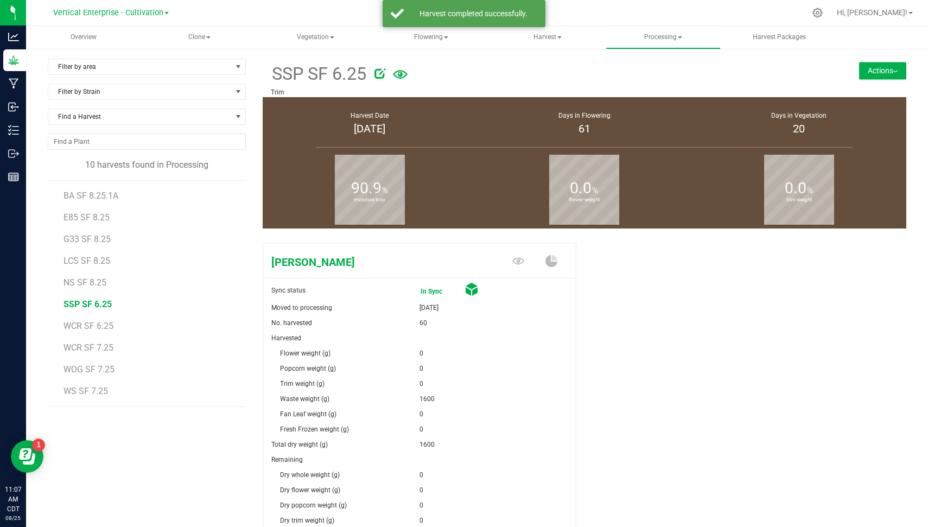
click at [866, 68] on button "Actions" at bounding box center [882, 70] width 47 height 17
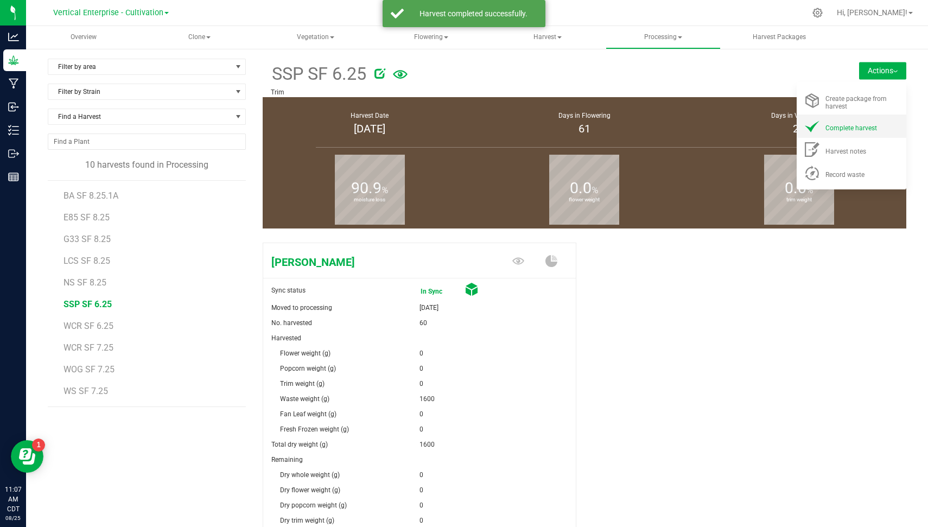
click at [863, 127] on span "Complete harvest" at bounding box center [851, 128] width 52 height 8
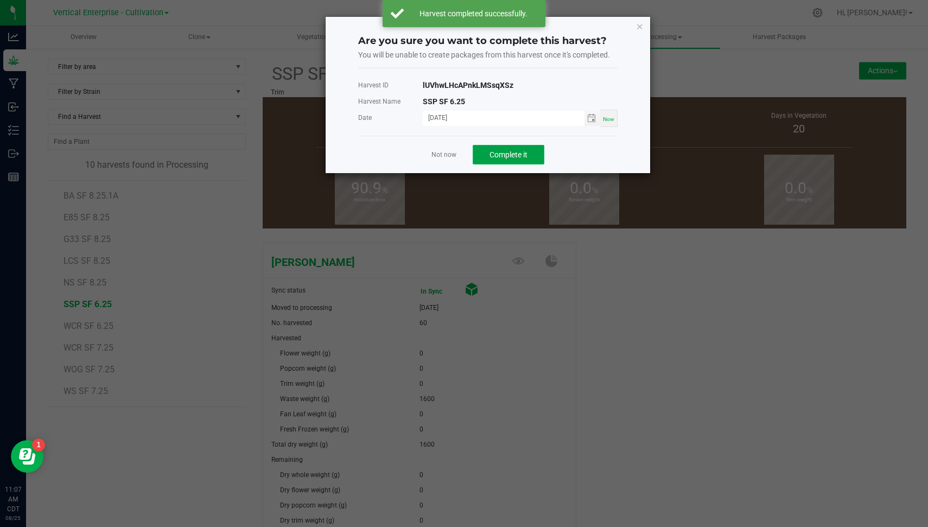
click at [513, 145] on button "Complete it" at bounding box center [508, 155] width 72 height 20
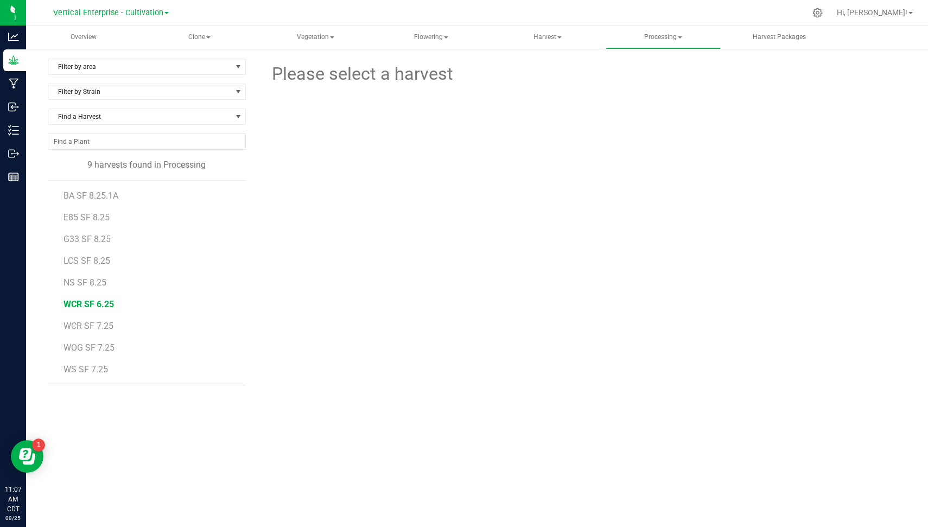
click at [95, 301] on span "WCR SF 6.25" at bounding box center [88, 304] width 50 height 10
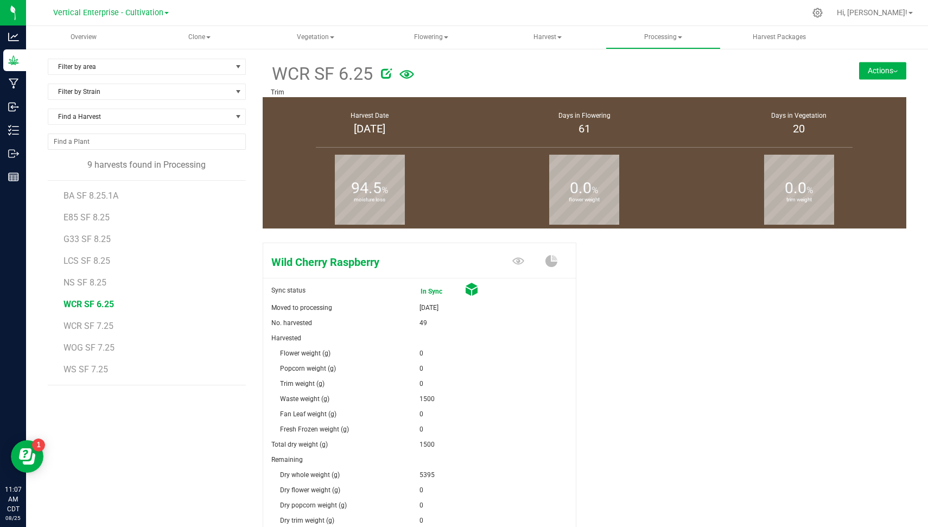
click at [872, 69] on button "Actions" at bounding box center [882, 70] width 47 height 17
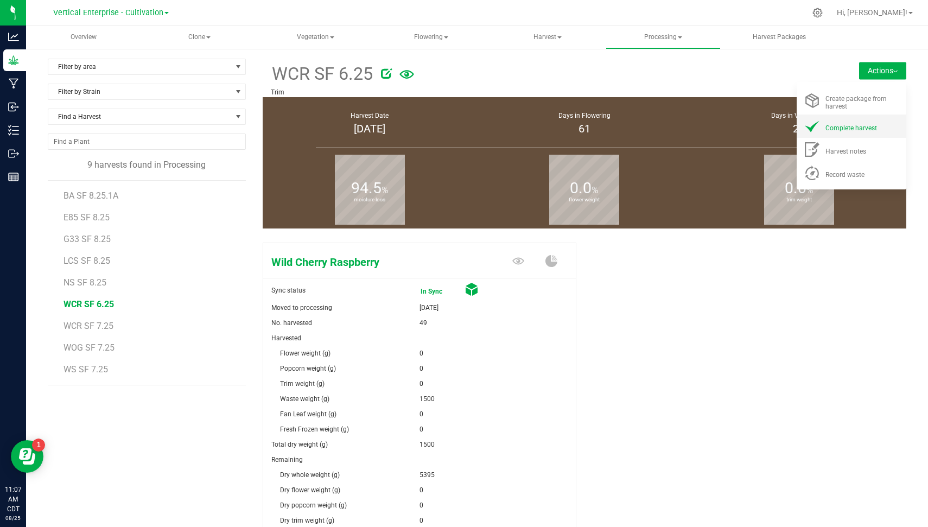
click at [866, 132] on div "Complete harvest" at bounding box center [862, 125] width 74 height 11
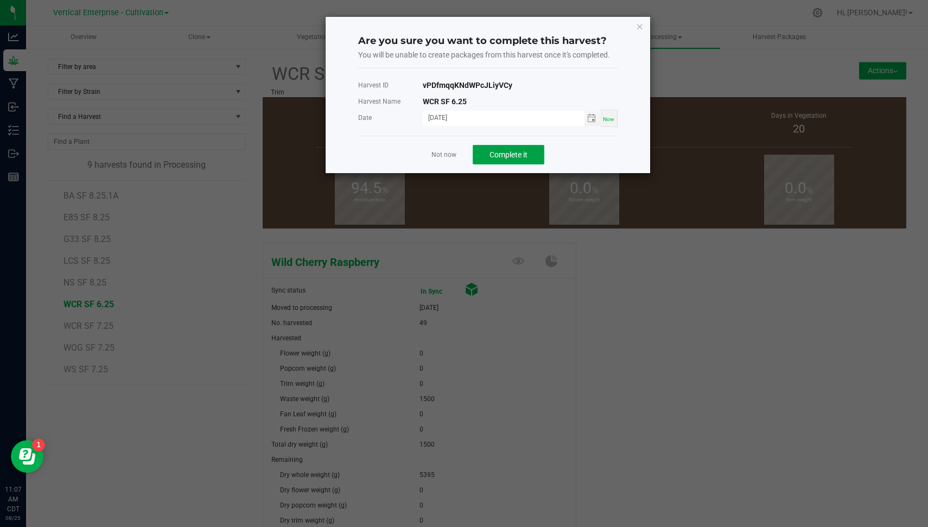
click at [516, 152] on span "Complete it" at bounding box center [508, 154] width 38 height 9
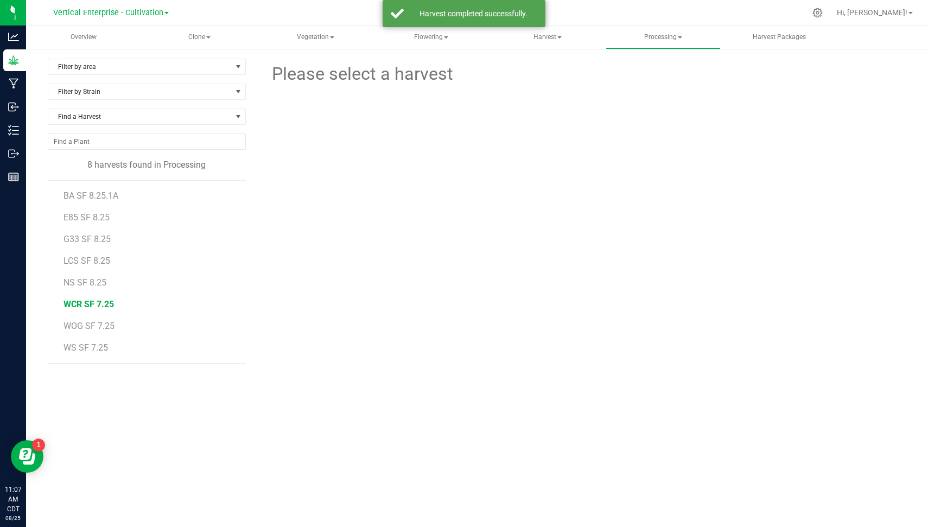
click at [86, 302] on span "WCR SF 7.25" at bounding box center [88, 304] width 50 height 10
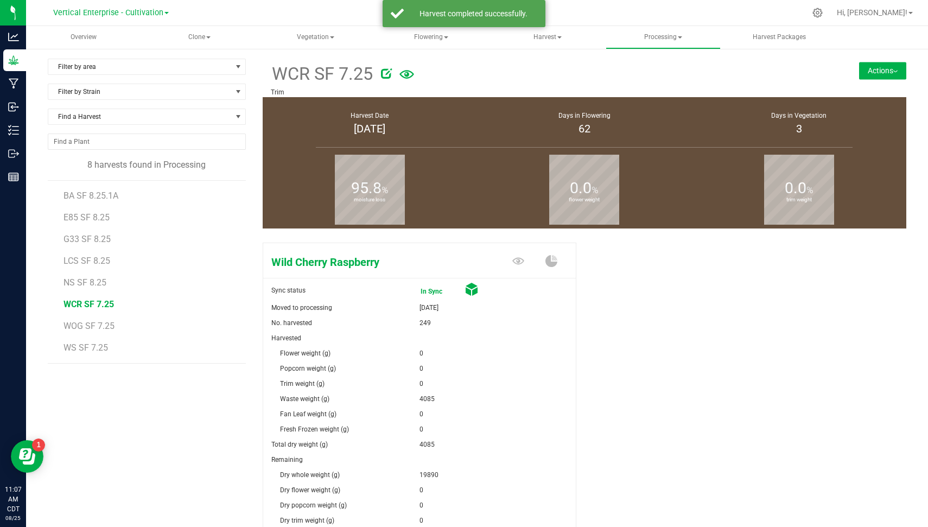
click at [866, 71] on button "Actions" at bounding box center [882, 70] width 47 height 17
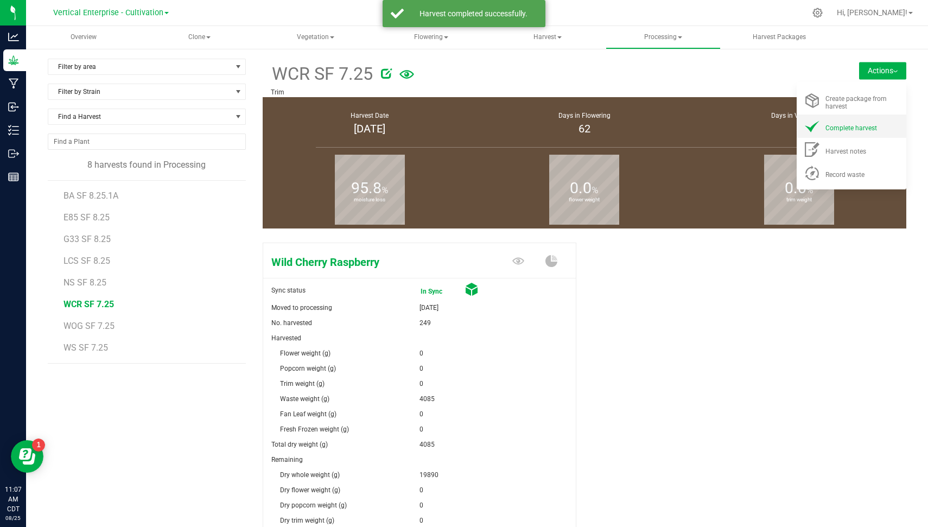
click at [858, 126] on span "Complete harvest" at bounding box center [851, 128] width 52 height 8
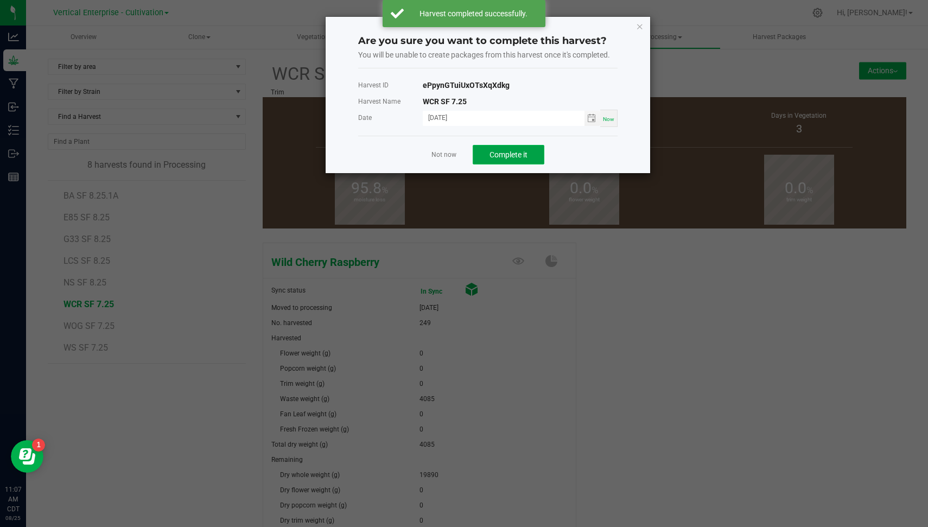
click at [484, 155] on button "Complete it" at bounding box center [508, 155] width 72 height 20
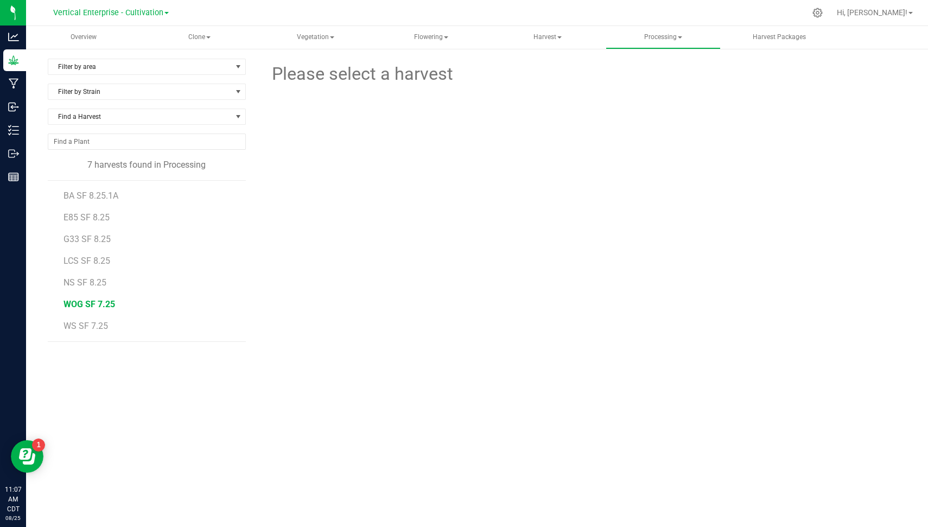
click at [92, 299] on span "WOG SF 7.25" at bounding box center [89, 304] width 52 height 10
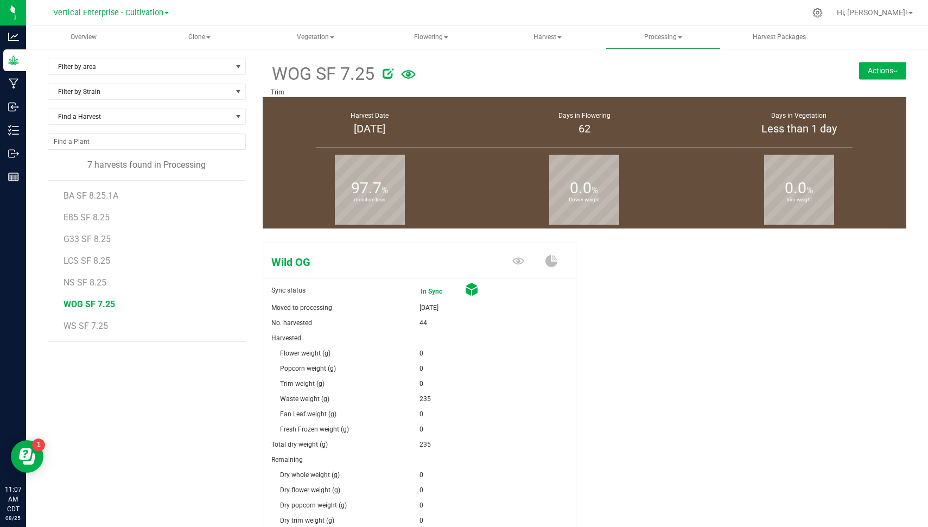
click at [864, 69] on button "Actions" at bounding box center [882, 70] width 47 height 17
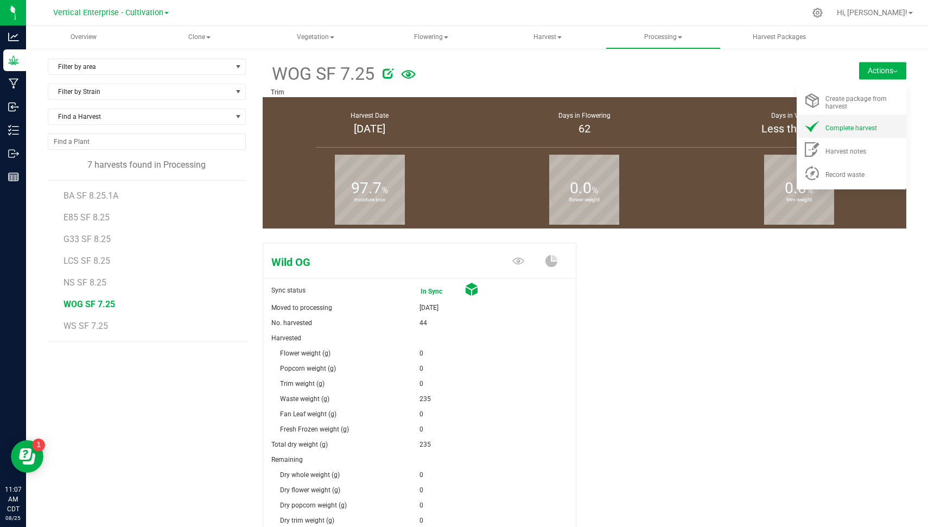
click at [861, 123] on div "Complete harvest" at bounding box center [862, 125] width 74 height 11
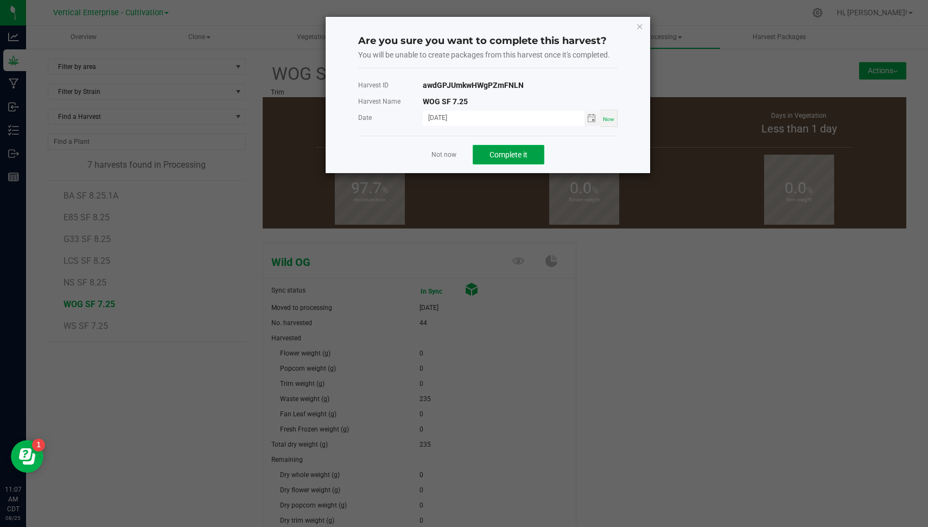
click at [495, 155] on span "Complete it" at bounding box center [508, 154] width 38 height 9
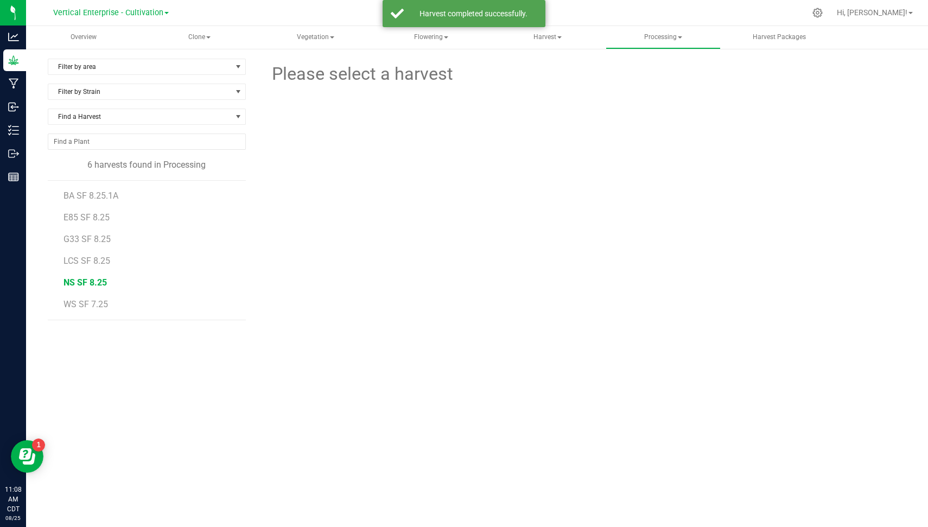
click at [86, 283] on span "NS SF 8.25" at bounding box center [84, 282] width 43 height 10
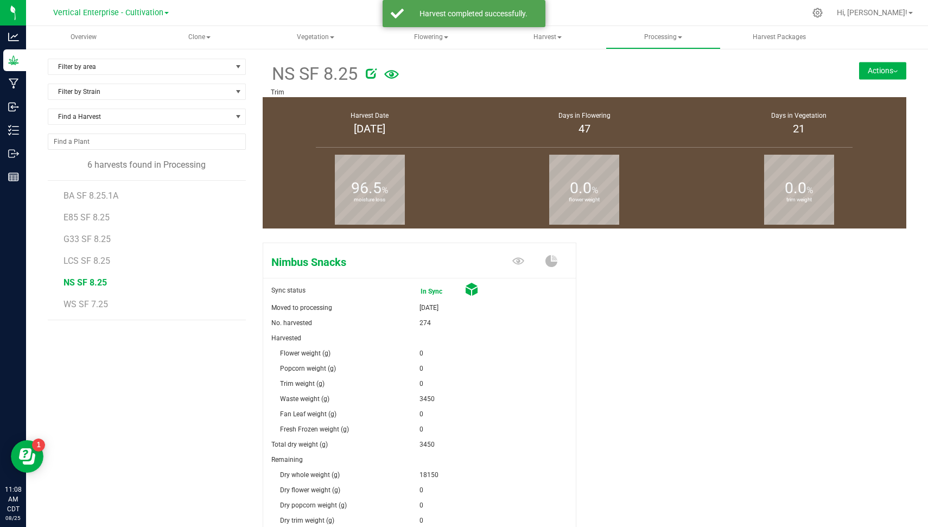
click at [885, 66] on button "Actions" at bounding box center [882, 70] width 47 height 17
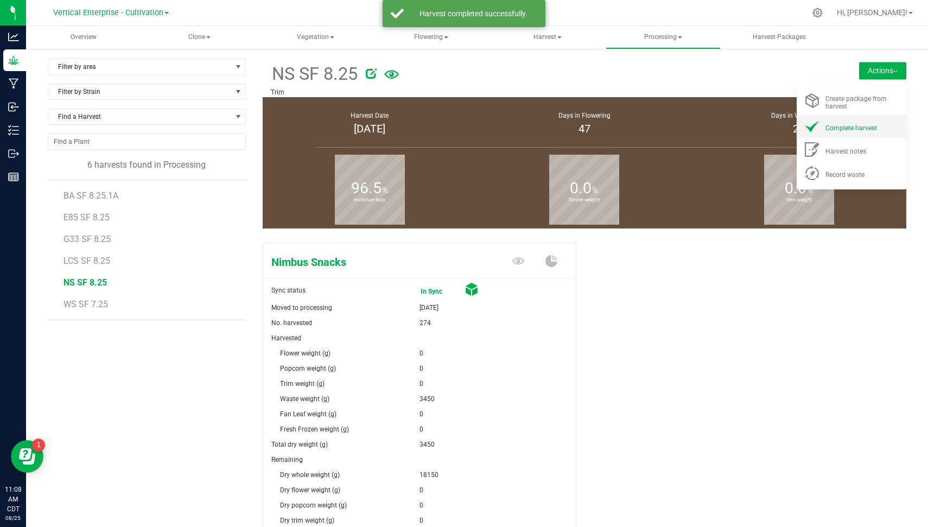
click at [842, 132] on li "Complete harvest" at bounding box center [851, 125] width 110 height 23
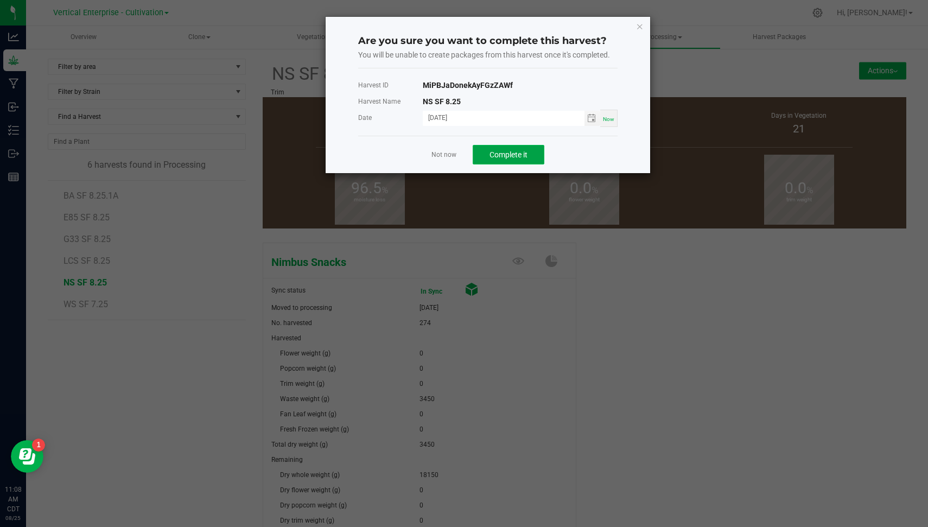
click at [525, 150] on span "Complete it" at bounding box center [508, 154] width 38 height 9
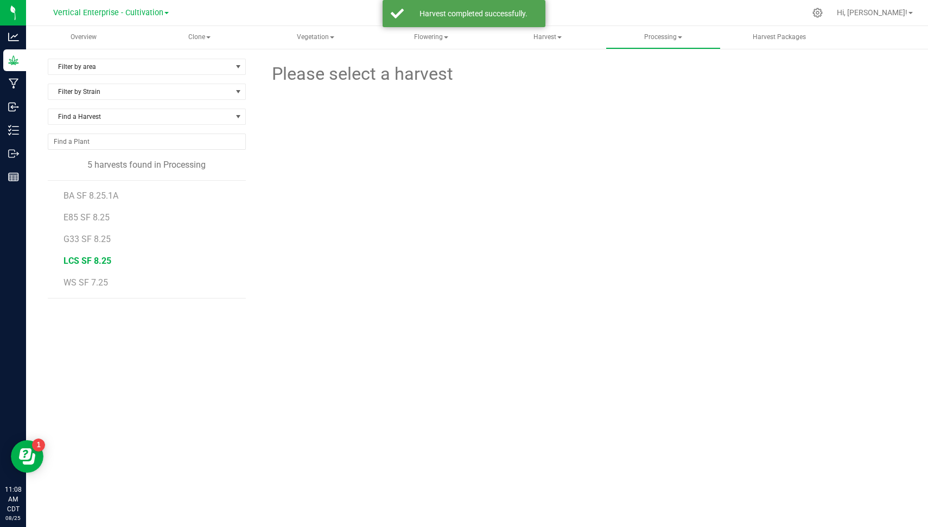
click at [90, 257] on span "LCS SF 8.25" at bounding box center [87, 260] width 48 height 10
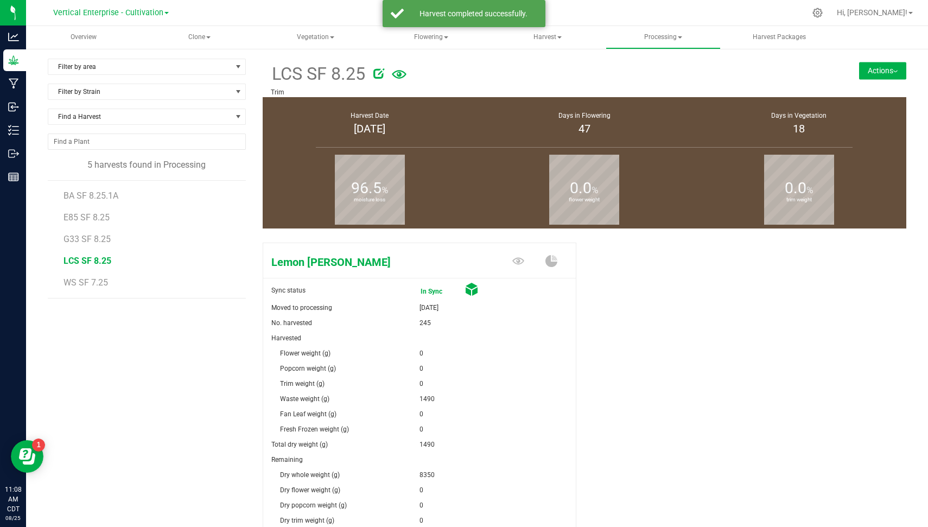
click at [886, 75] on button "Actions" at bounding box center [882, 70] width 47 height 17
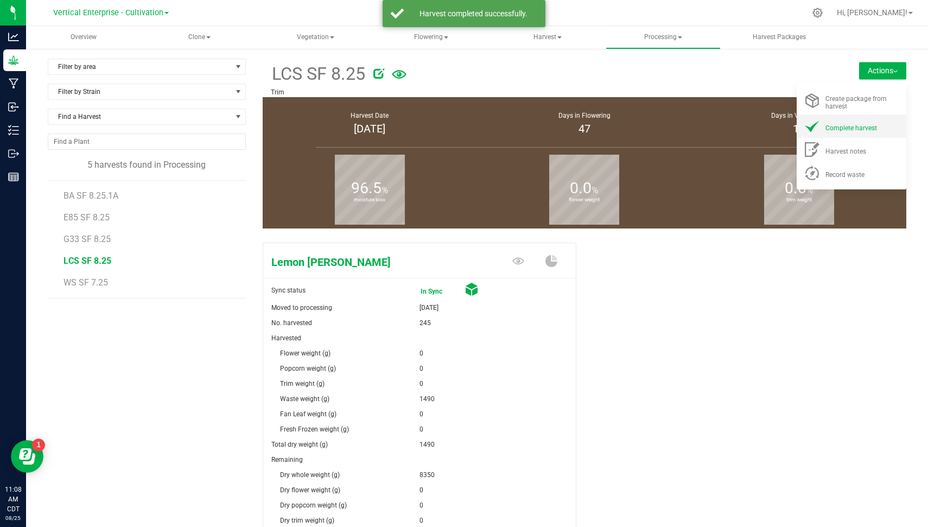
click at [852, 128] on span "Complete harvest" at bounding box center [851, 128] width 52 height 8
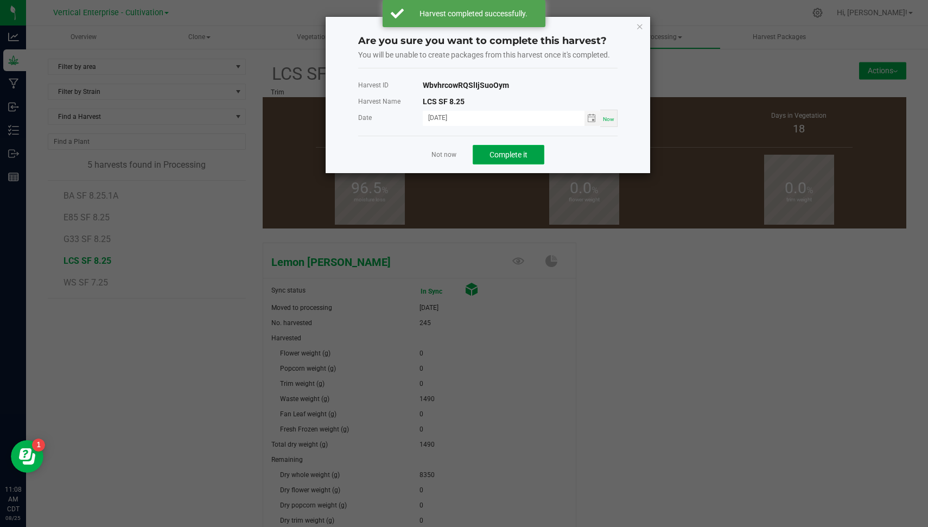
click at [511, 154] on span "Complete it" at bounding box center [508, 154] width 38 height 9
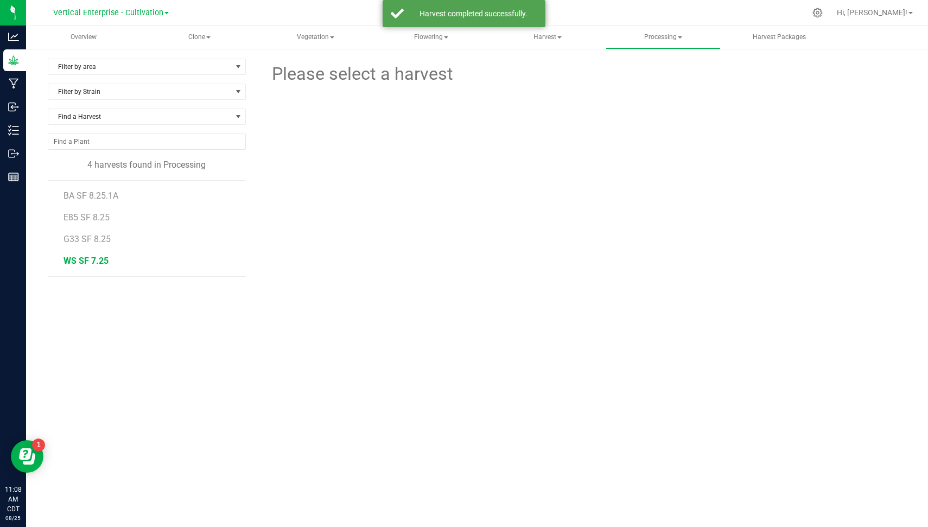
click at [88, 258] on span "WS SF 7.25" at bounding box center [85, 260] width 45 height 10
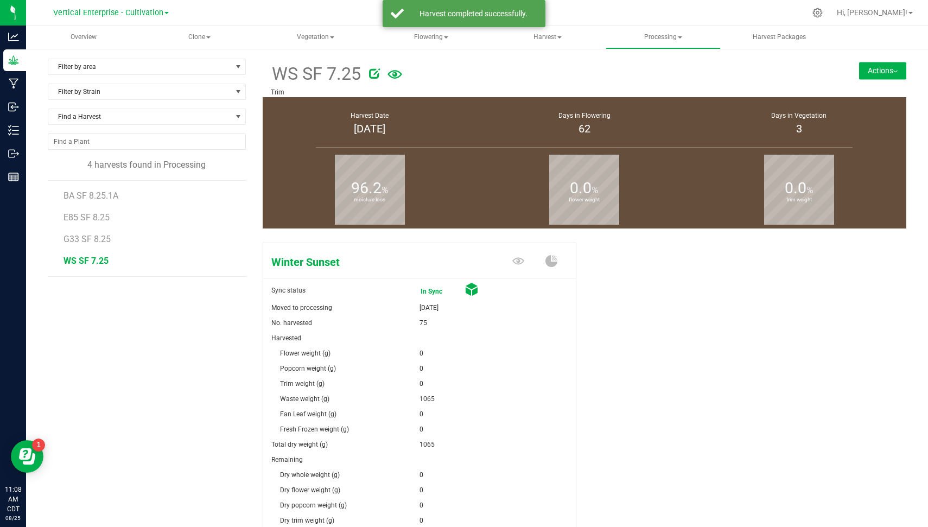
click at [873, 71] on button "Actions" at bounding box center [882, 70] width 47 height 17
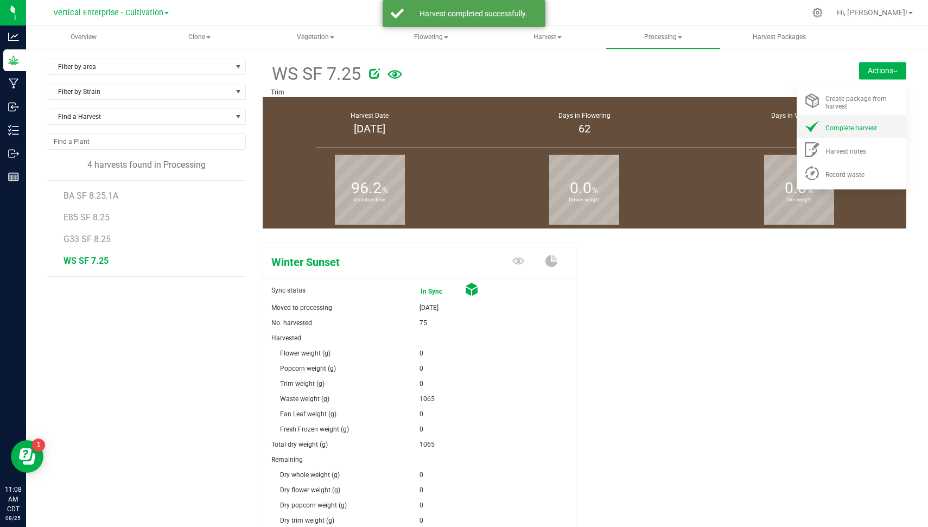
click at [849, 131] on span "Complete harvest" at bounding box center [851, 128] width 52 height 8
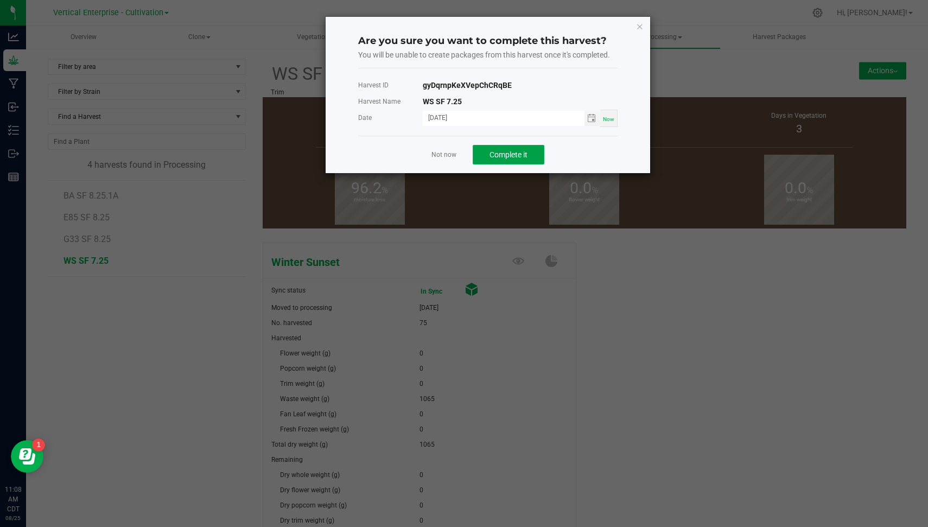
click at [539, 150] on button "Complete it" at bounding box center [508, 155] width 72 height 20
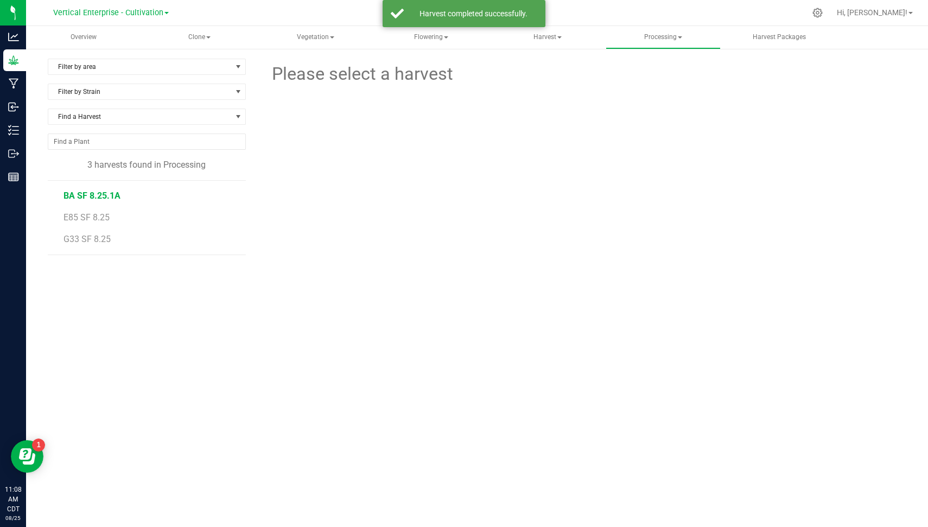
click at [107, 190] on span "BA SF 8.25.1A" at bounding box center [91, 195] width 57 height 10
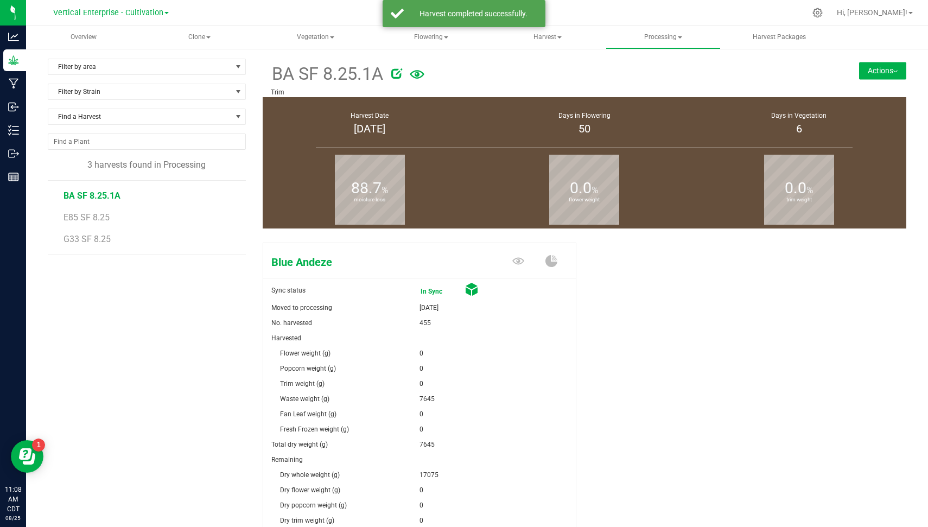
drag, startPoint x: 379, startPoint y: 75, endPoint x: 271, endPoint y: 75, distance: 108.5
click at [271, 75] on span "BA SF 8.25.1A" at bounding box center [327, 74] width 113 height 27
copy span "BA SF 8.25.1A"
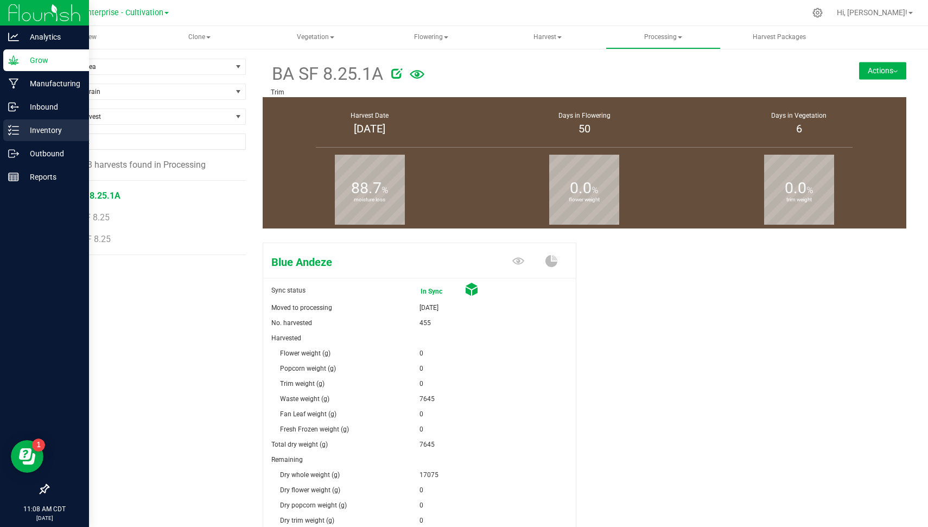
click at [19, 128] on p "Inventory" at bounding box center [51, 130] width 65 height 13
